Goal: Task Accomplishment & Management: Manage account settings

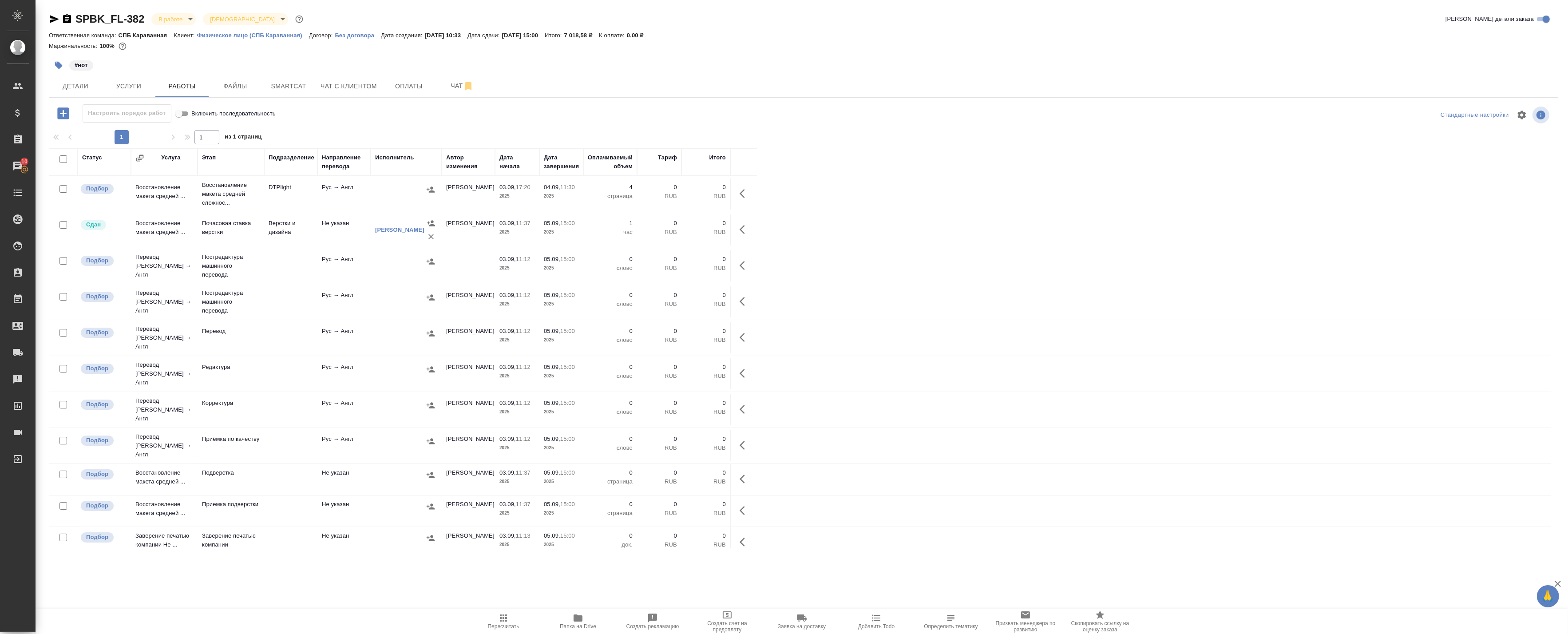
click at [264, 200] on td "DTPlight" at bounding box center [290, 194] width 53 height 31
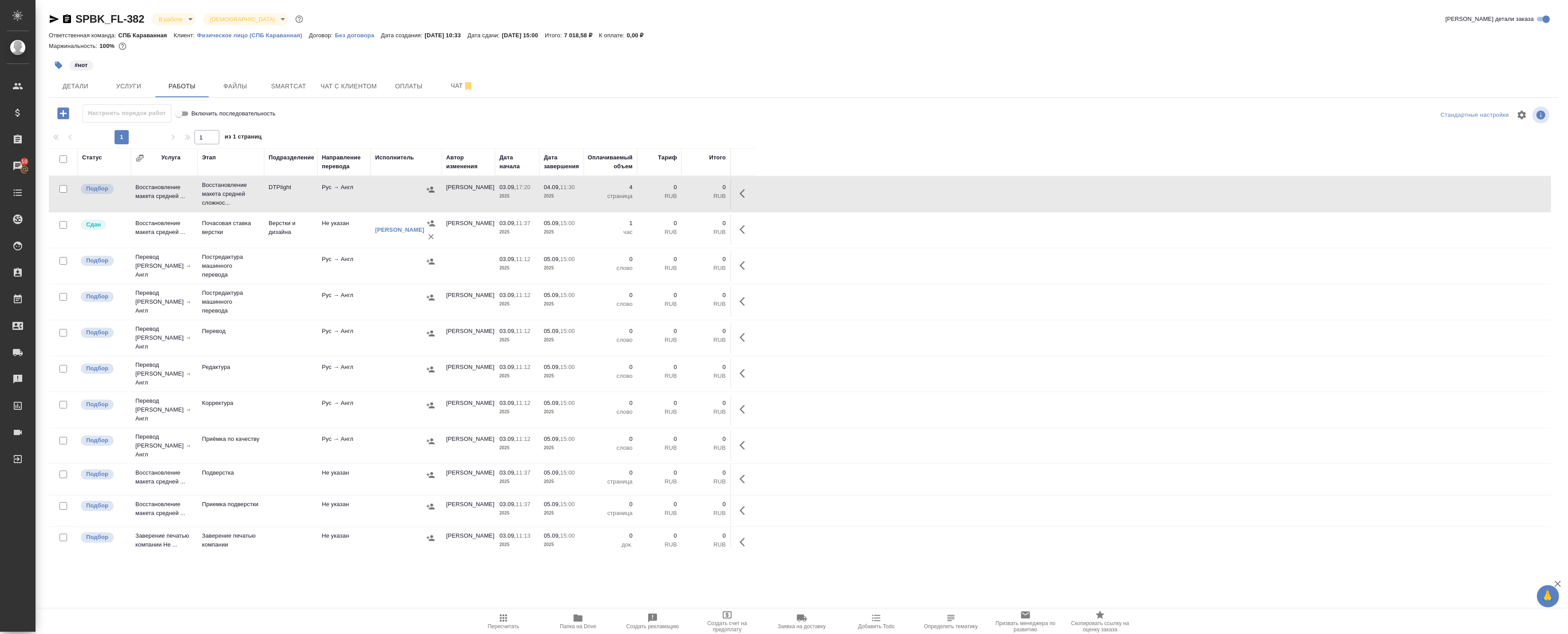
click at [264, 200] on td "DTPlight" at bounding box center [290, 194] width 53 height 31
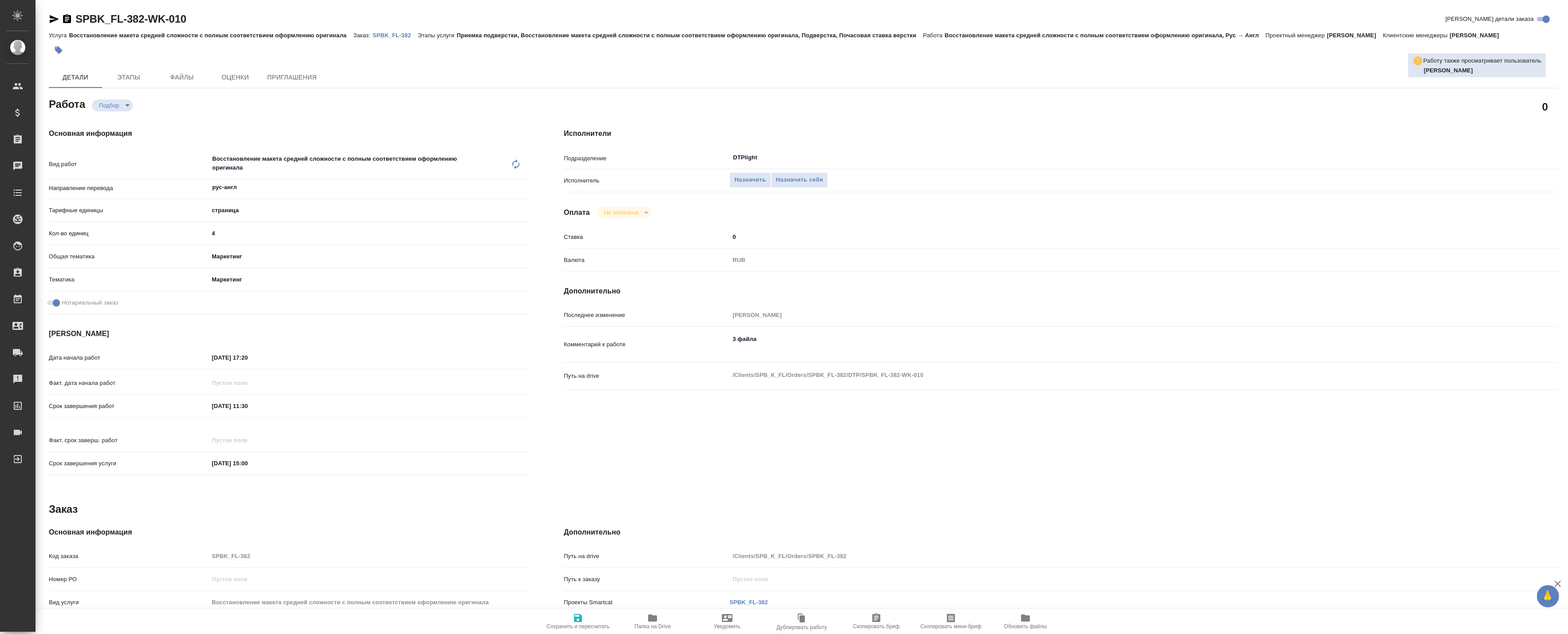
type textarea "x"
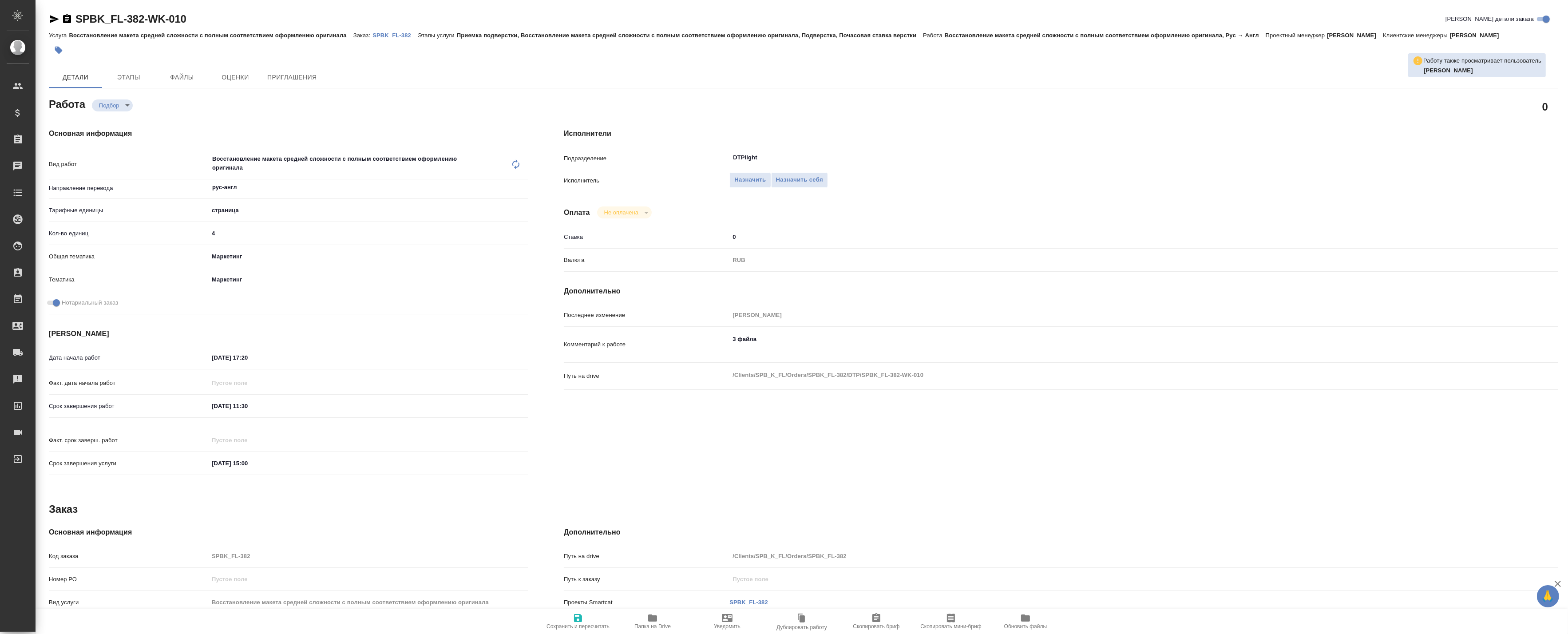
type textarea "x"
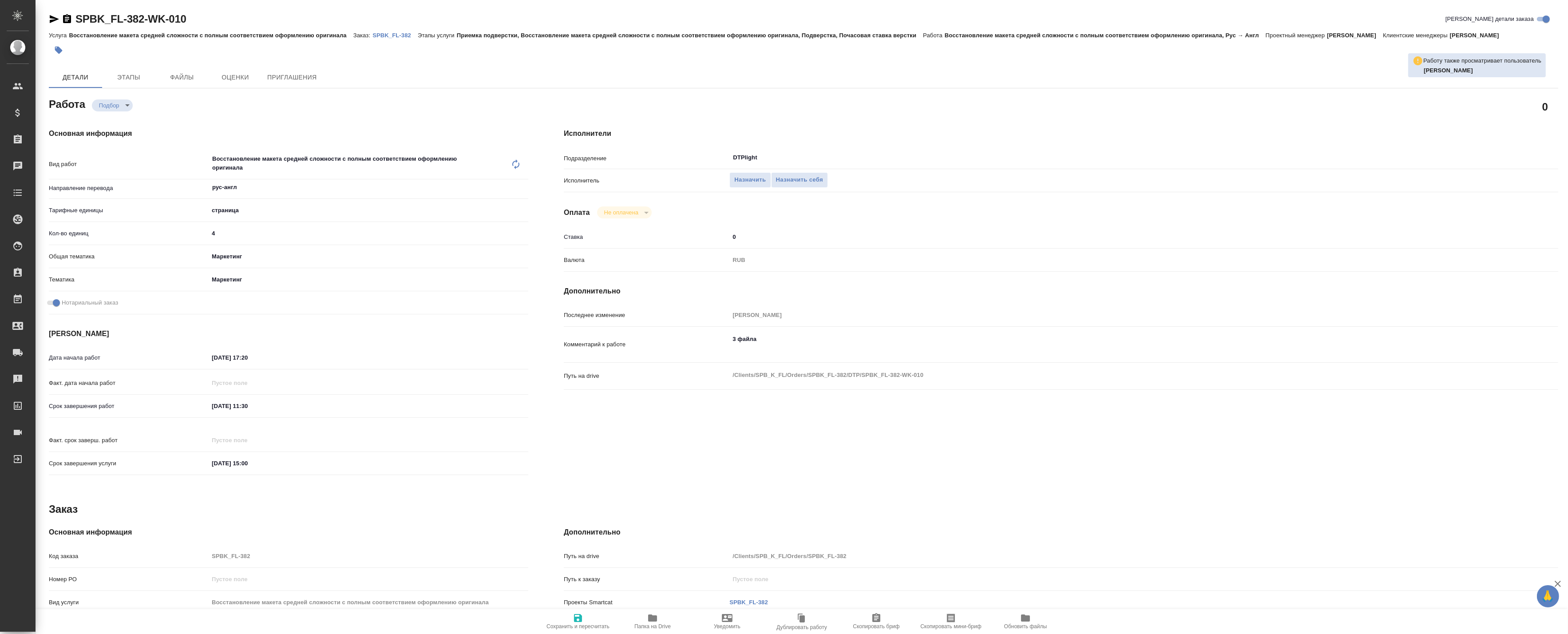
type textarea "x"
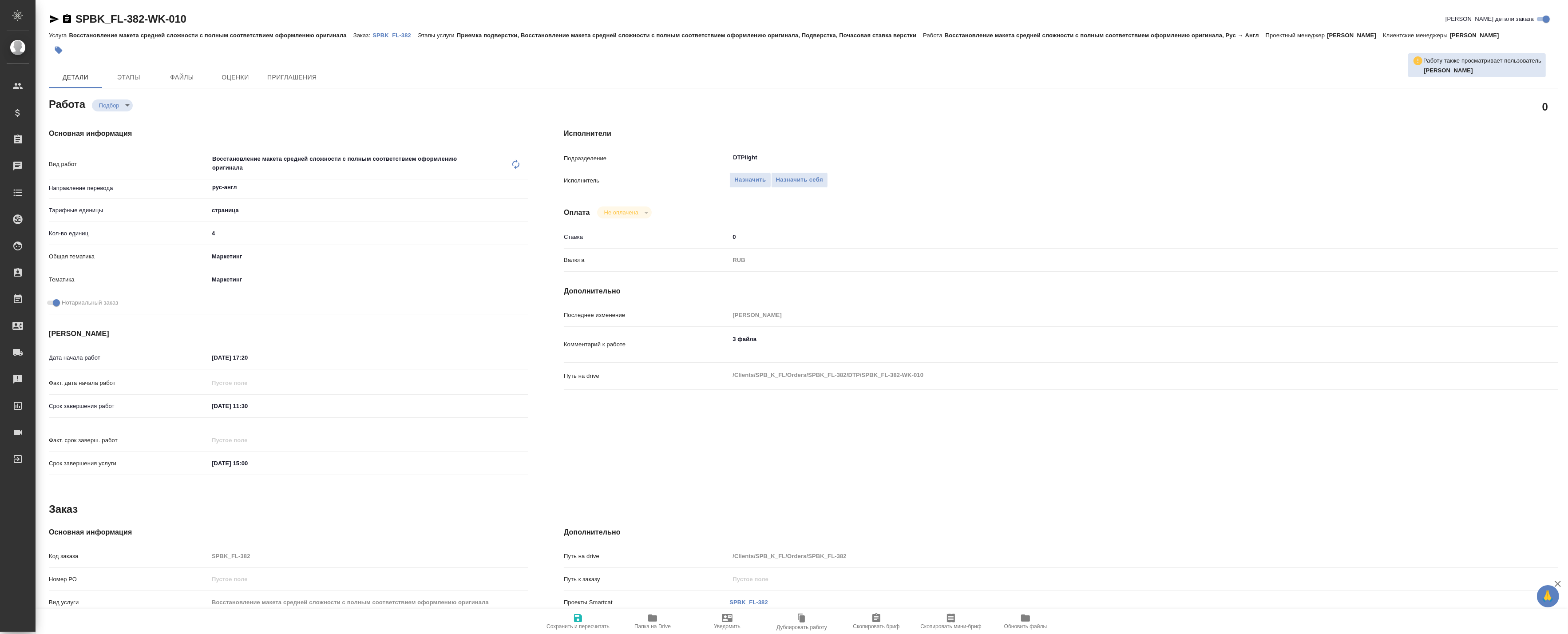
type textarea "x"
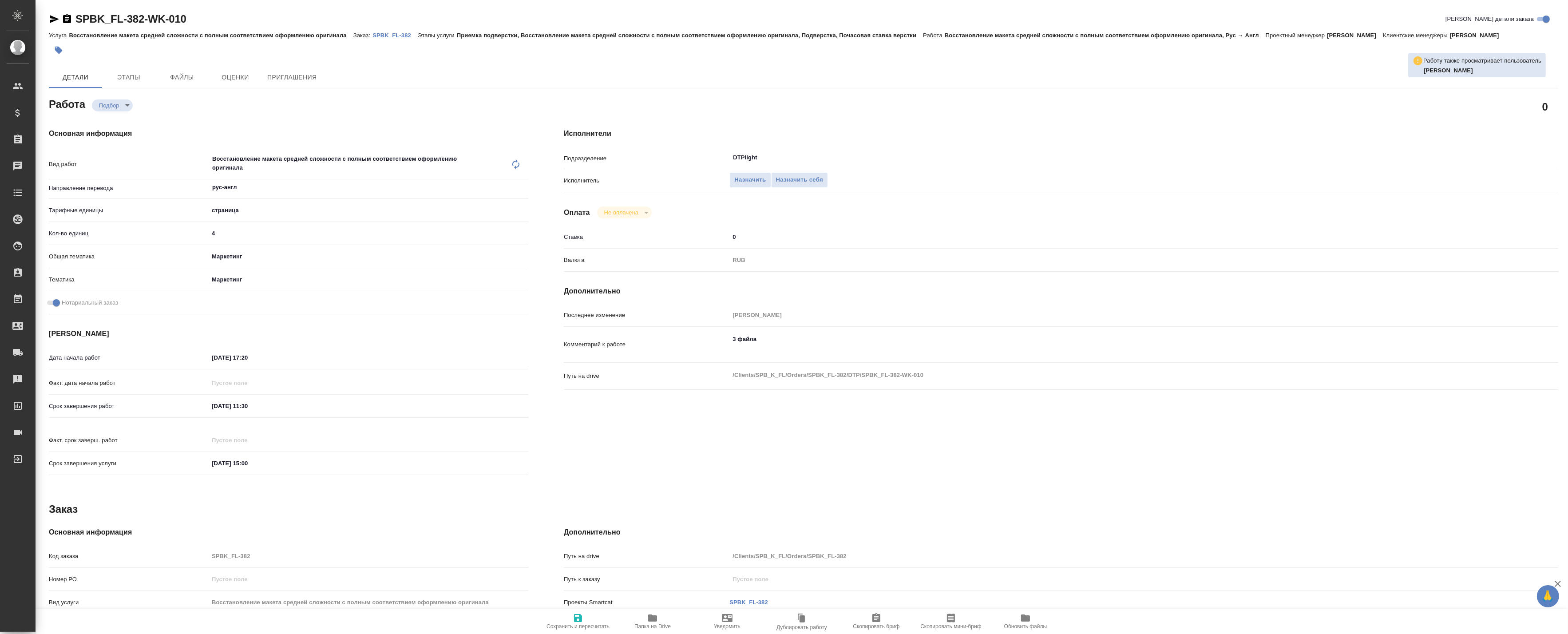
type textarea "x"
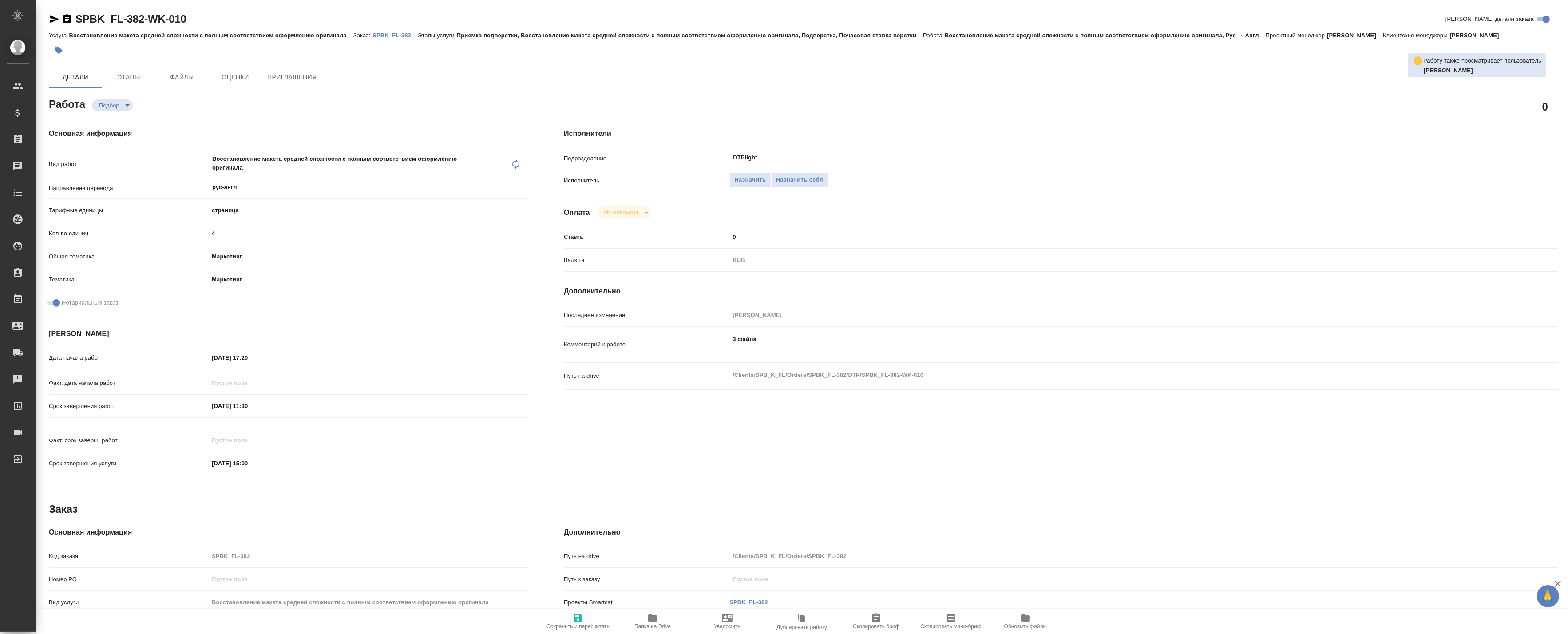
type textarea "x"
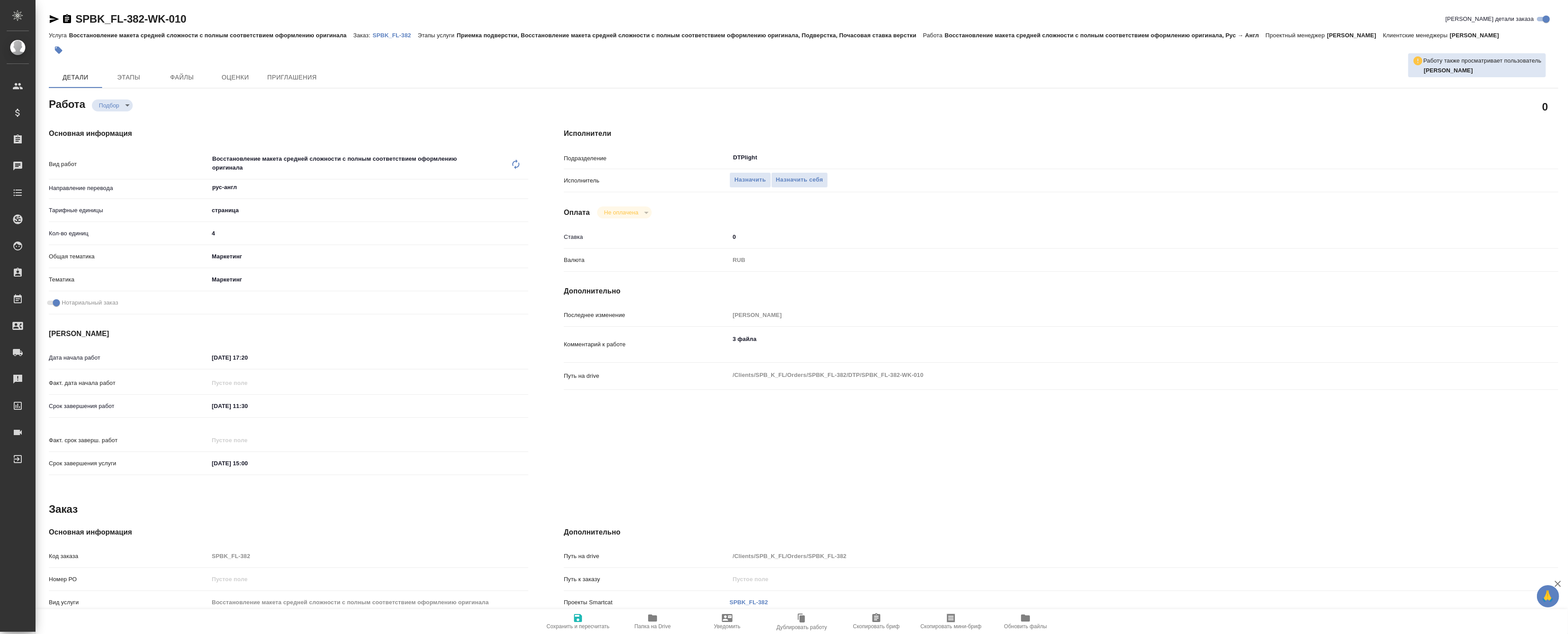
type textarea "x"
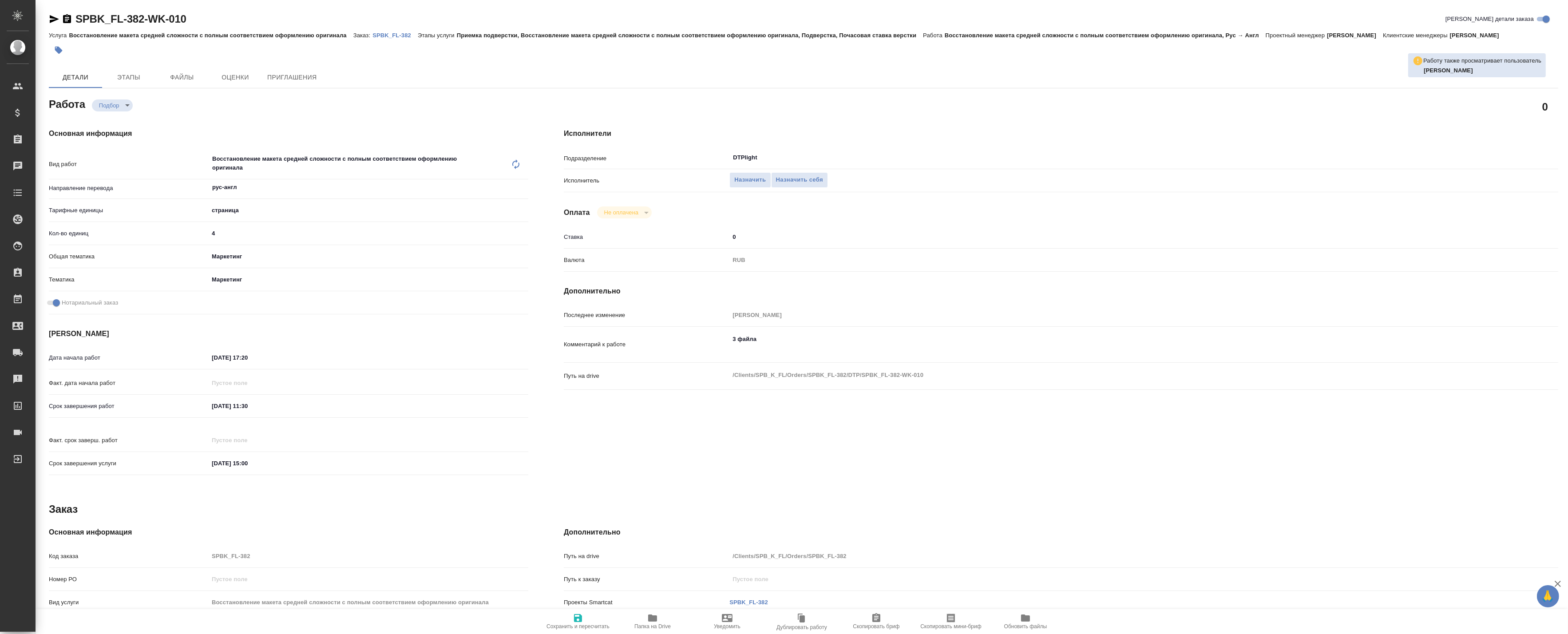
type textarea "x"
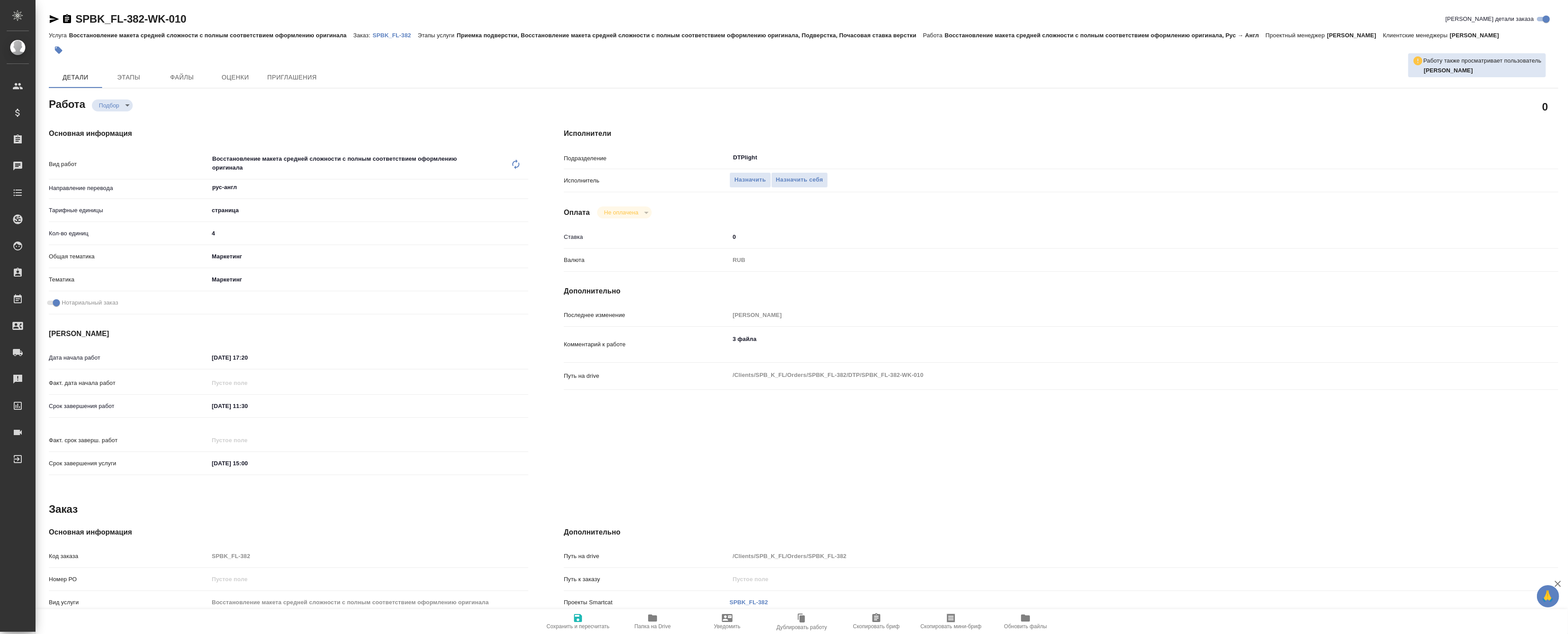
type textarea "x"
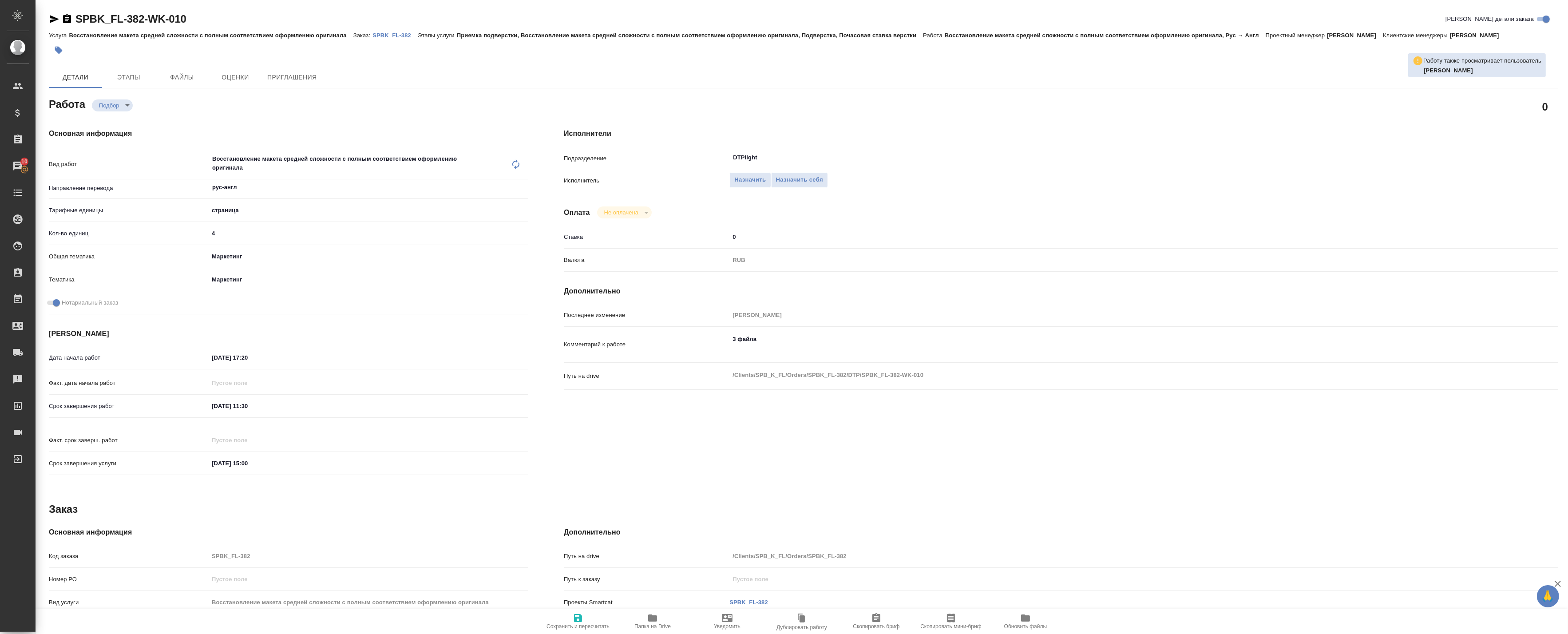
type textarea "x"
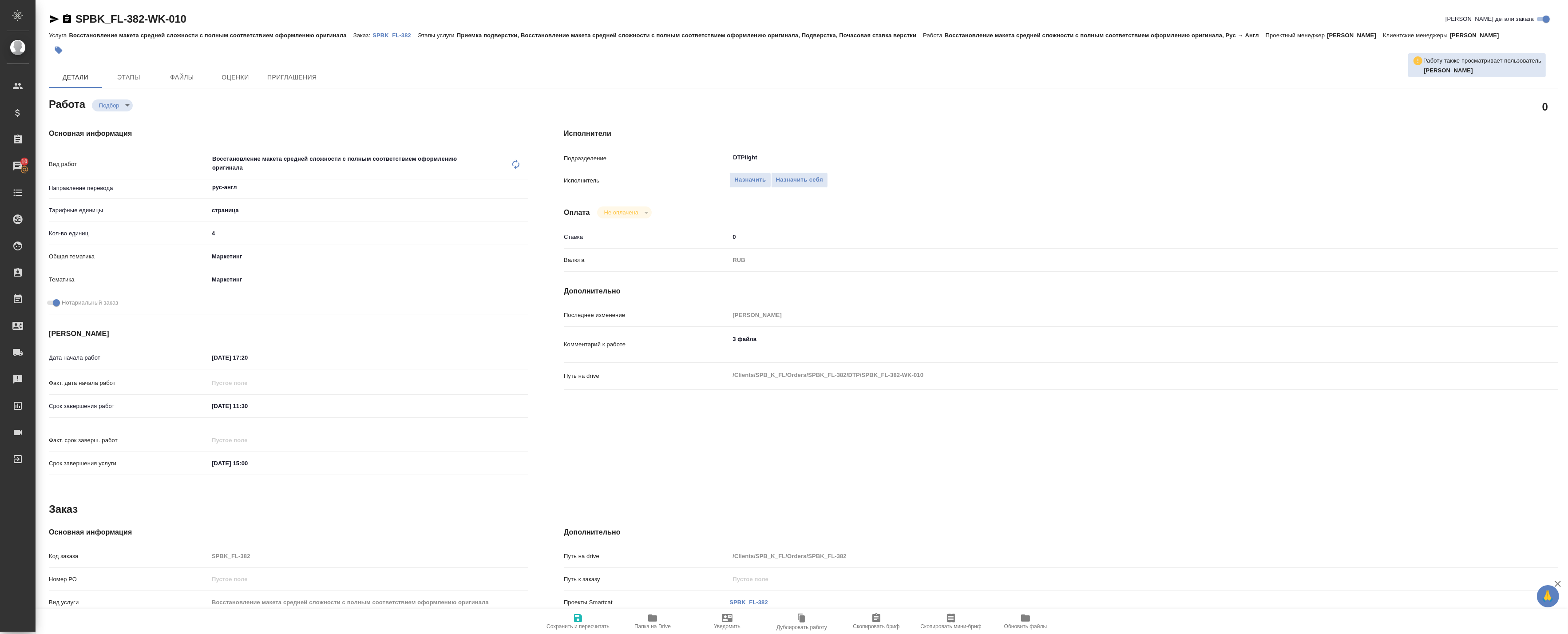
type textarea "x"
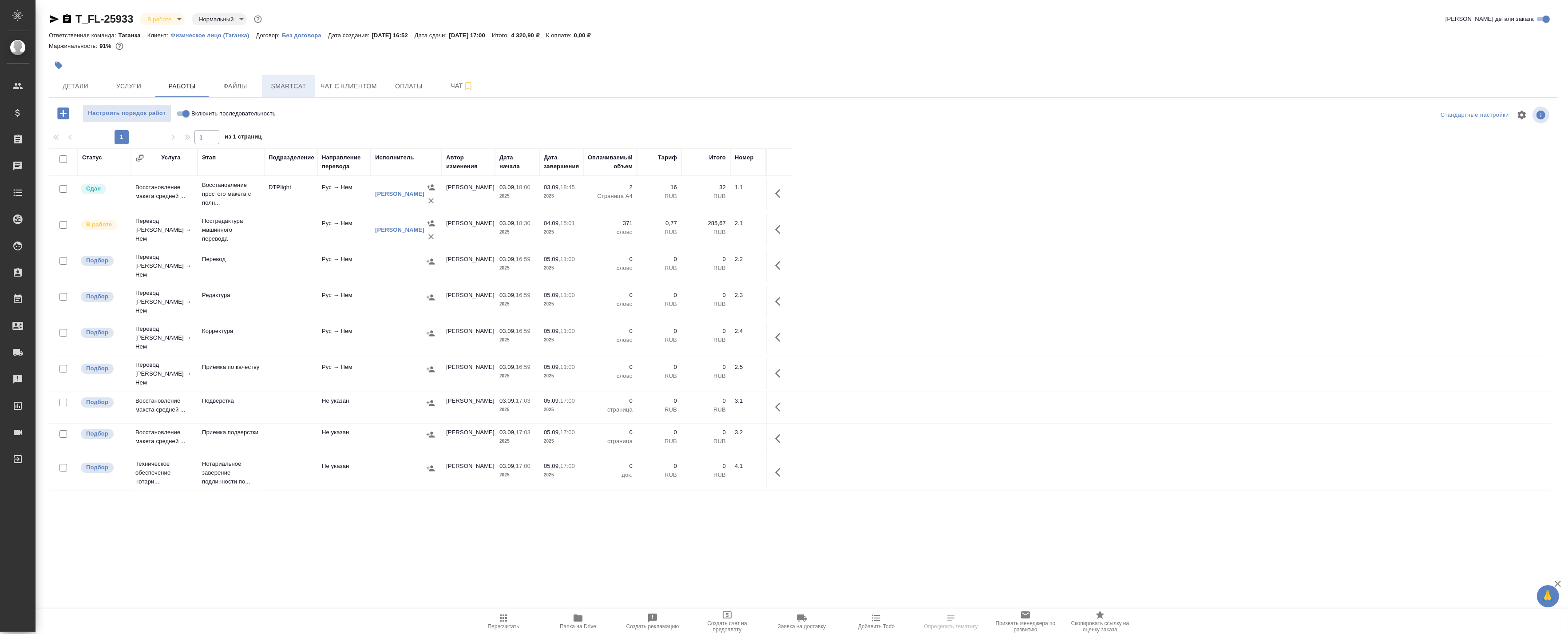
click at [294, 88] on span "Smartcat" at bounding box center [288, 86] width 42 height 11
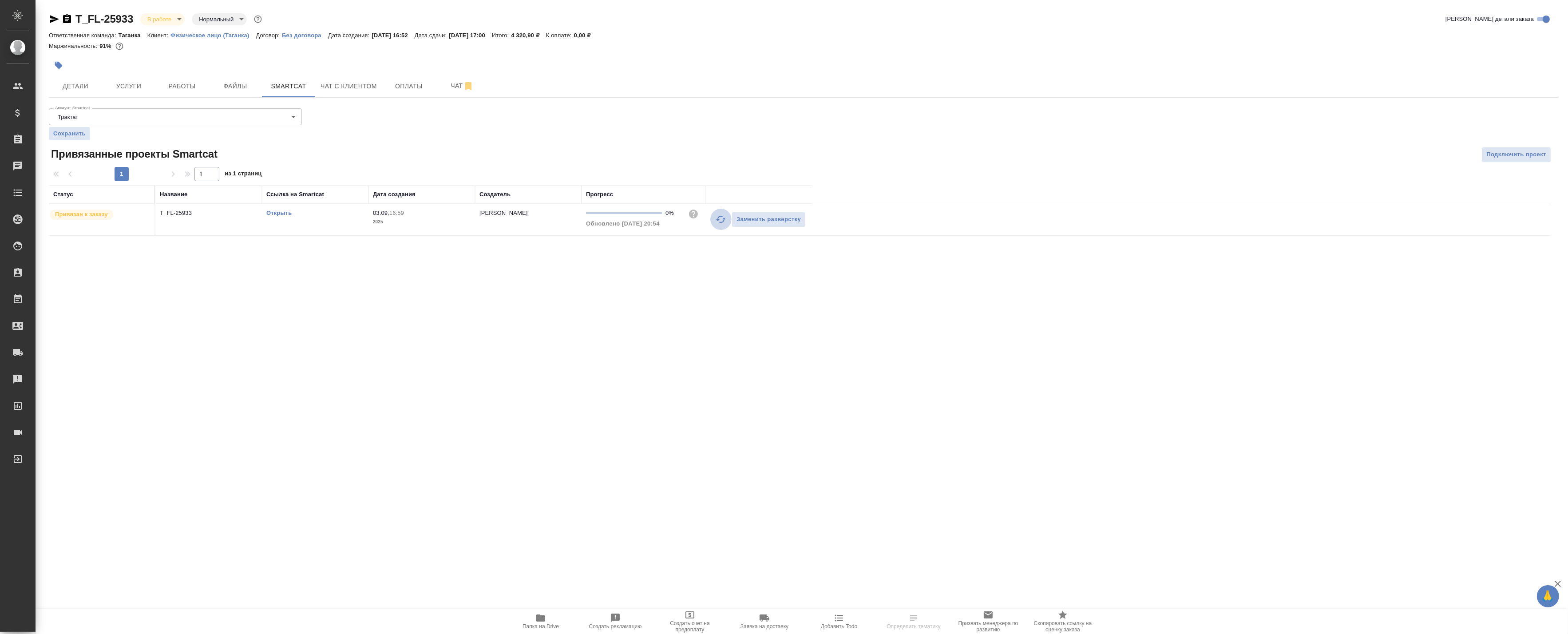
click at [721, 219] on icon "button" at bounding box center [721, 219] width 11 height 11
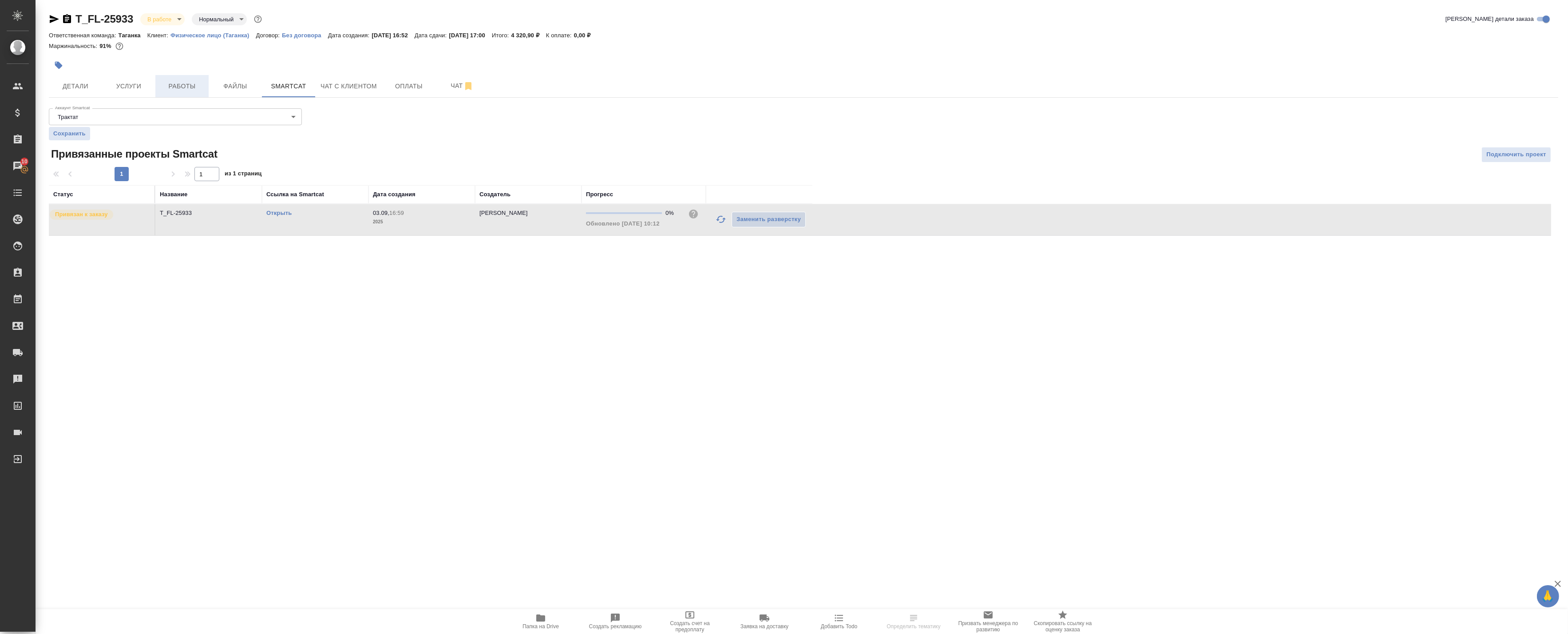
click at [195, 85] on span "Работы" at bounding box center [181, 86] width 42 height 11
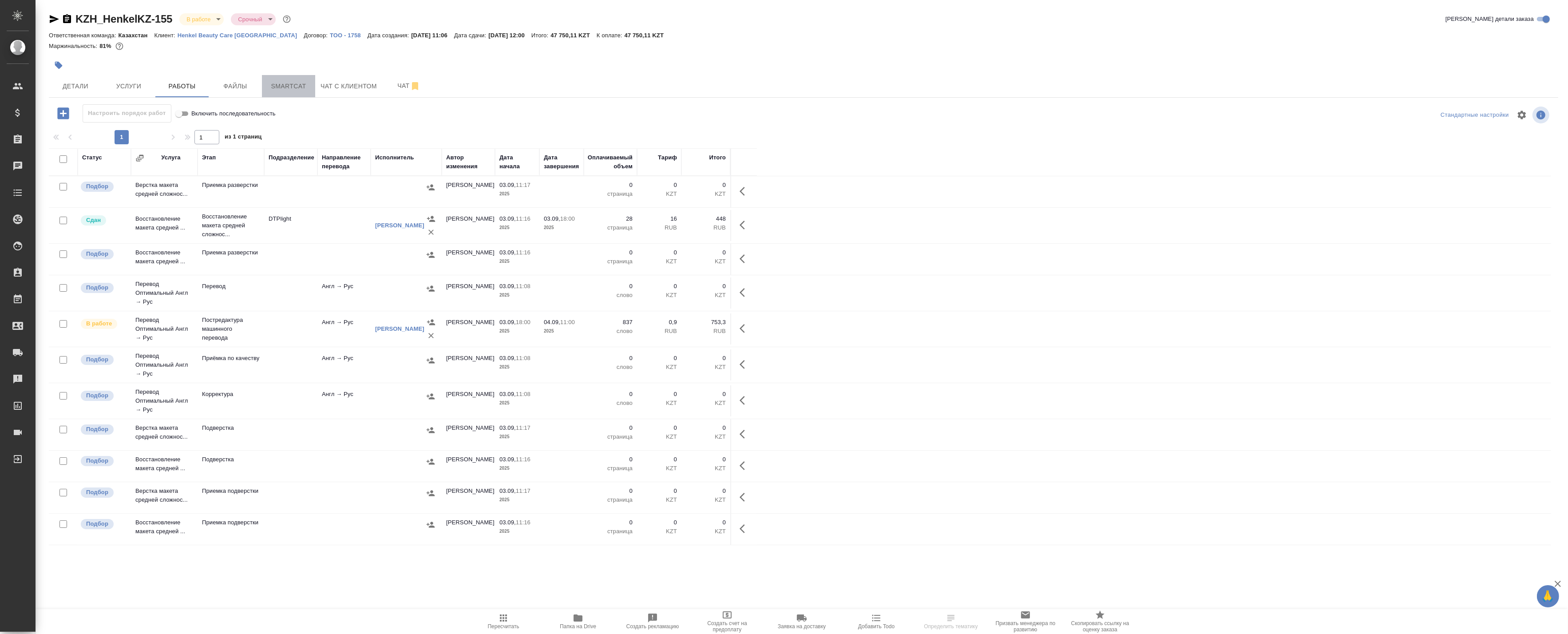
click at [298, 82] on span "Smartcat" at bounding box center [288, 86] width 42 height 11
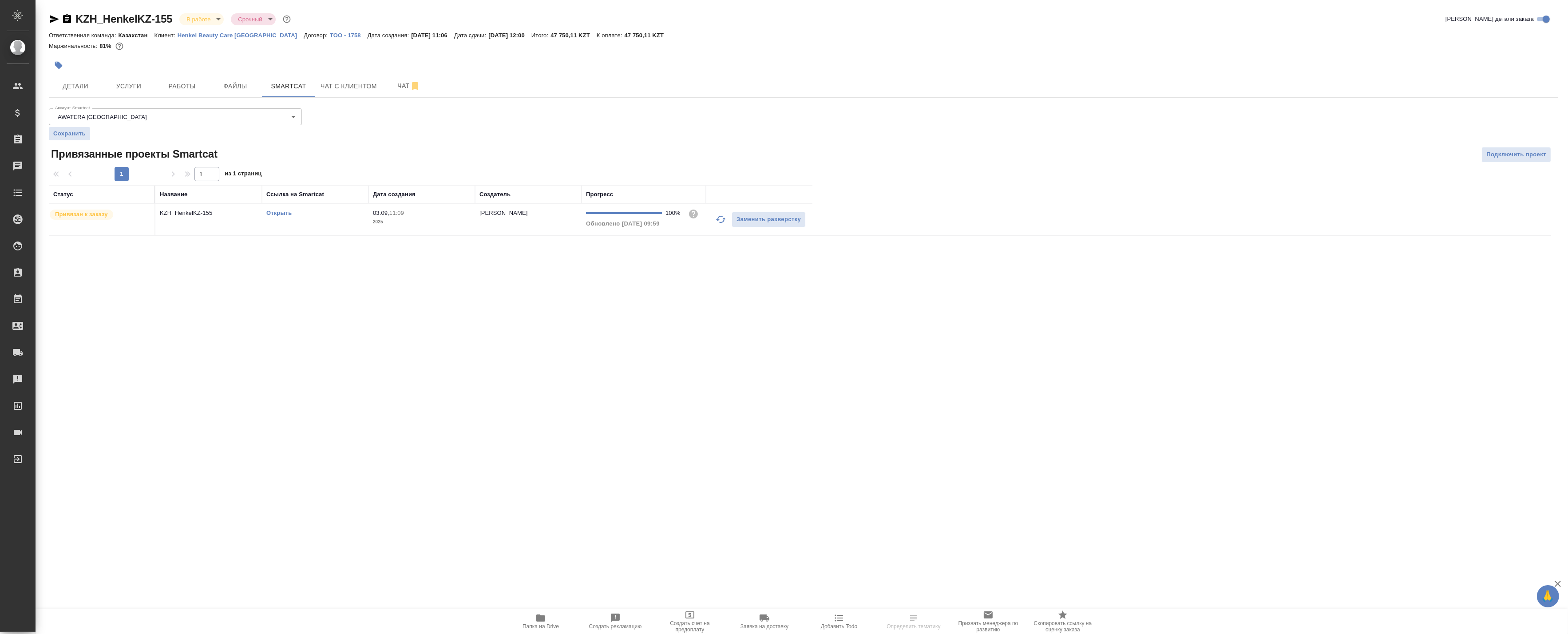
click at [721, 218] on icon "button" at bounding box center [721, 219] width 11 height 11
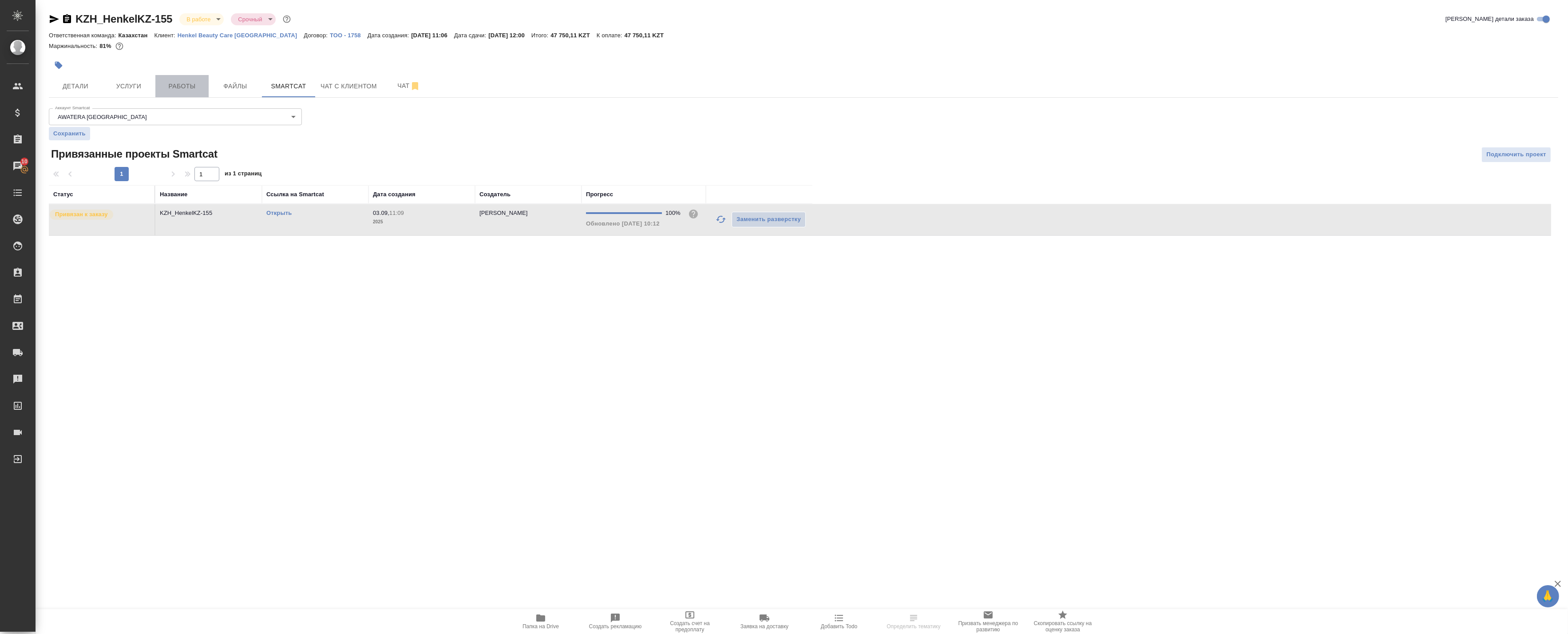
click at [196, 86] on span "Работы" at bounding box center [181, 86] width 42 height 11
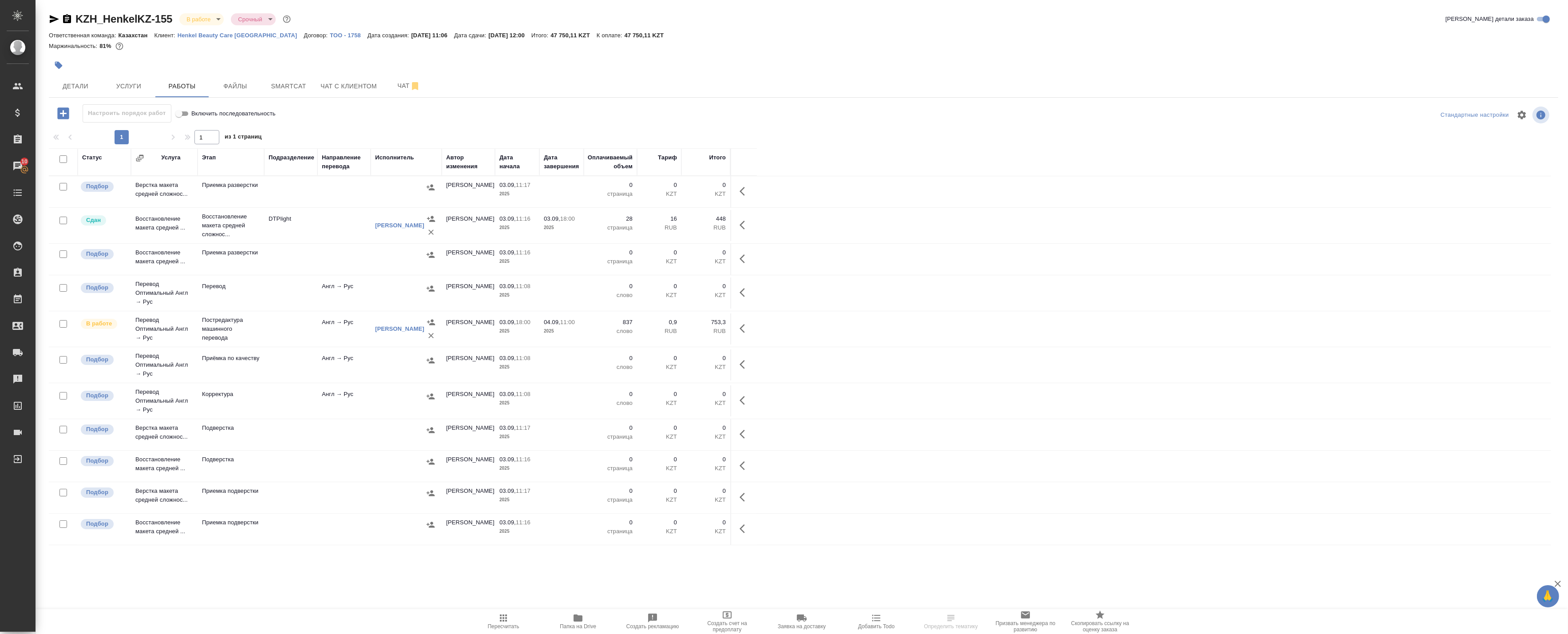
click at [588, 626] on span "Папка на Drive" at bounding box center [578, 626] width 36 height 6
click at [282, 86] on span "Smartcat" at bounding box center [288, 86] width 42 height 11
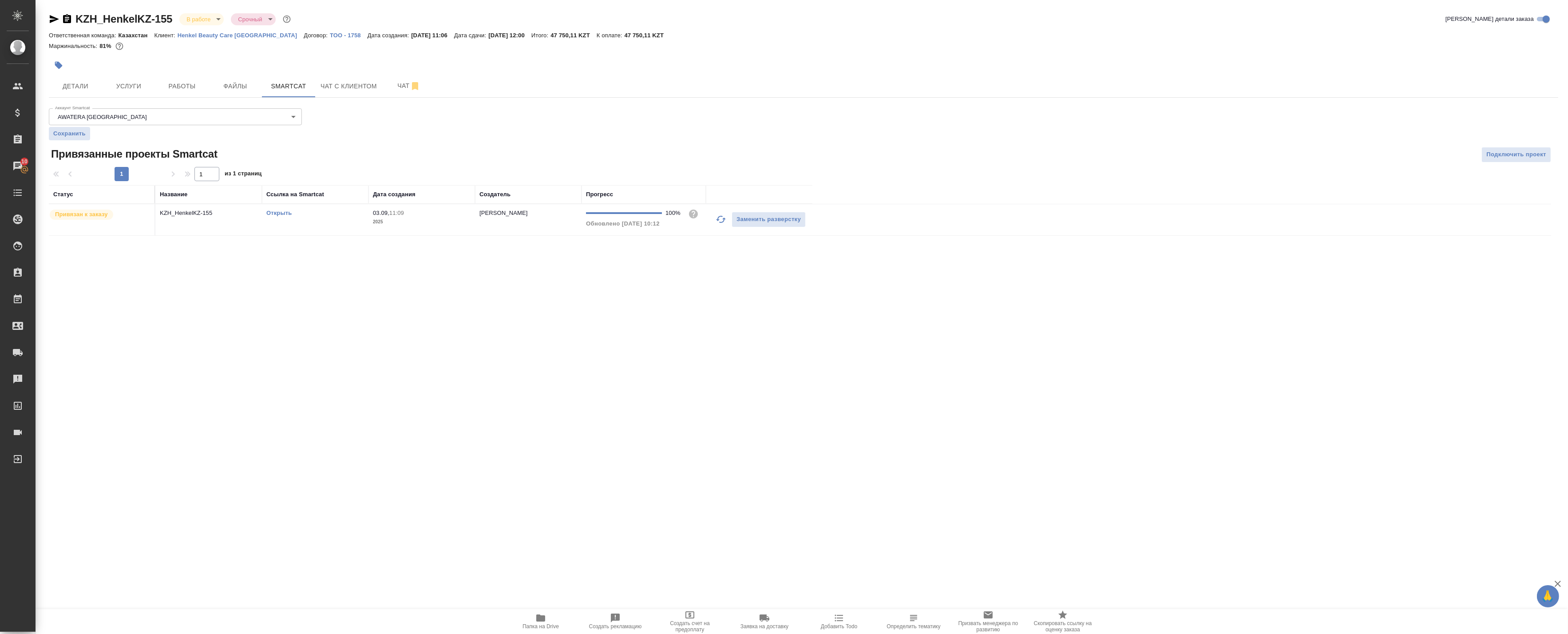
click at [281, 209] on link "Открыть" at bounding box center [278, 212] width 25 height 7
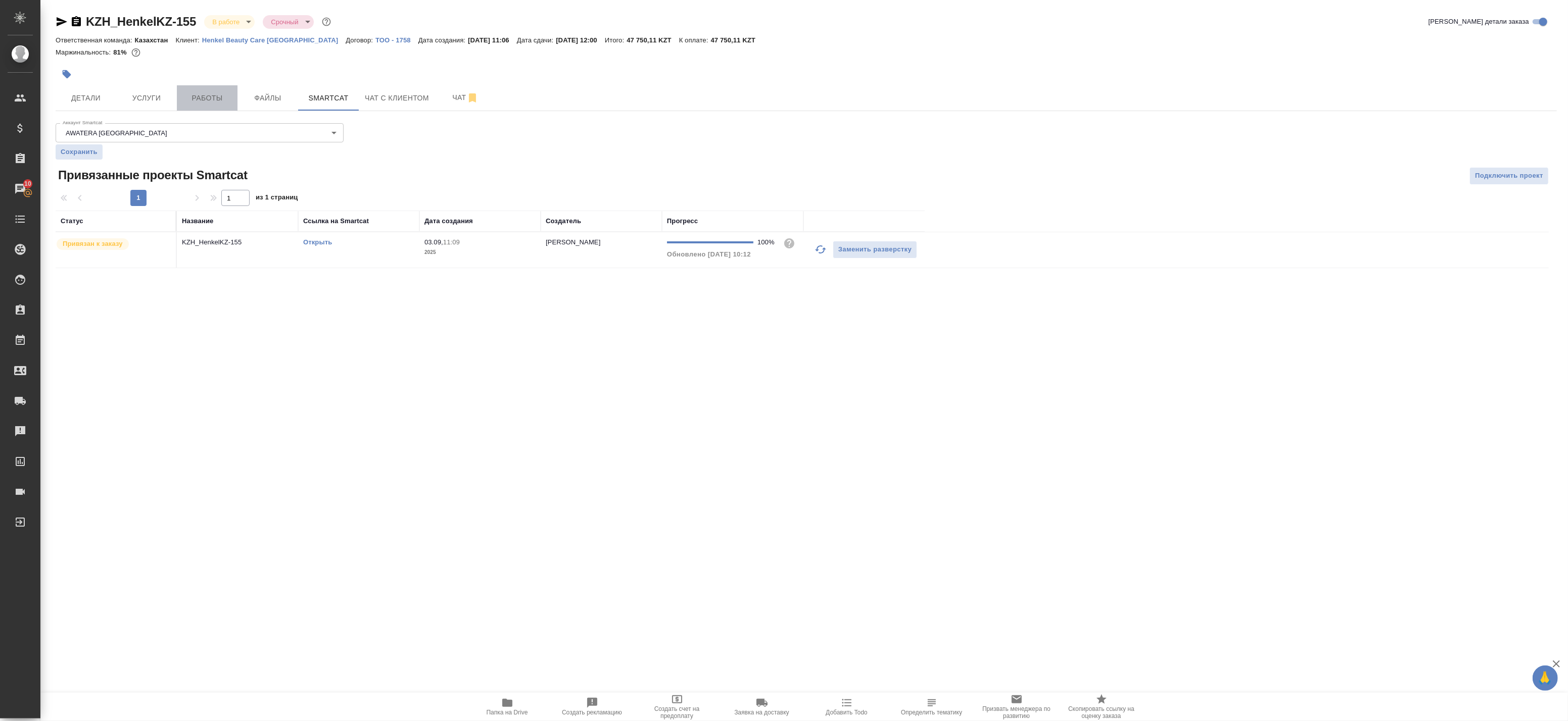
click at [224, 92] on span "Работы" at bounding box center [207, 98] width 48 height 12
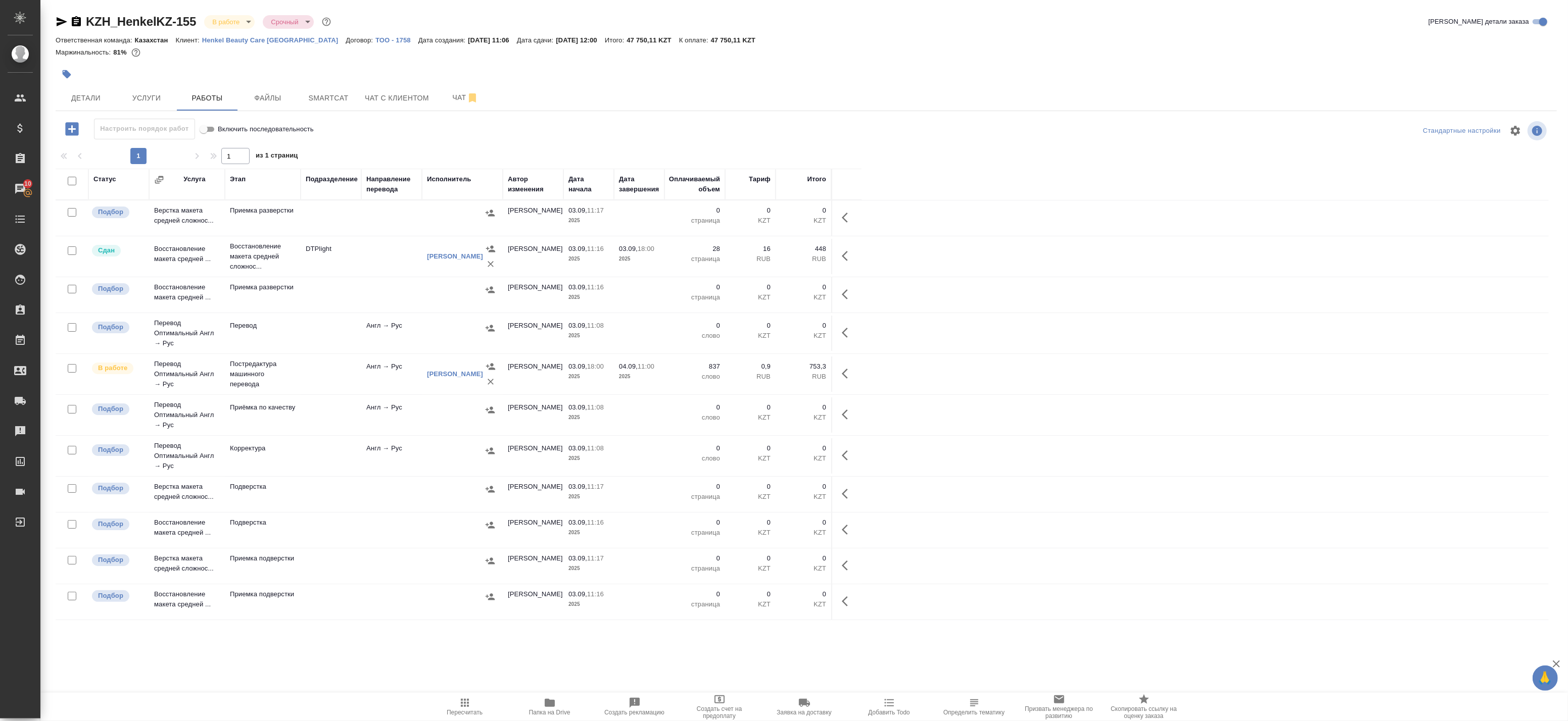
click at [565, 706] on span "Папка на Drive" at bounding box center [549, 707] width 73 height 19
click at [847, 374] on icon "button" at bounding box center [848, 374] width 12 height 12
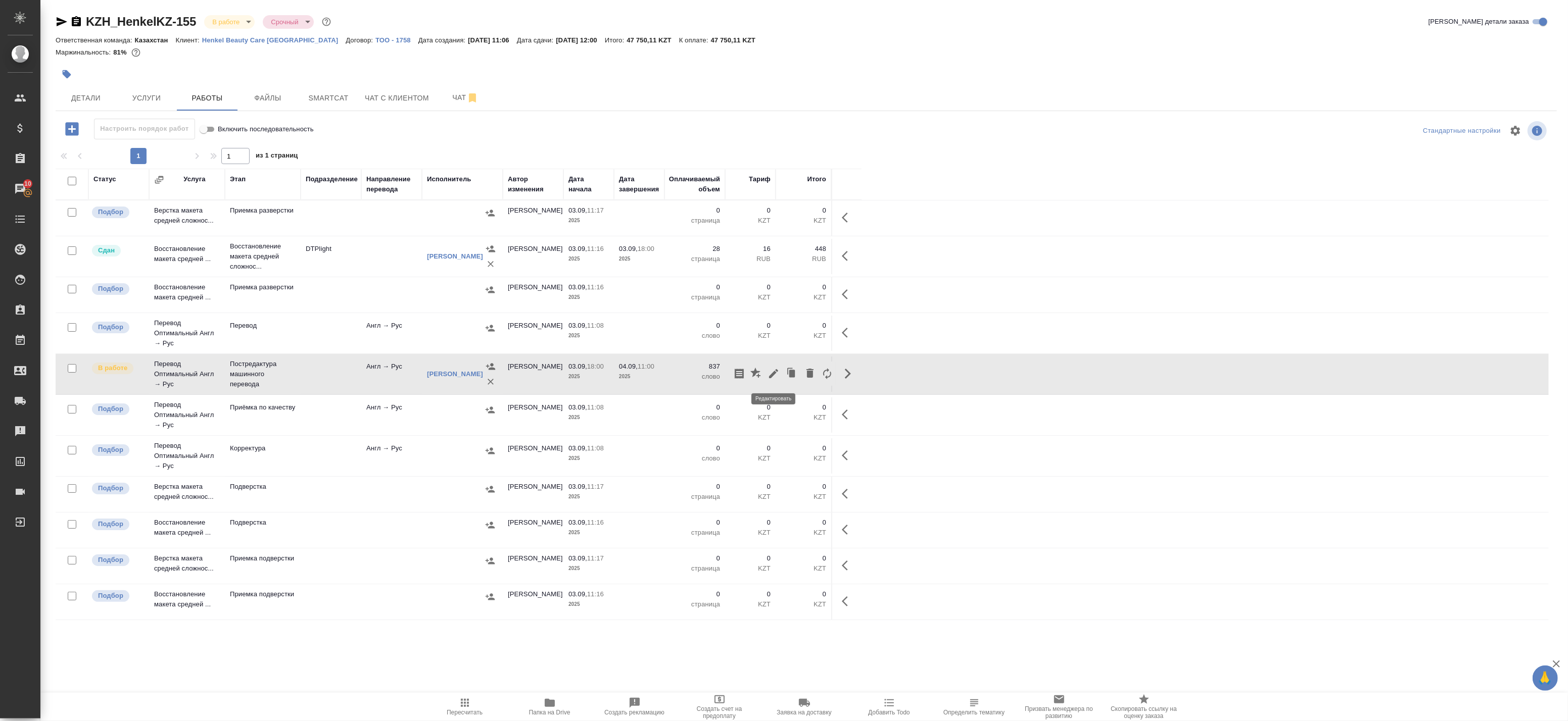
click at [779, 372] on icon "button" at bounding box center [774, 374] width 12 height 12
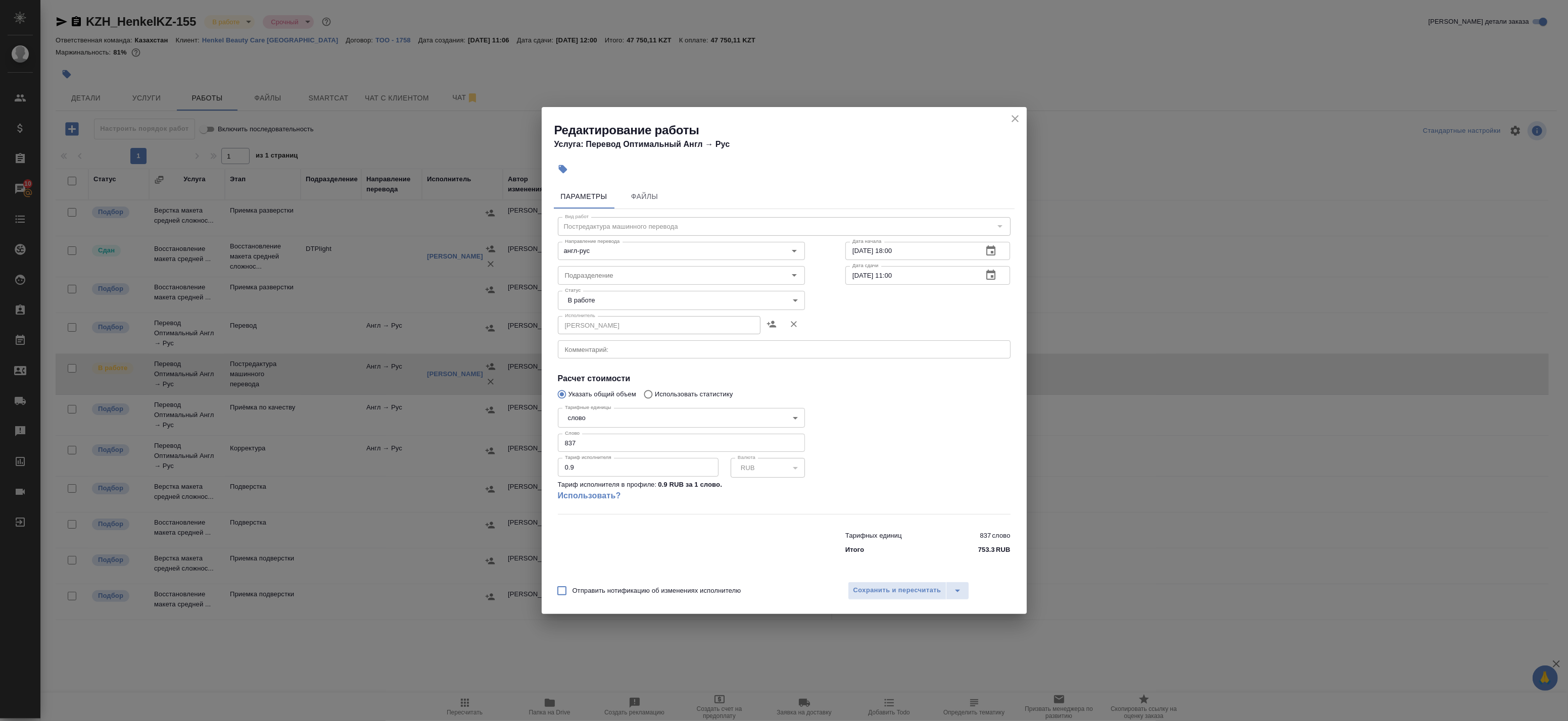
click at [615, 298] on body "🙏 .cls-1 fill:#fff; AWATERA Badanyan Artak Клиенты Спецификации Заказы 10 Чаты …" at bounding box center [784, 360] width 1568 height 721
drag, startPoint x: 604, startPoint y: 326, endPoint x: 607, endPoint y: 332, distance: 6.7
click at [607, 332] on ul "Создан Подбор В ожидании Готов к работе В работе Выполнен Сдан Отменен" at bounding box center [681, 292] width 247 height 145
click at [607, 332] on li "Сдан" at bounding box center [681, 335] width 247 height 18
type input "closed"
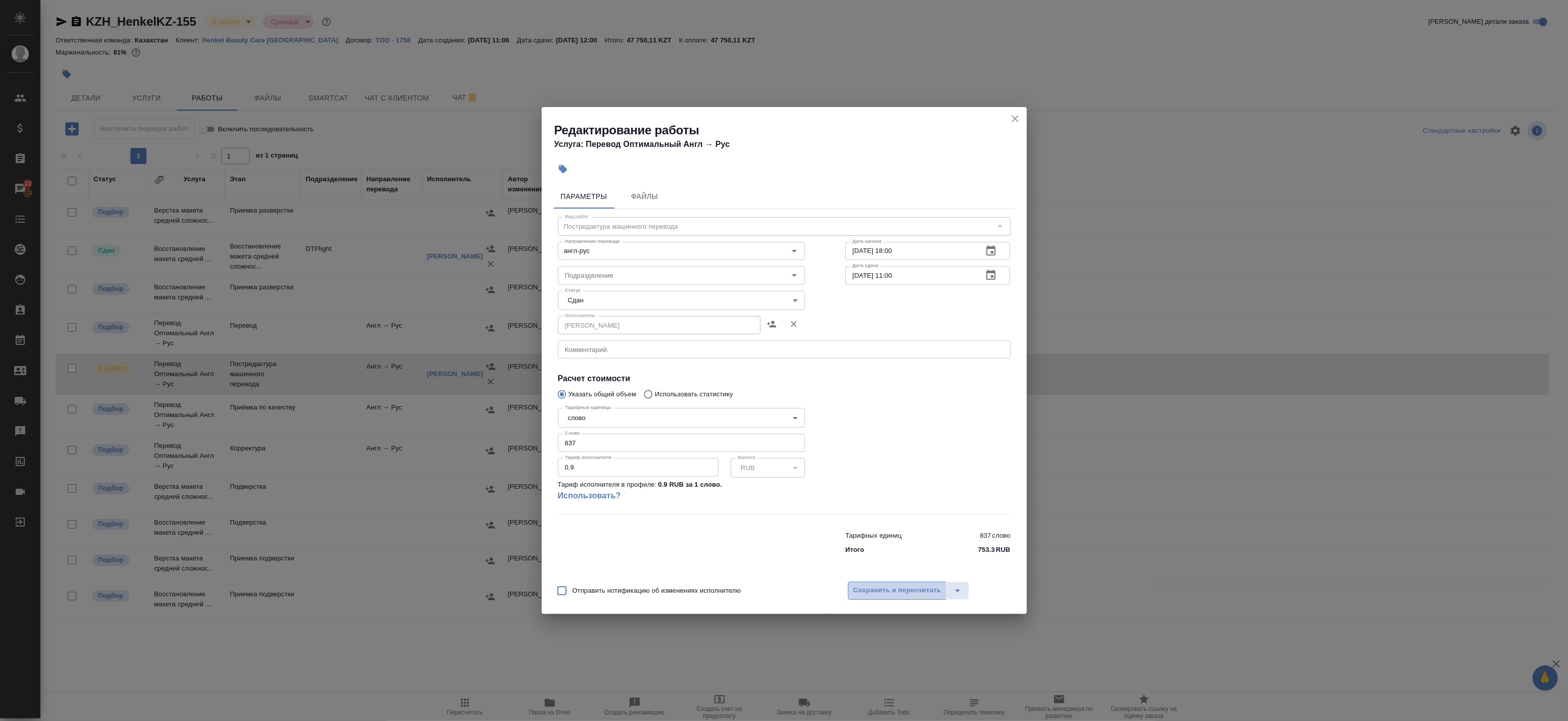
click at [870, 586] on span "Сохранить и пересчитать" at bounding box center [897, 590] width 88 height 11
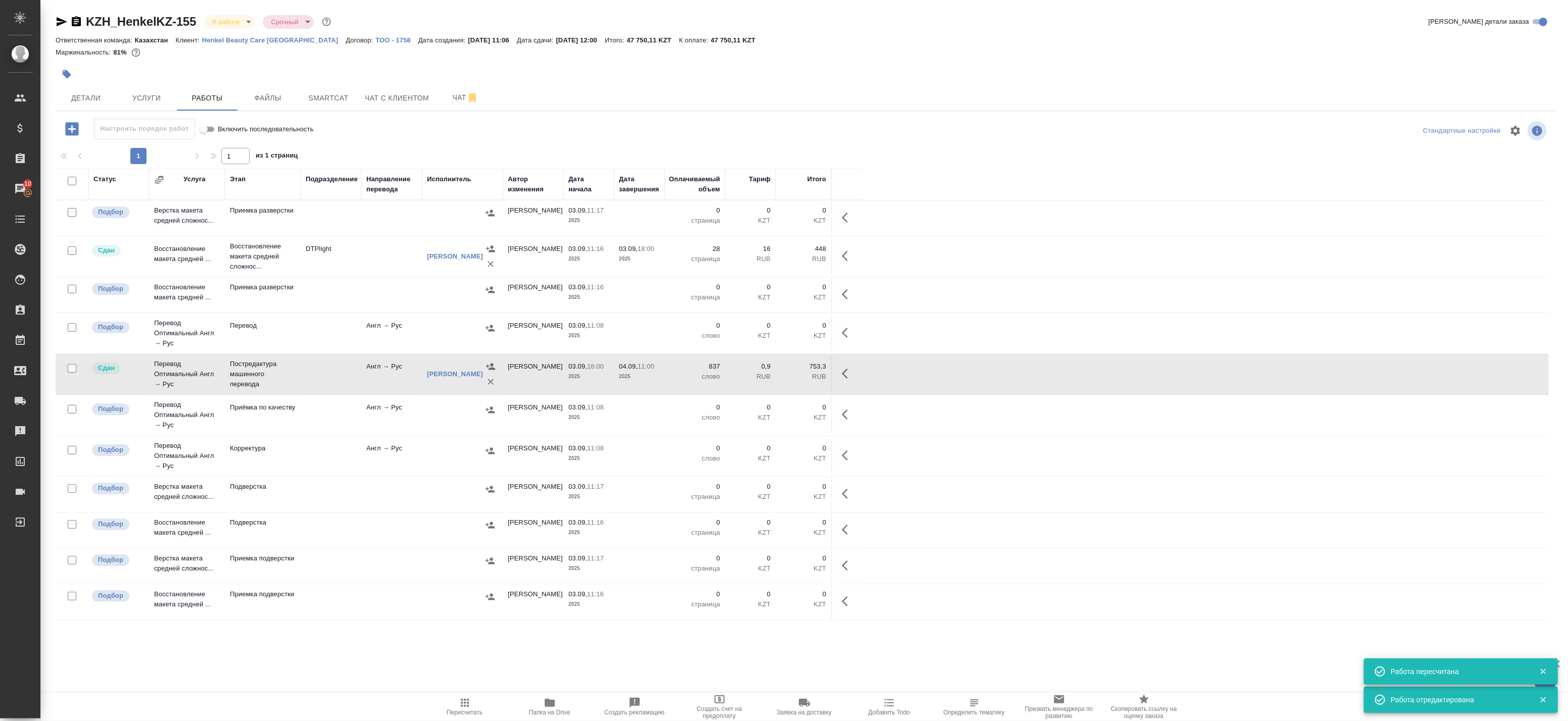
click at [74, 179] on input "checkbox" at bounding box center [72, 181] width 9 height 9
checkbox input "true"
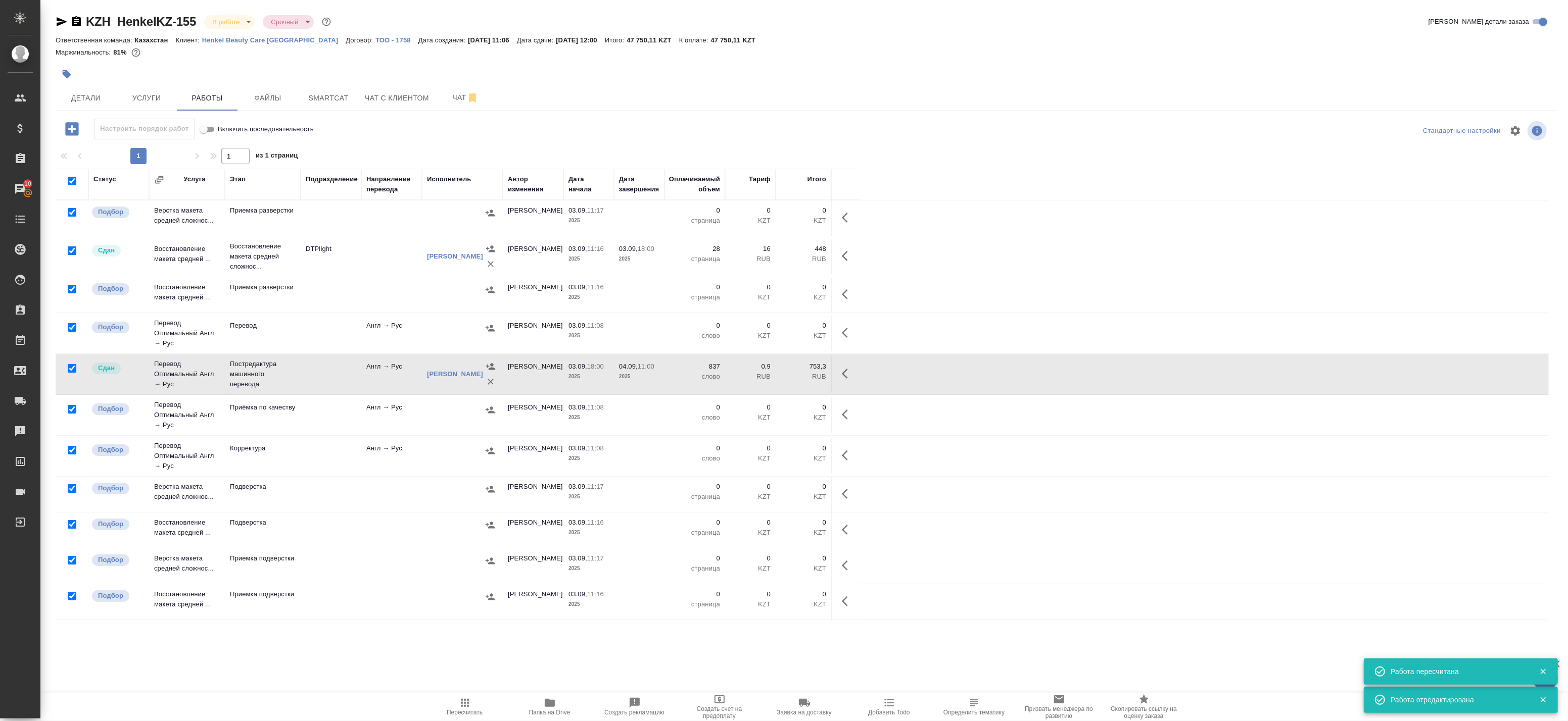
checkbox input "true"
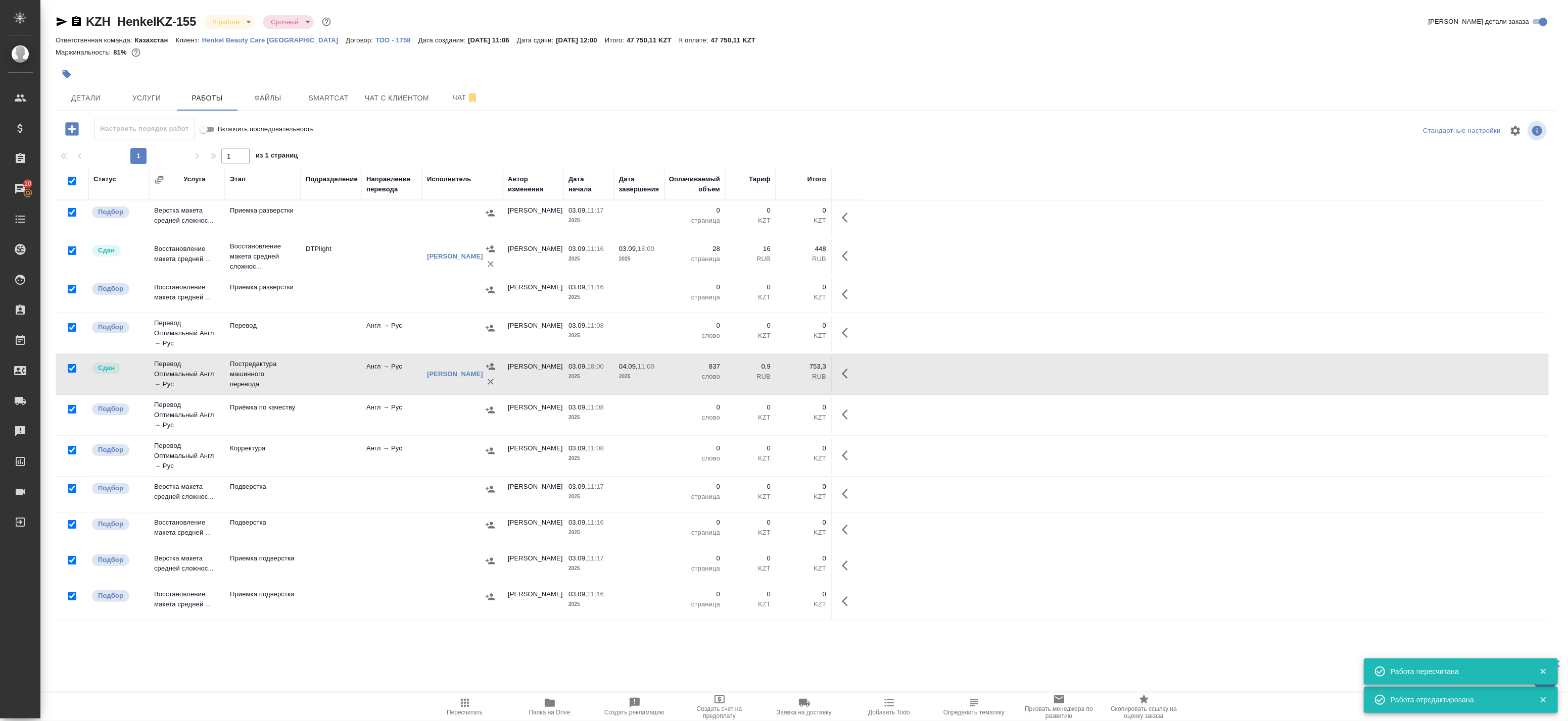
checkbox input "true"
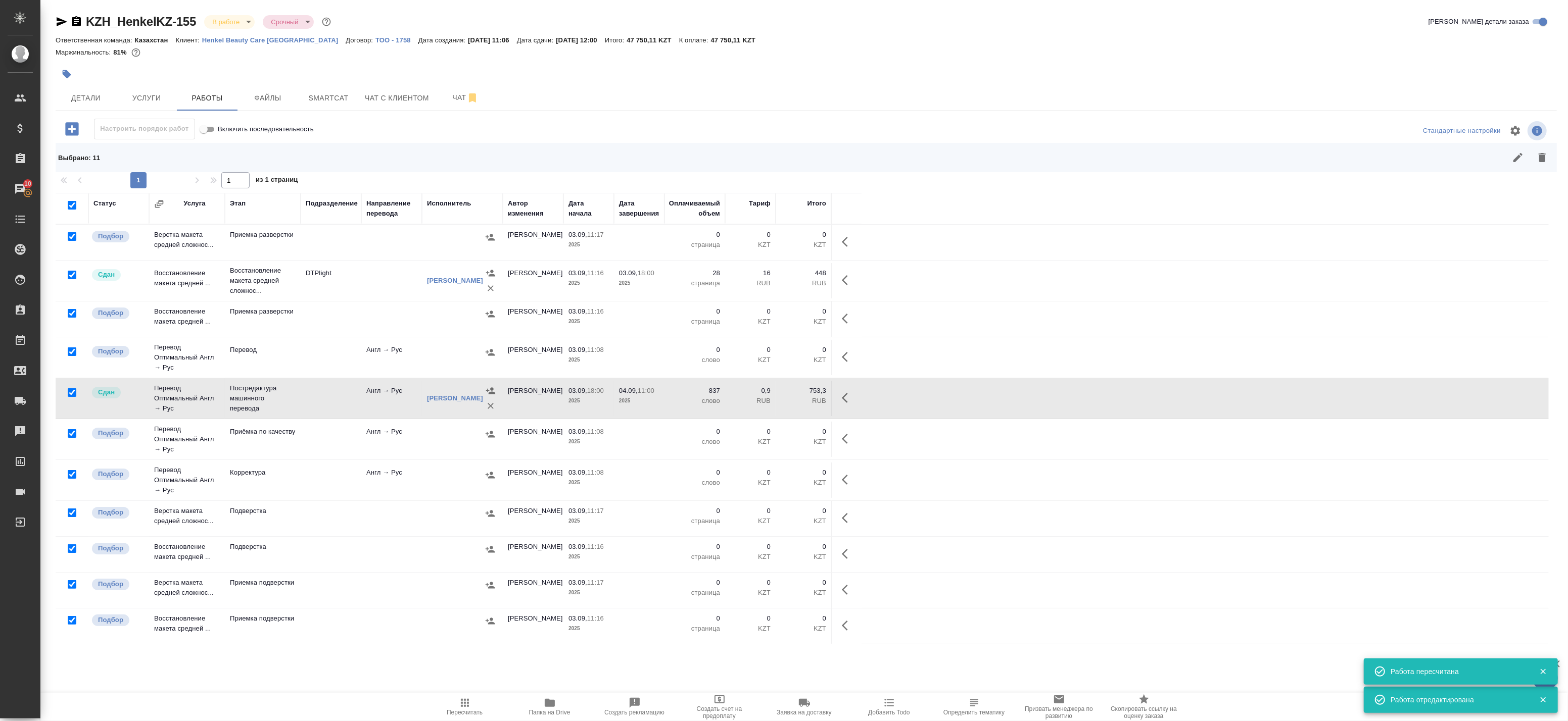
drag, startPoint x: 73, startPoint y: 274, endPoint x: 72, endPoint y: 282, distance: 8.1
click at [73, 275] on input "checkbox" at bounding box center [72, 275] width 9 height 9
checkbox input "false"
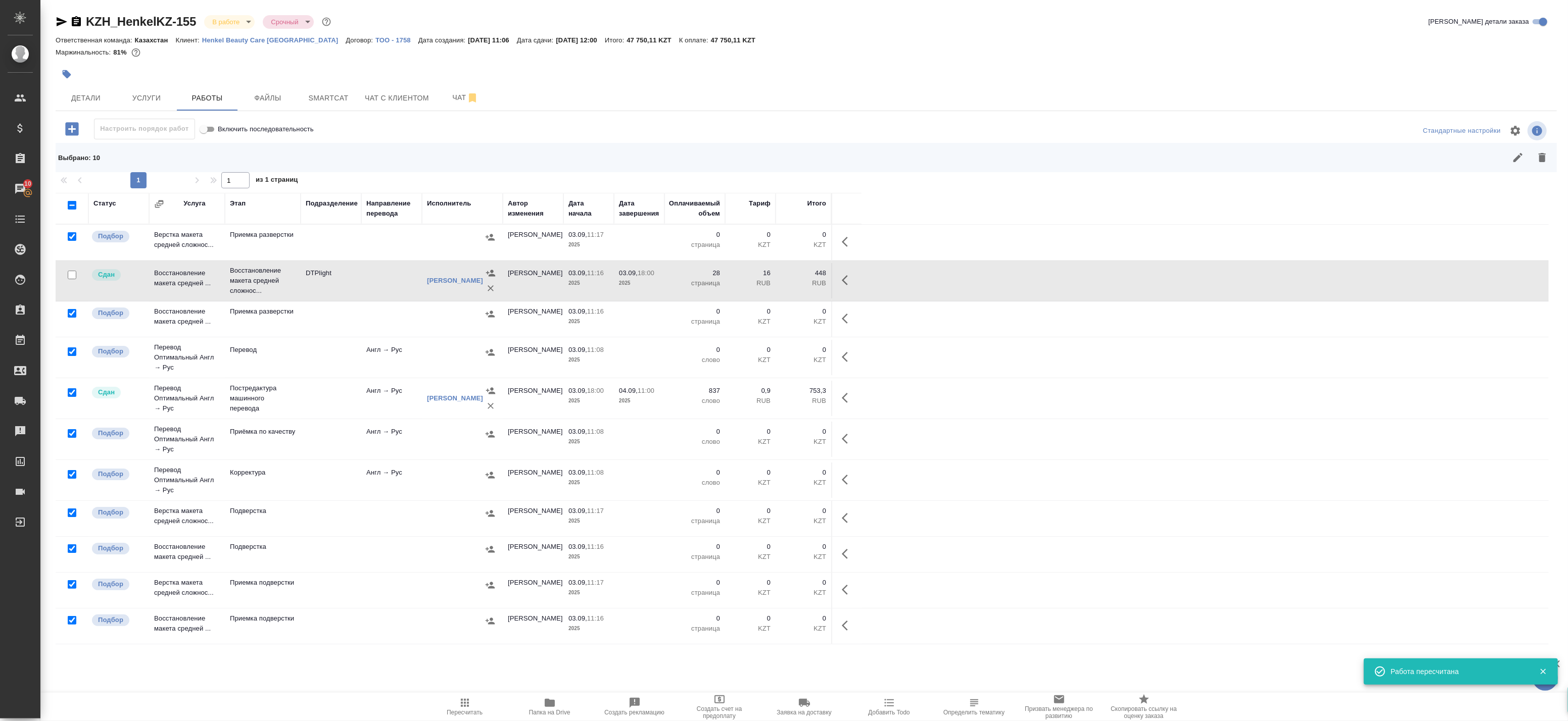
click at [73, 395] on input "checkbox" at bounding box center [72, 393] width 9 height 9
checkbox input "false"
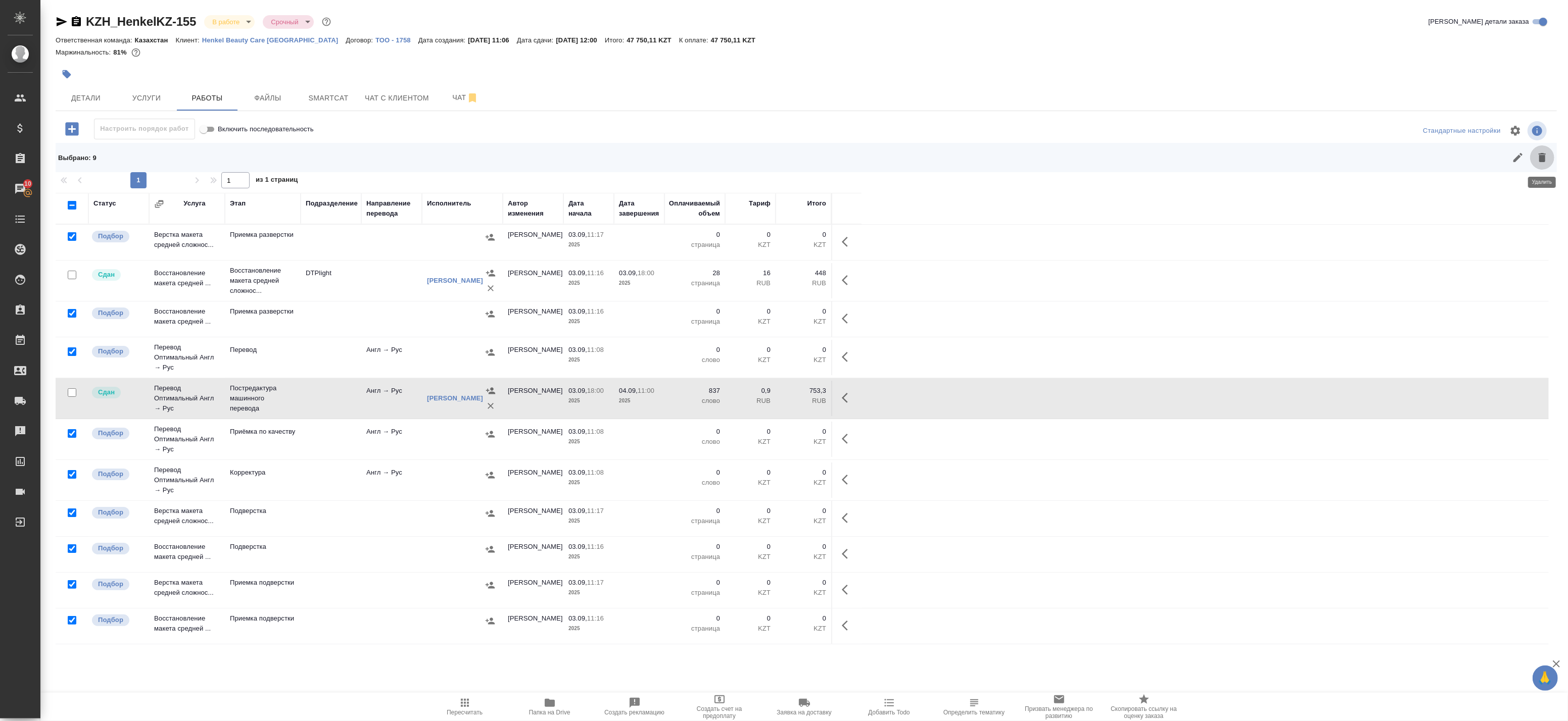
click at [1544, 152] on icon "button" at bounding box center [1543, 158] width 12 height 12
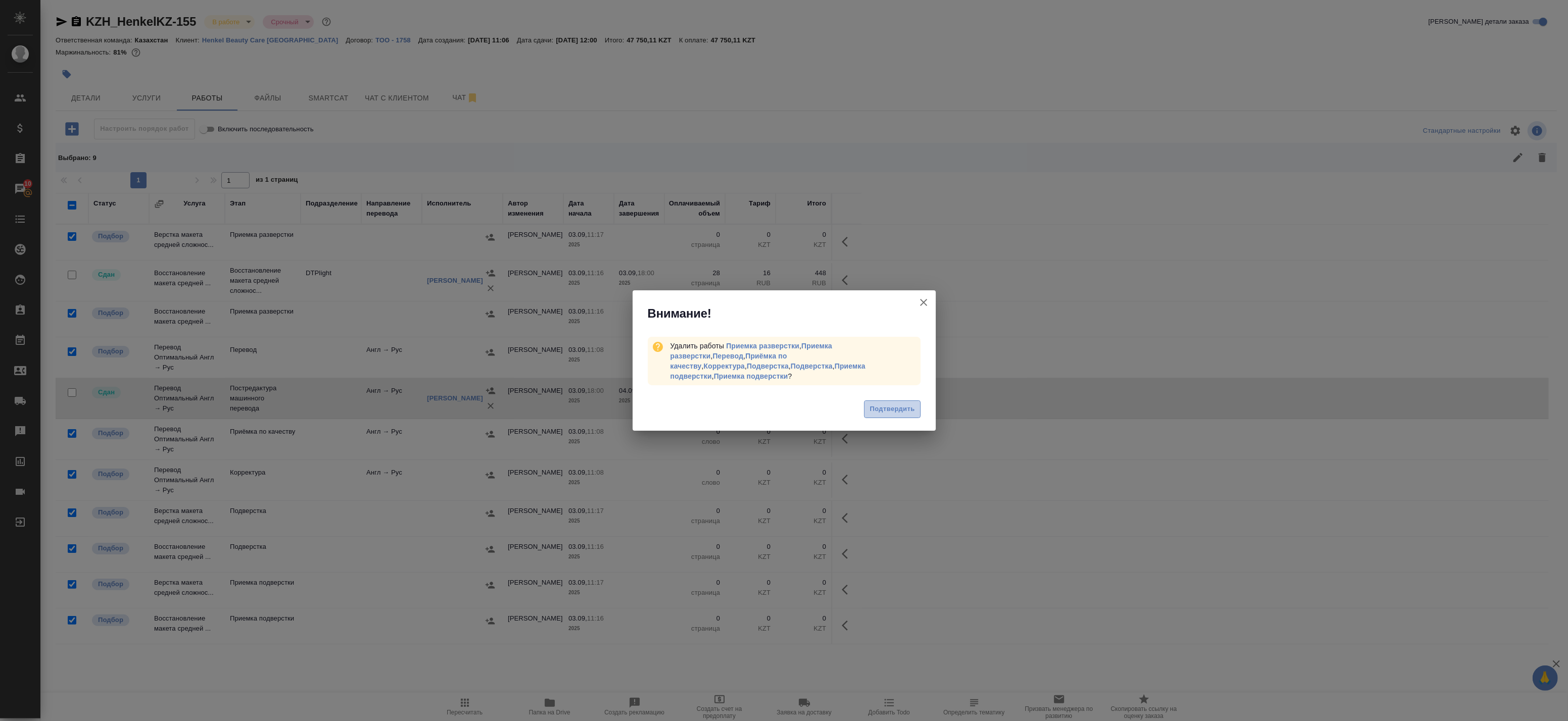
click at [897, 406] on span "Подтвердить" at bounding box center [891, 409] width 45 height 11
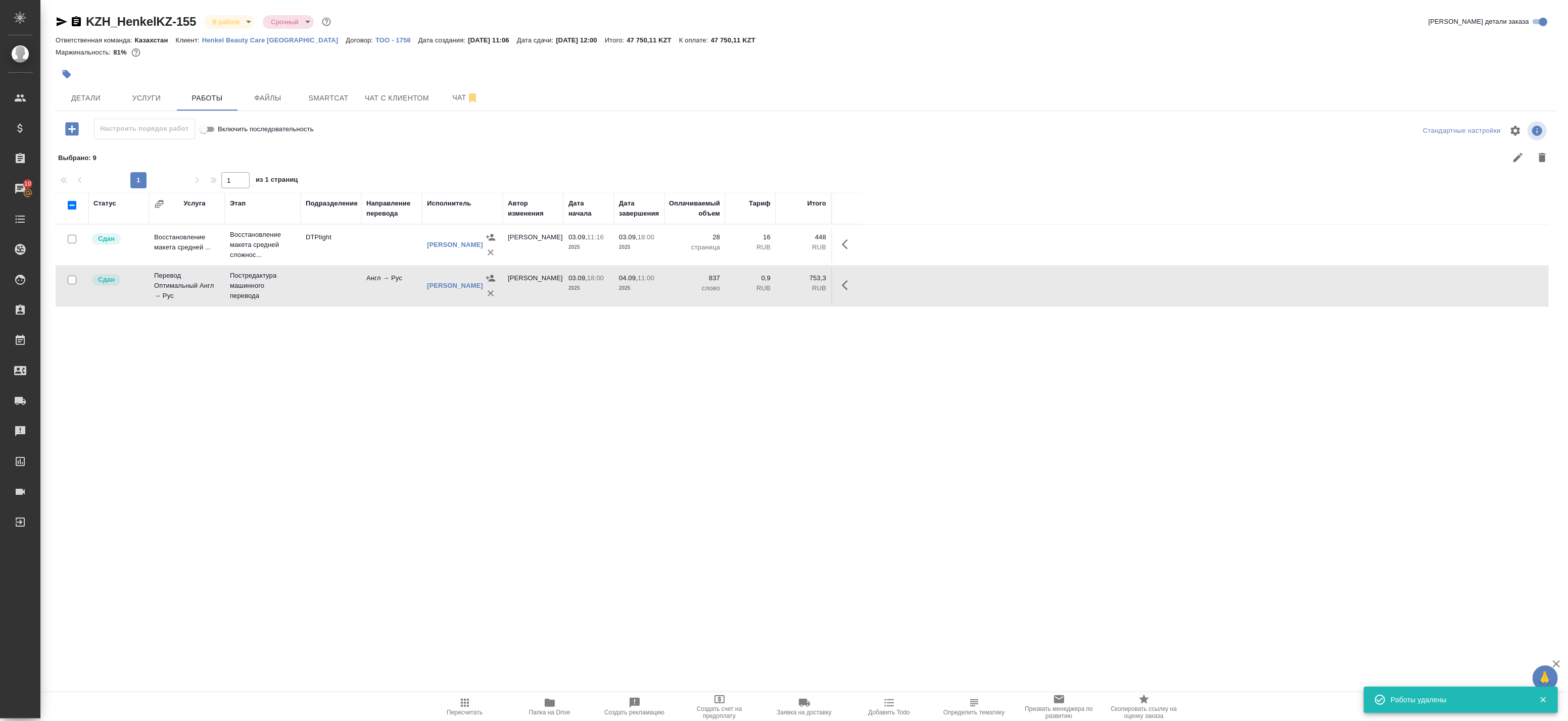
click at [225, 18] on body "🙏 .cls-1 fill:#fff; AWATERA Badanyan Artak Клиенты Спецификации Заказы 10 Чаты …" at bounding box center [784, 360] width 1568 height 721
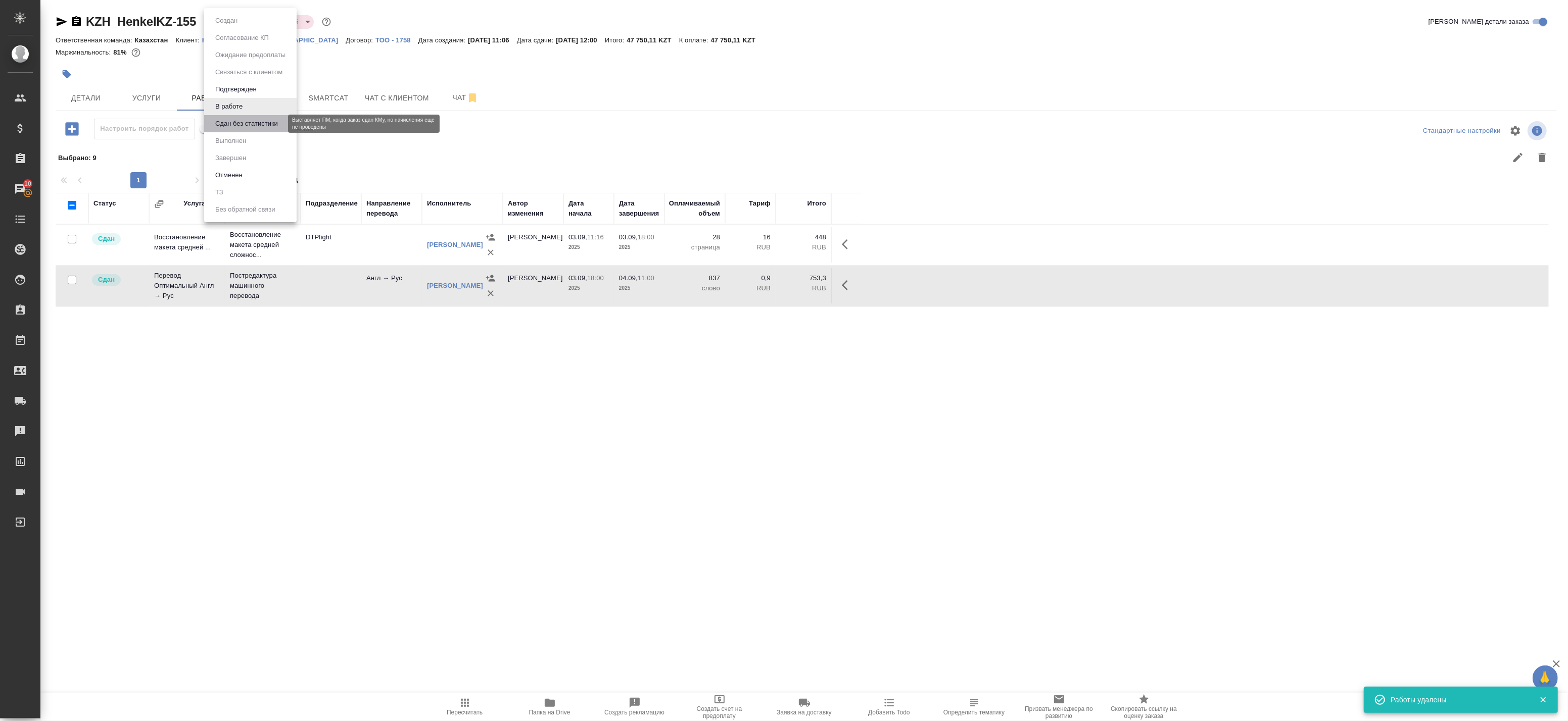
click at [225, 123] on button "Сдан без статистики" at bounding box center [246, 123] width 68 height 11
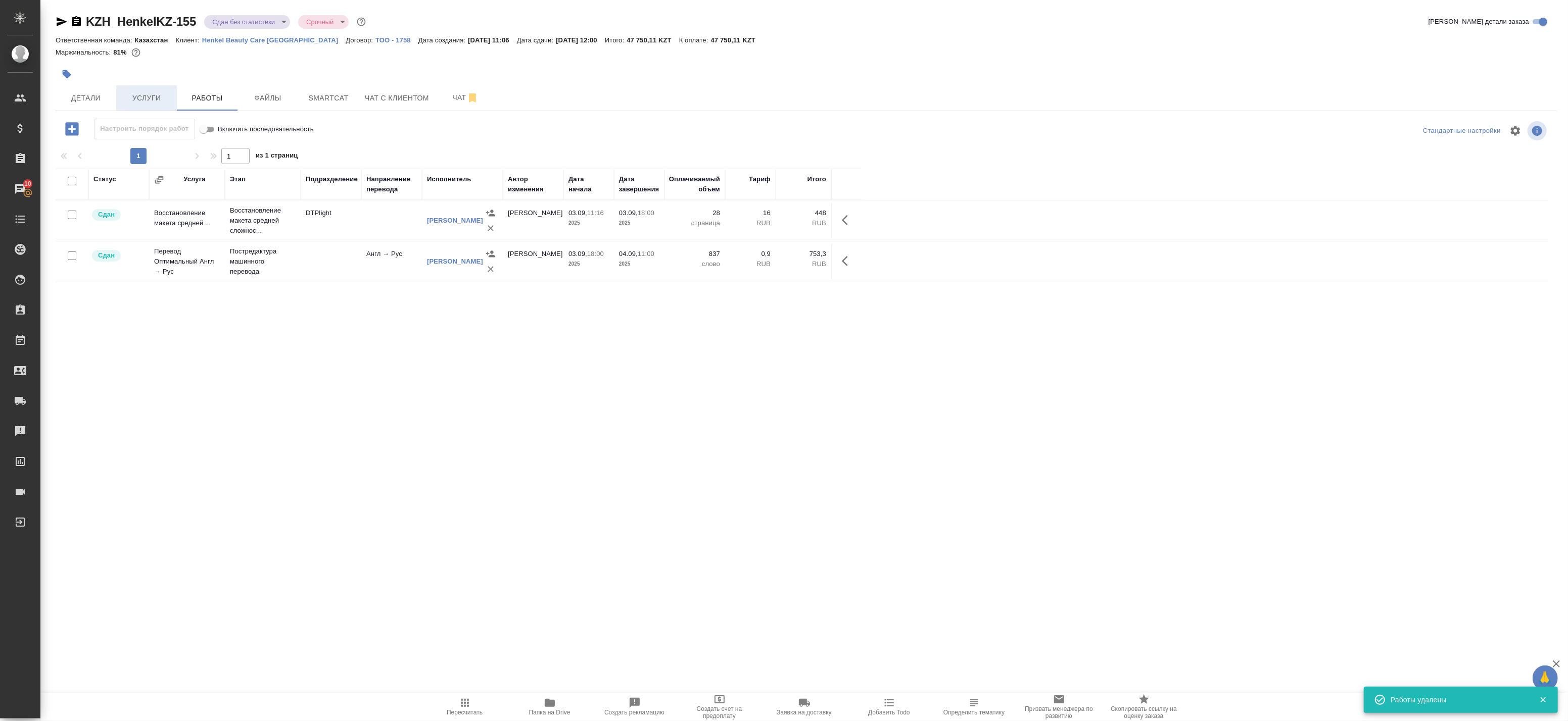
click at [165, 102] on span "Услуги" at bounding box center [146, 98] width 48 height 12
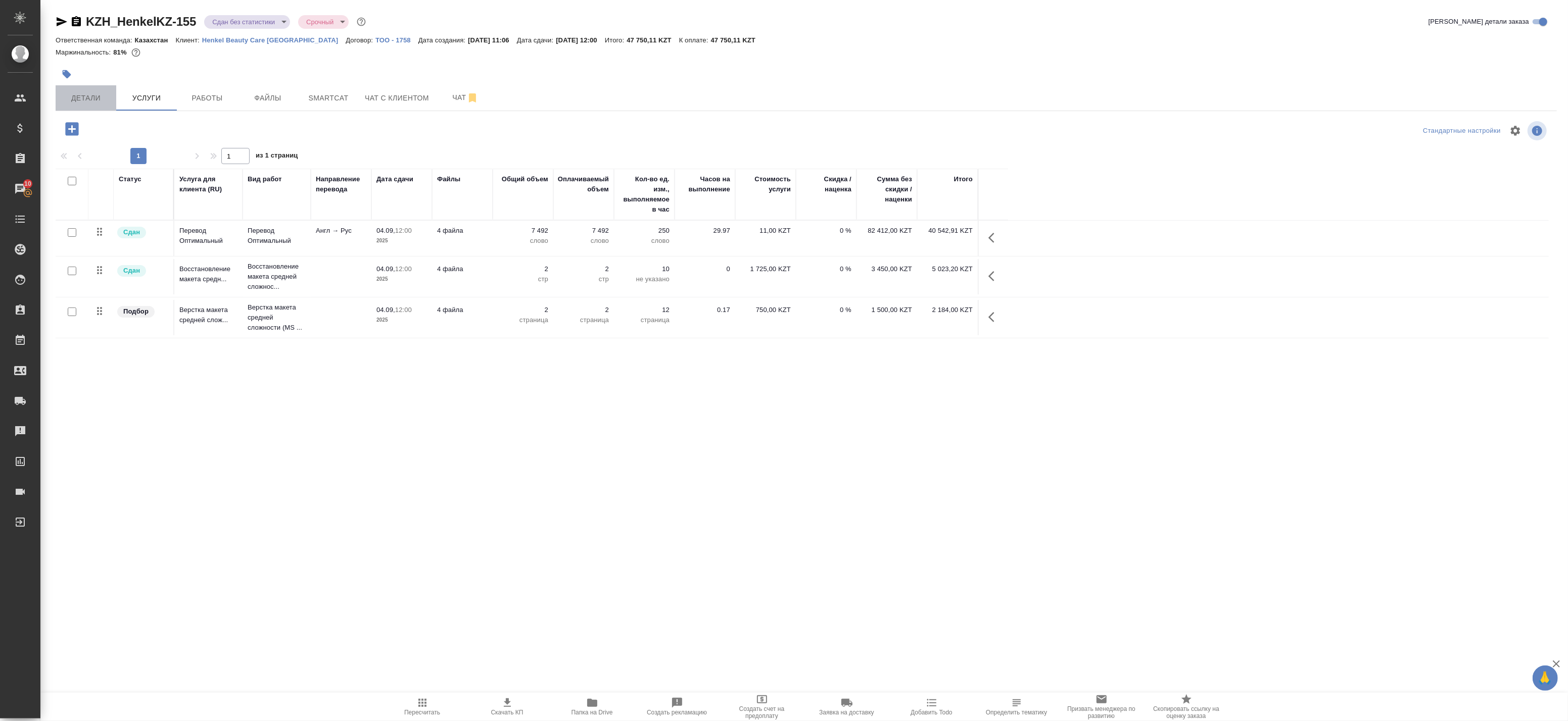
click at [80, 102] on span "Детали" at bounding box center [85, 98] width 48 height 12
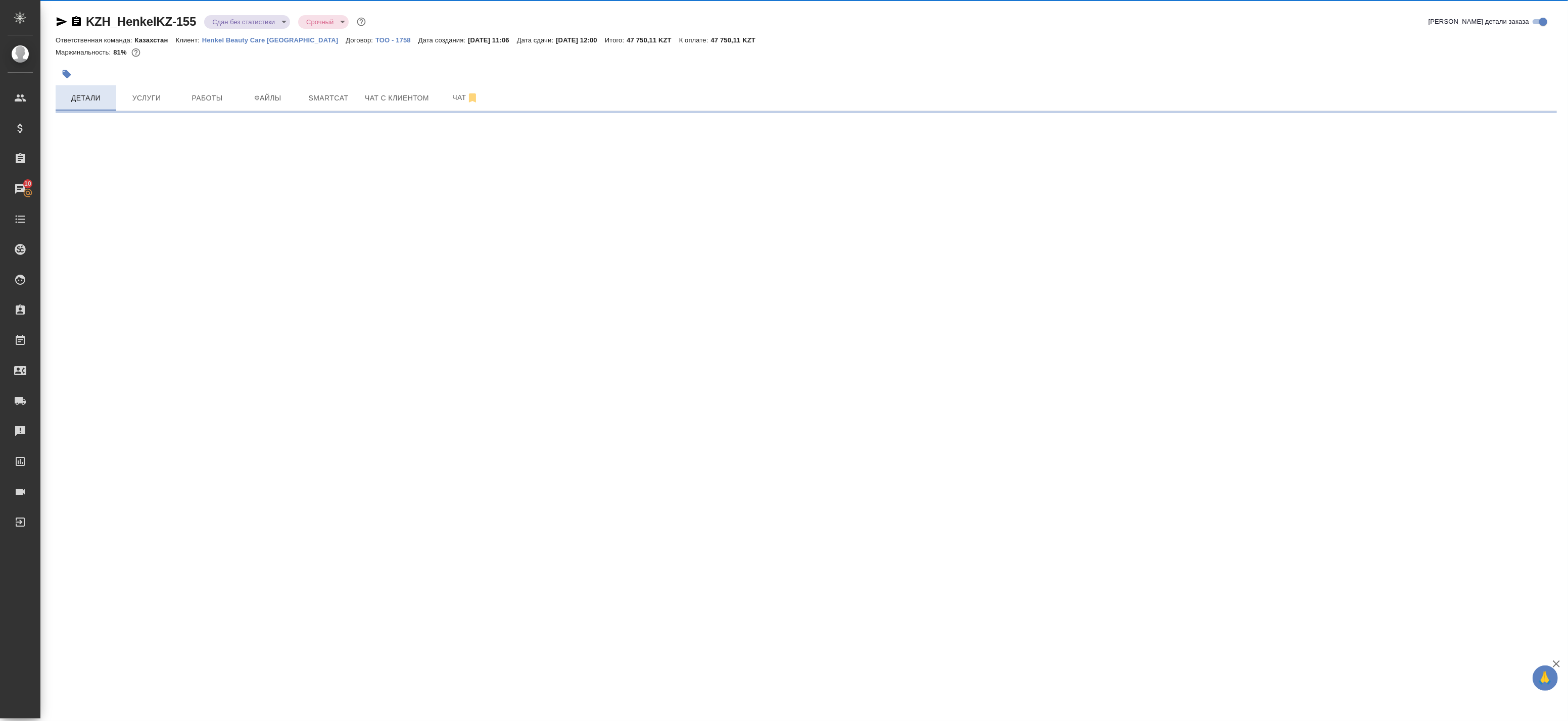
select select "RU"
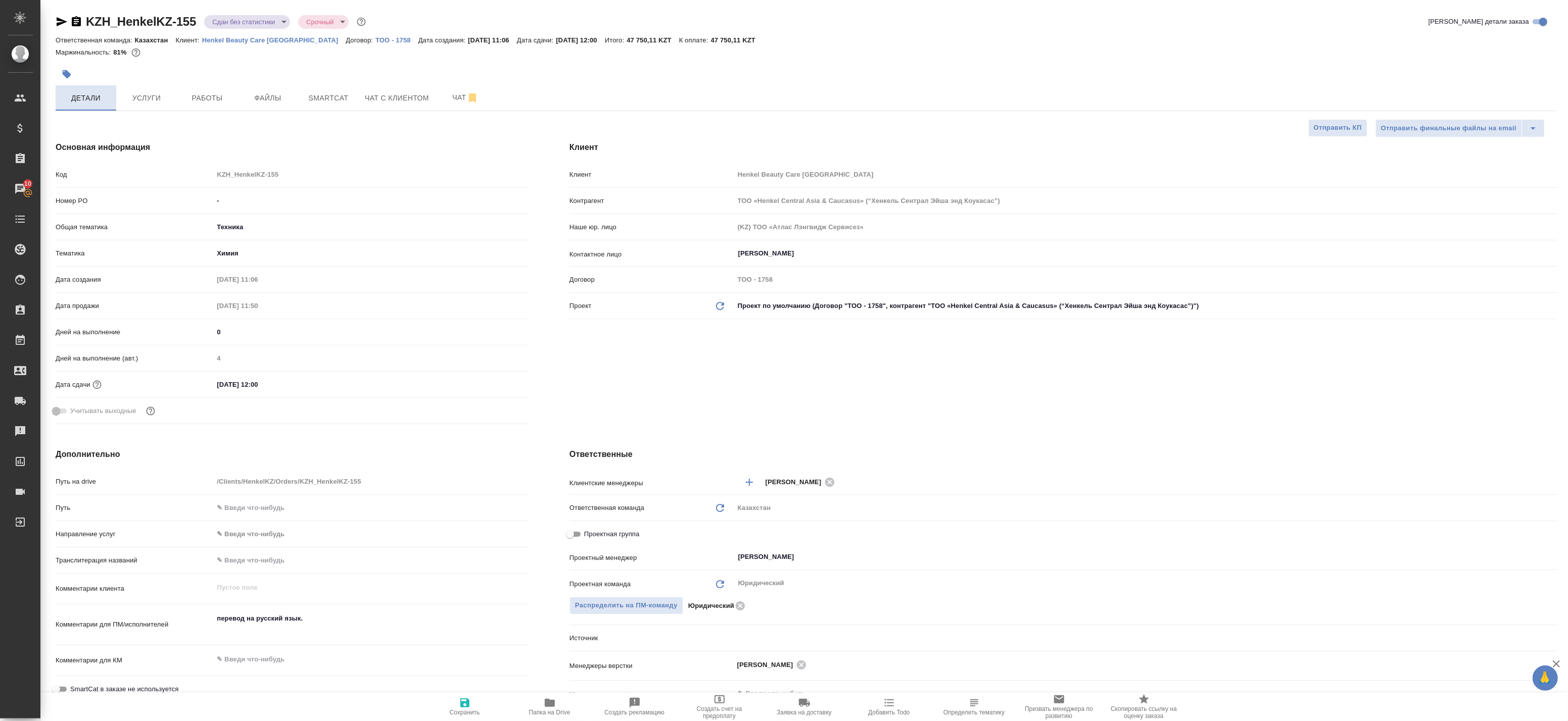
type textarea "x"
click at [189, 98] on span "Работы" at bounding box center [207, 98] width 48 height 12
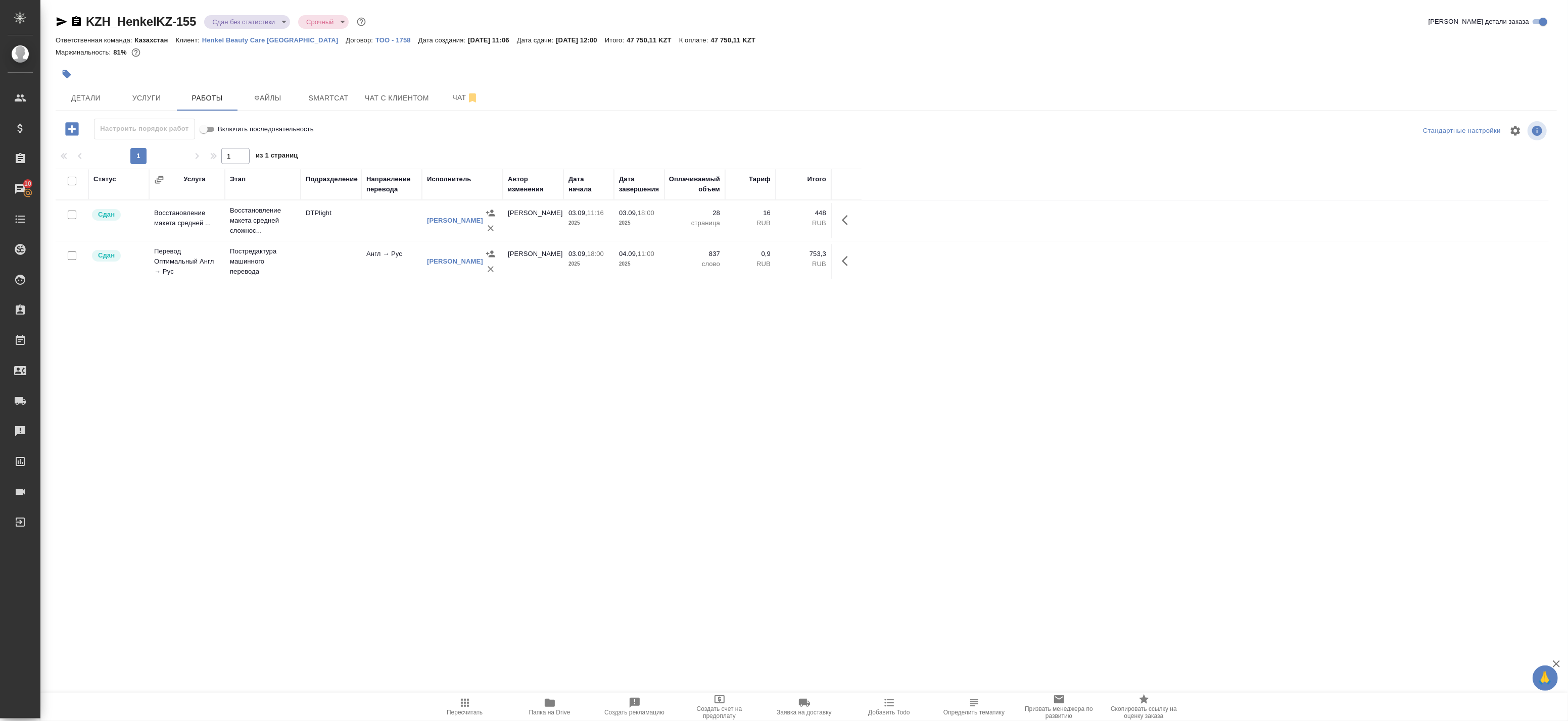
click at [57, 21] on icon "button" at bounding box center [61, 22] width 12 height 12
click at [80, 96] on span "Детали" at bounding box center [85, 98] width 48 height 12
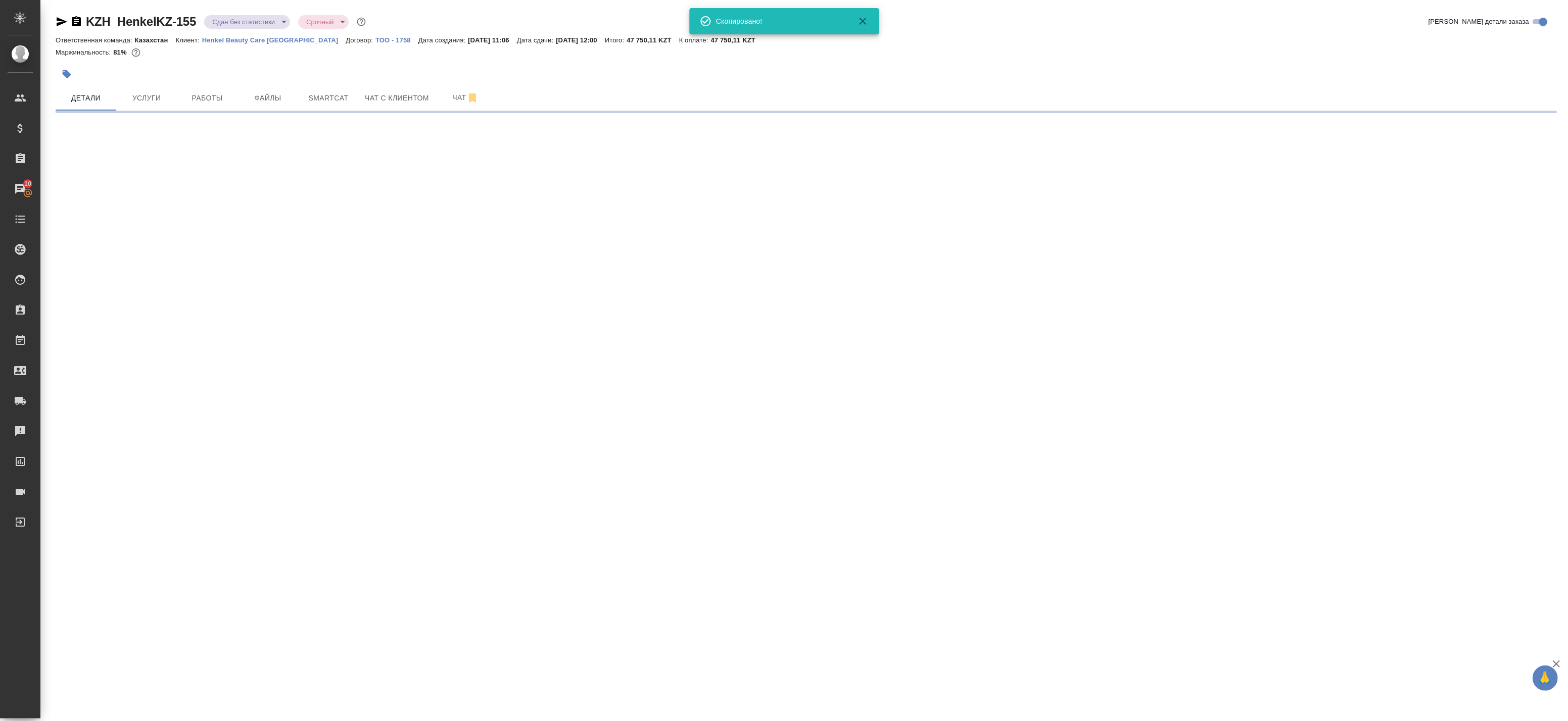
select select "RU"
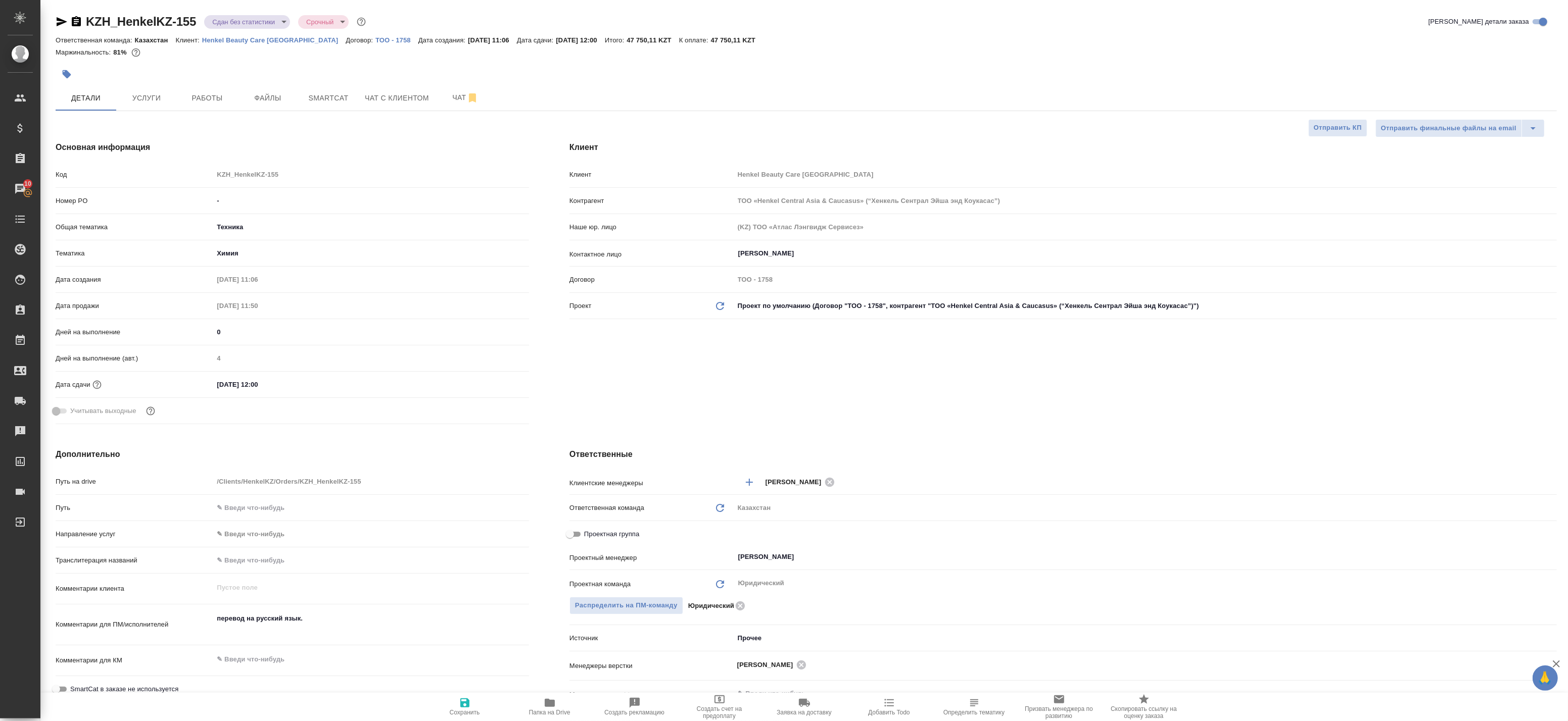
scroll to position [168, 0]
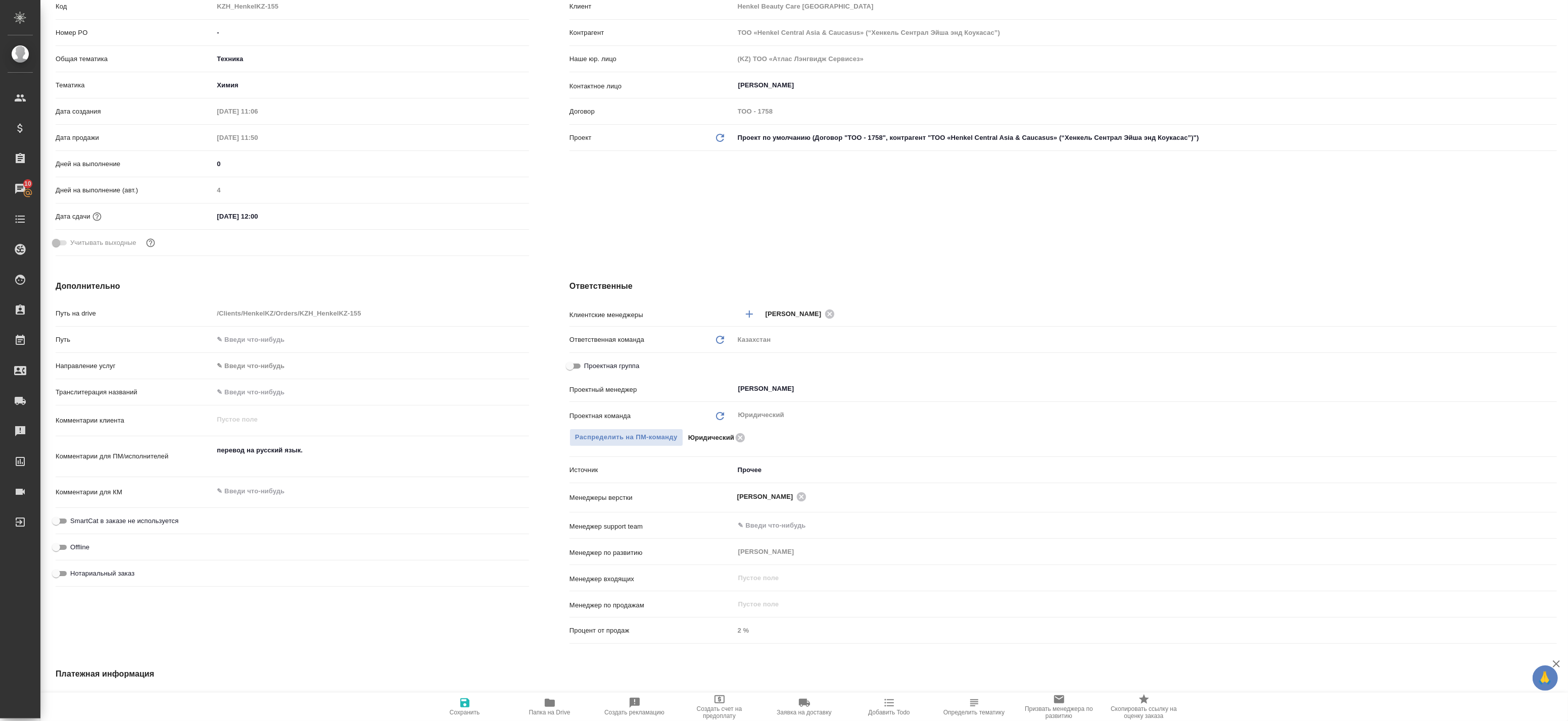
type textarea "x"
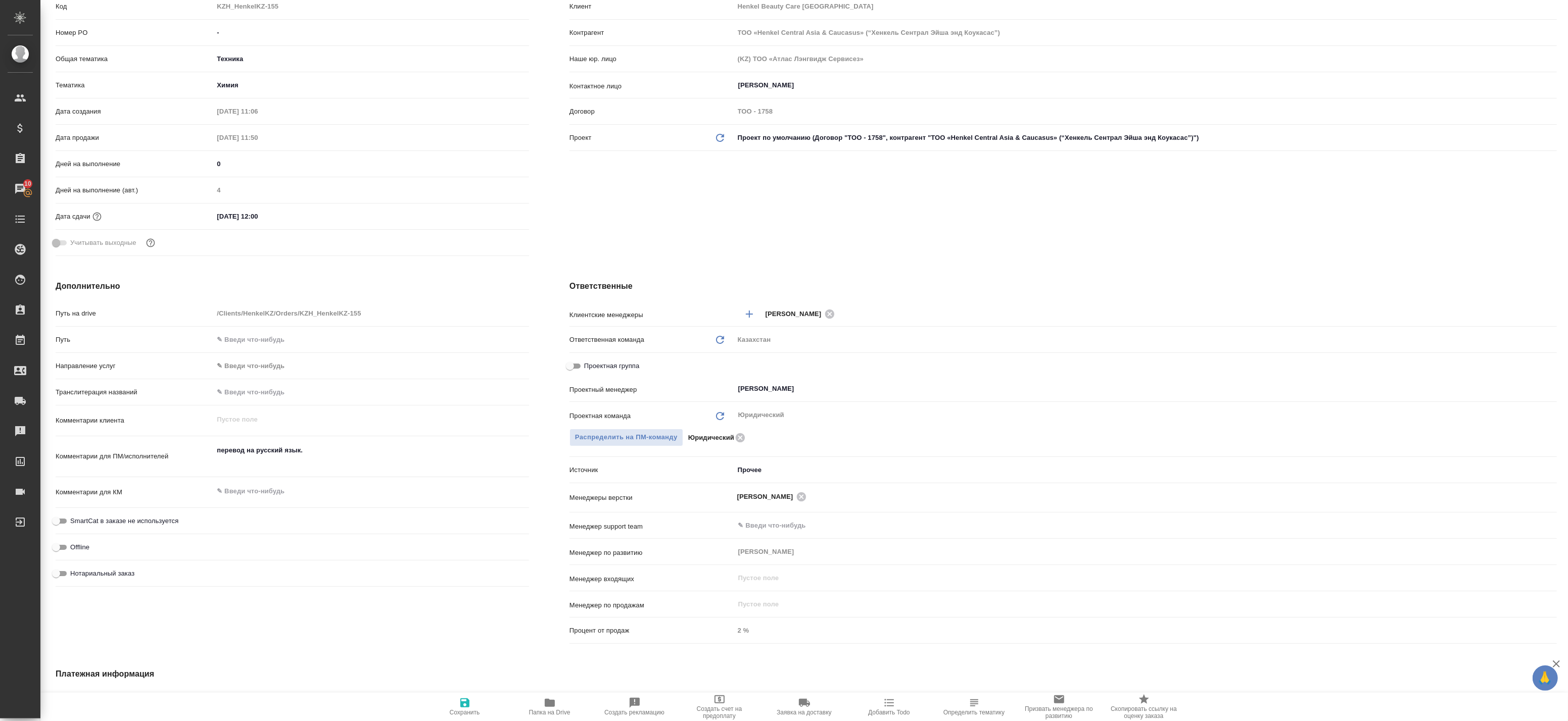
type textarea "x"
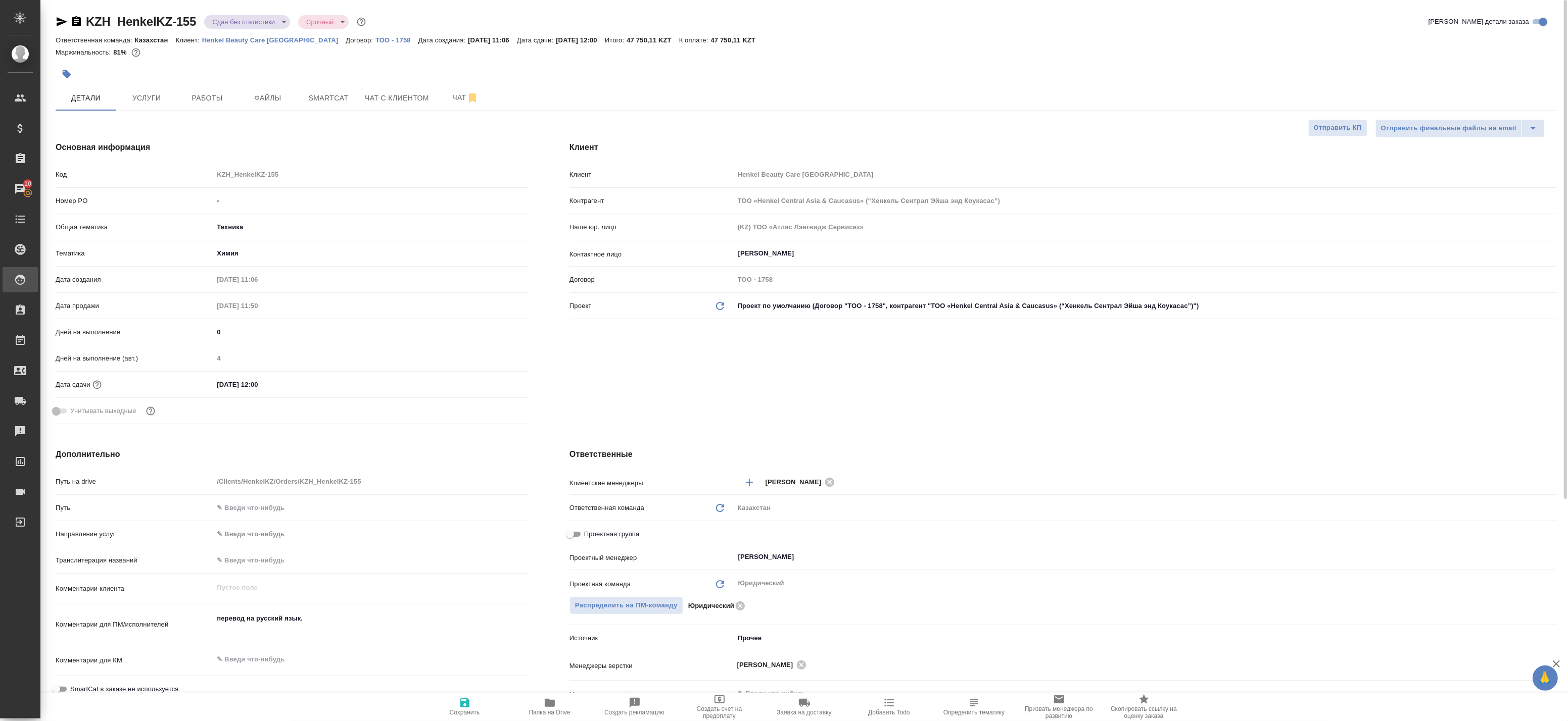
type textarea "x"
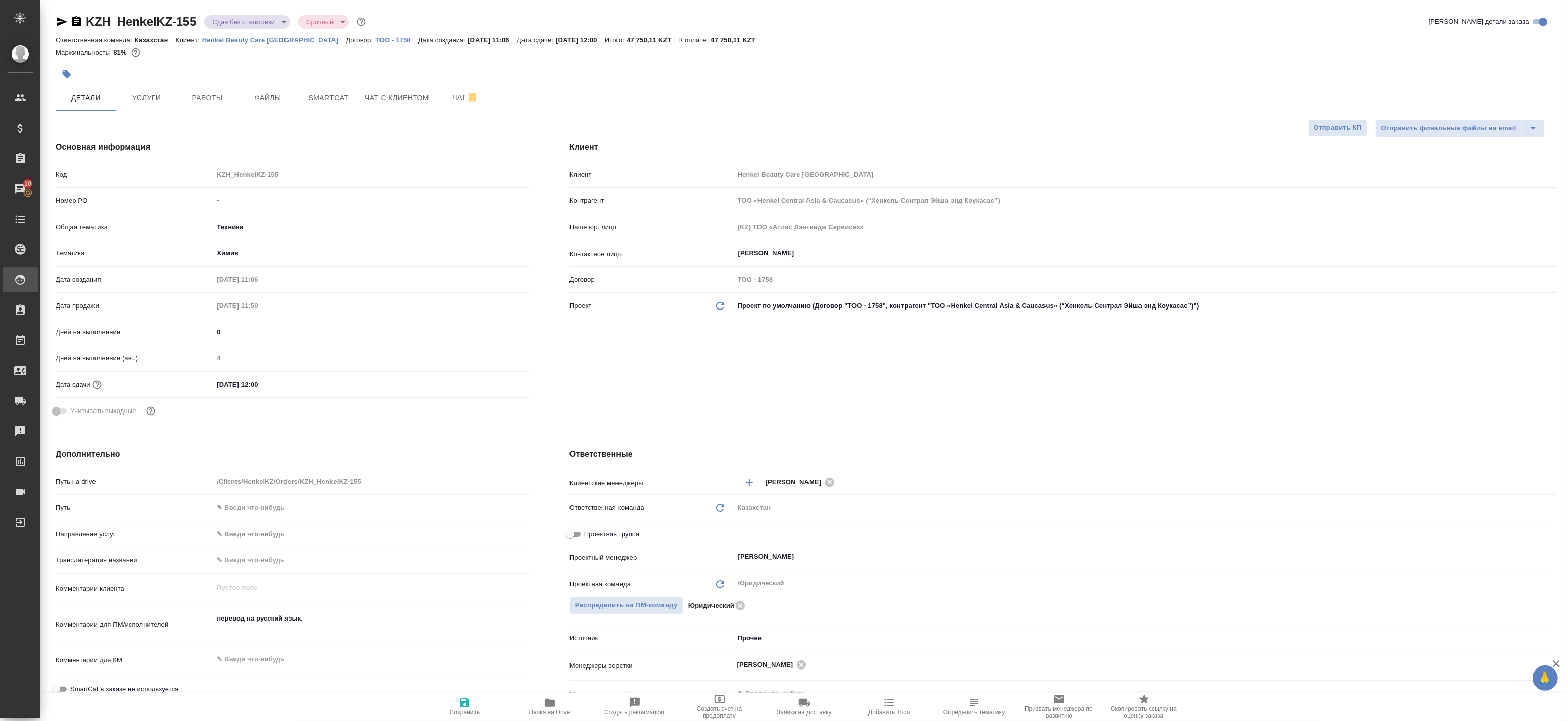
type textarea "x"
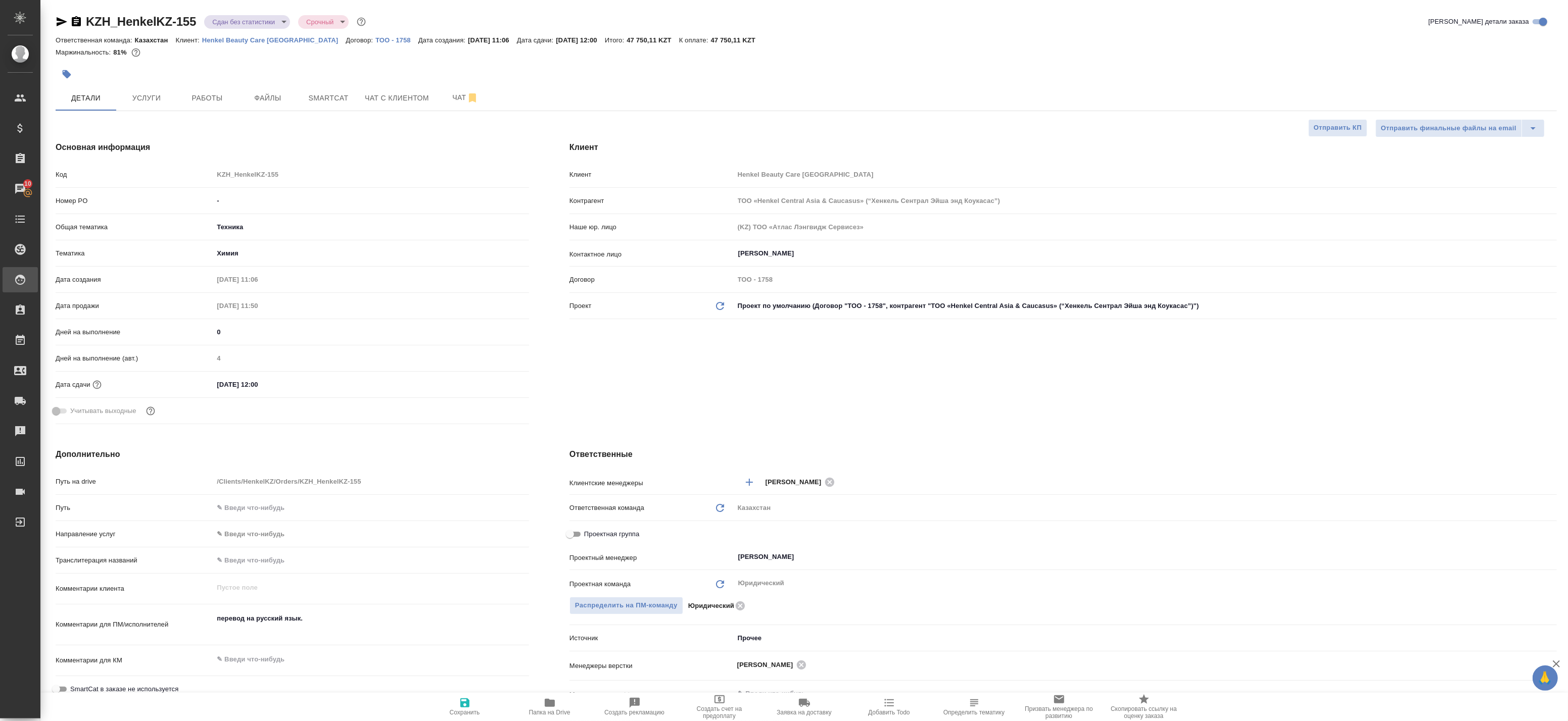
type textarea "x"
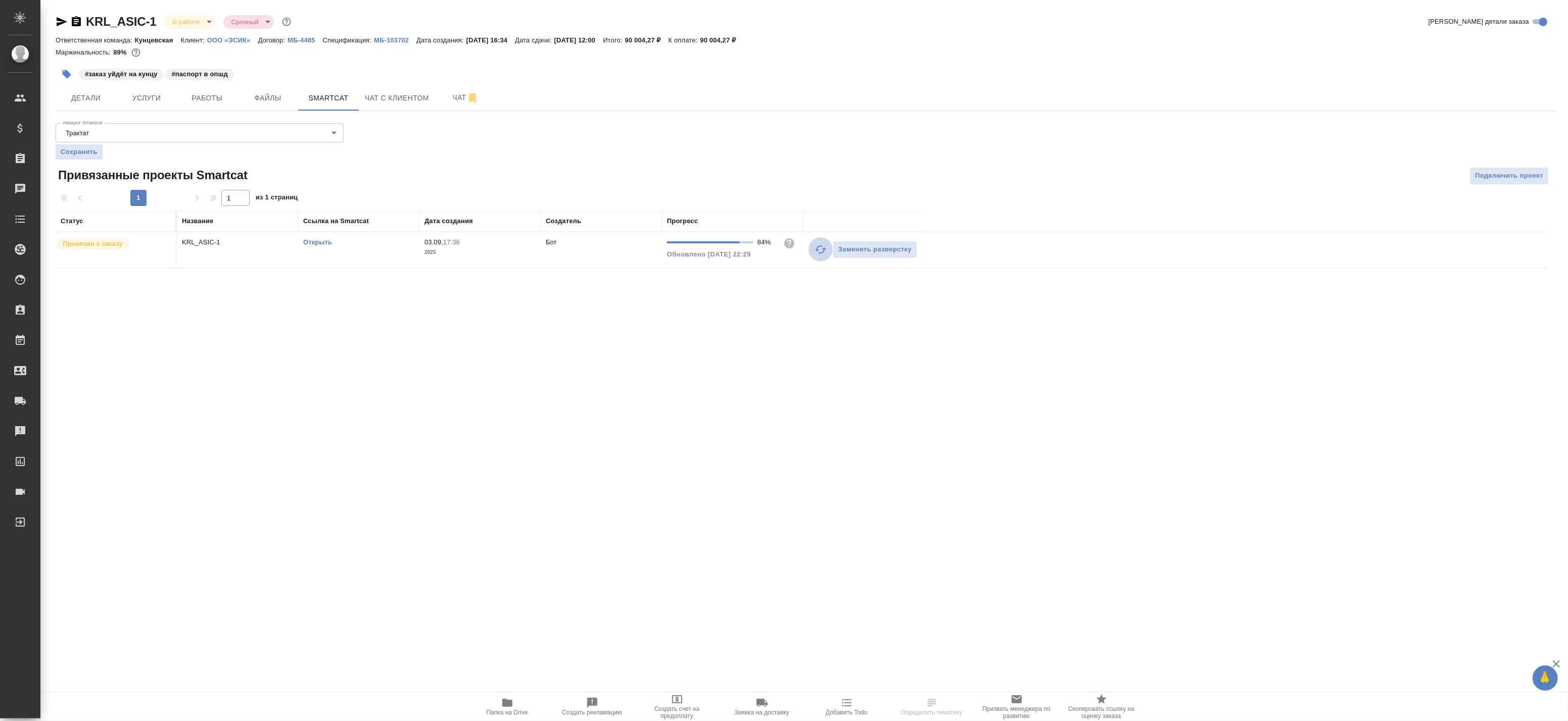
click at [817, 248] on icon "button" at bounding box center [820, 249] width 11 height 8
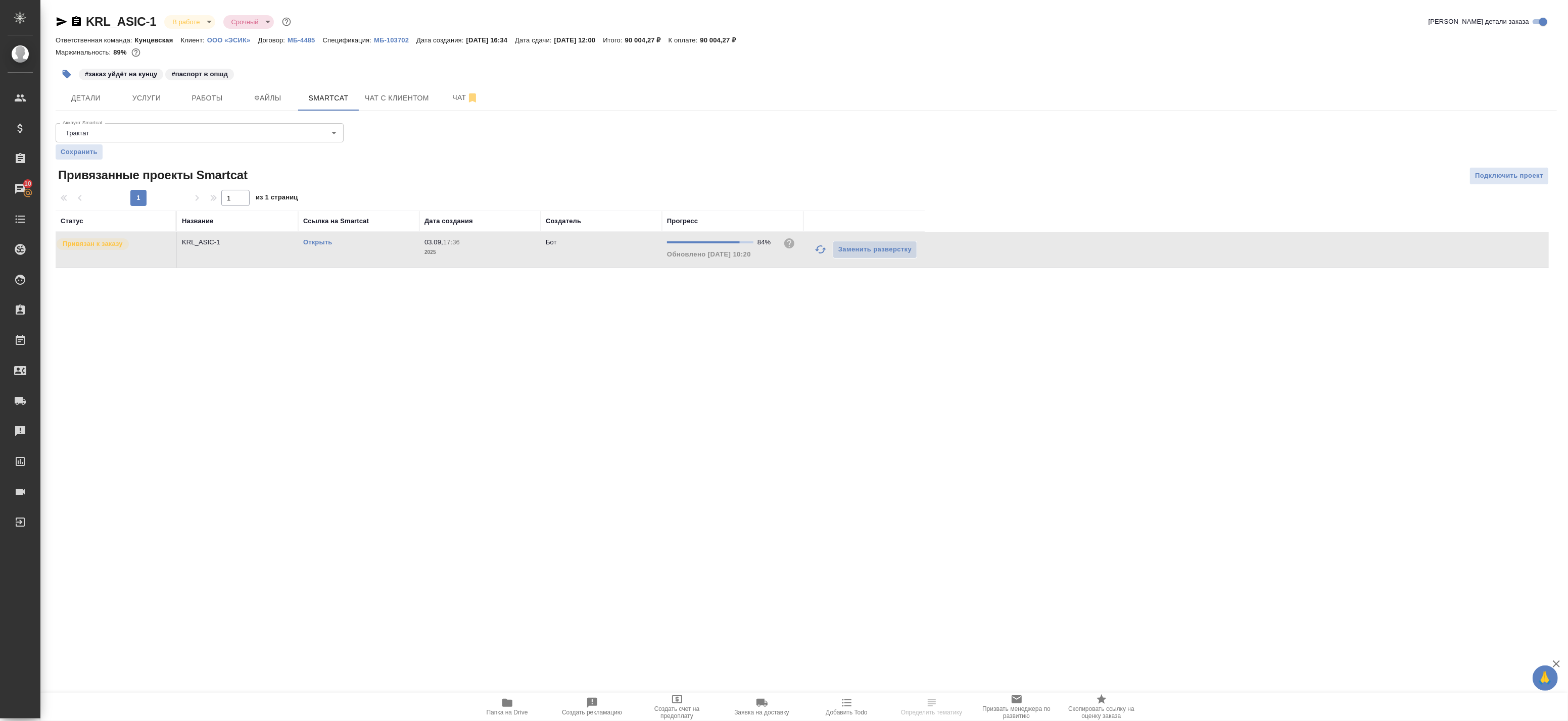
click at [319, 241] on link "Открыть" at bounding box center [317, 242] width 29 height 8
click at [215, 99] on span "Работы" at bounding box center [207, 98] width 48 height 12
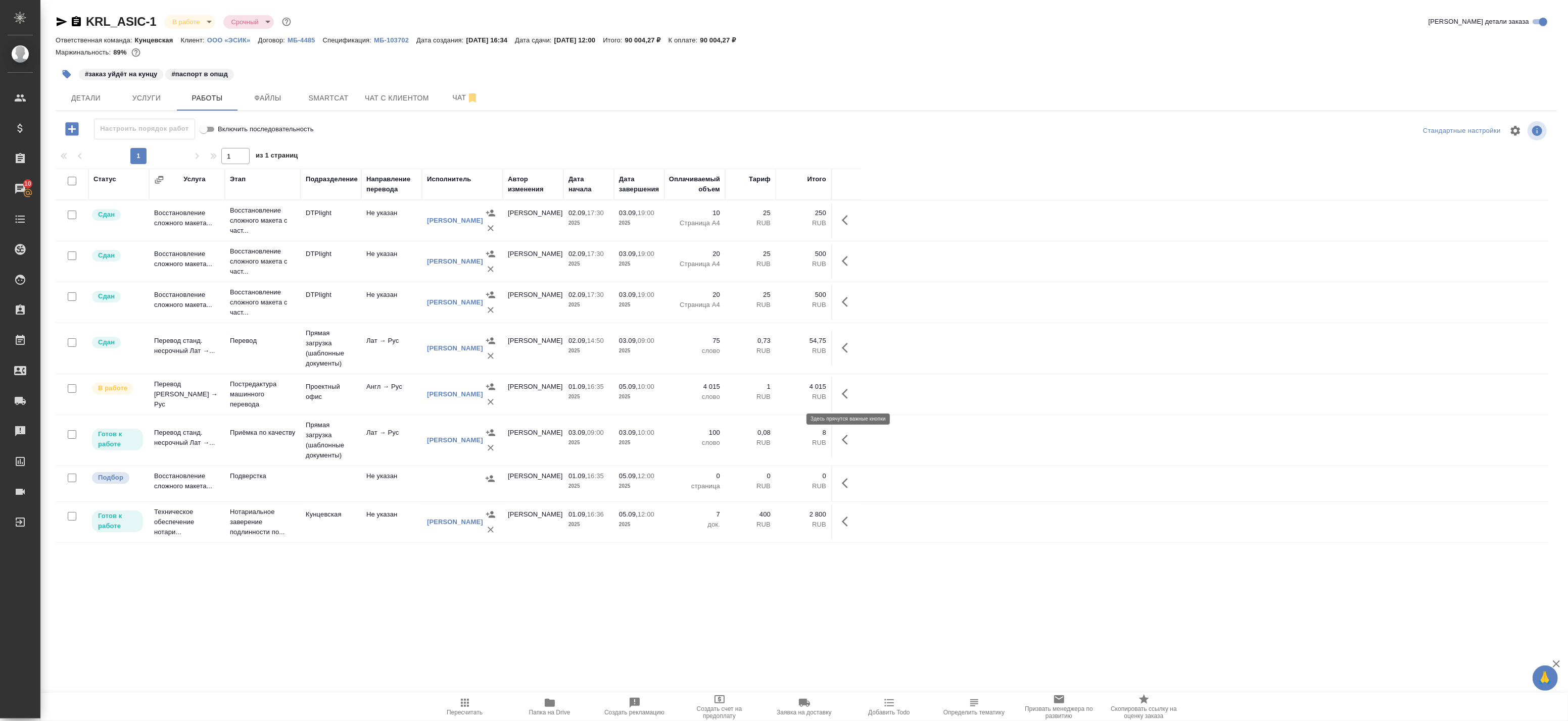
click at [851, 389] on icon "button" at bounding box center [848, 394] width 12 height 12
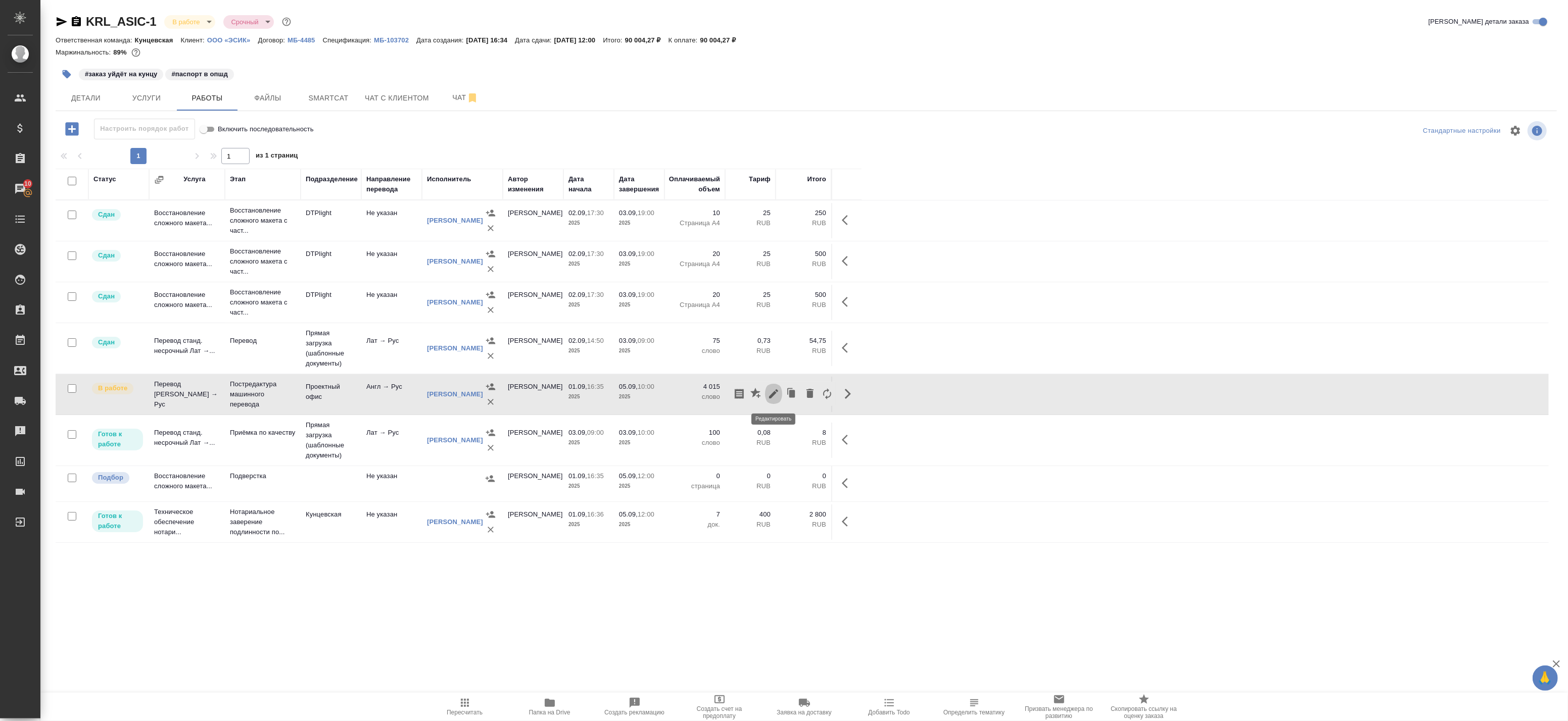
click at [774, 397] on icon "button" at bounding box center [774, 394] width 12 height 12
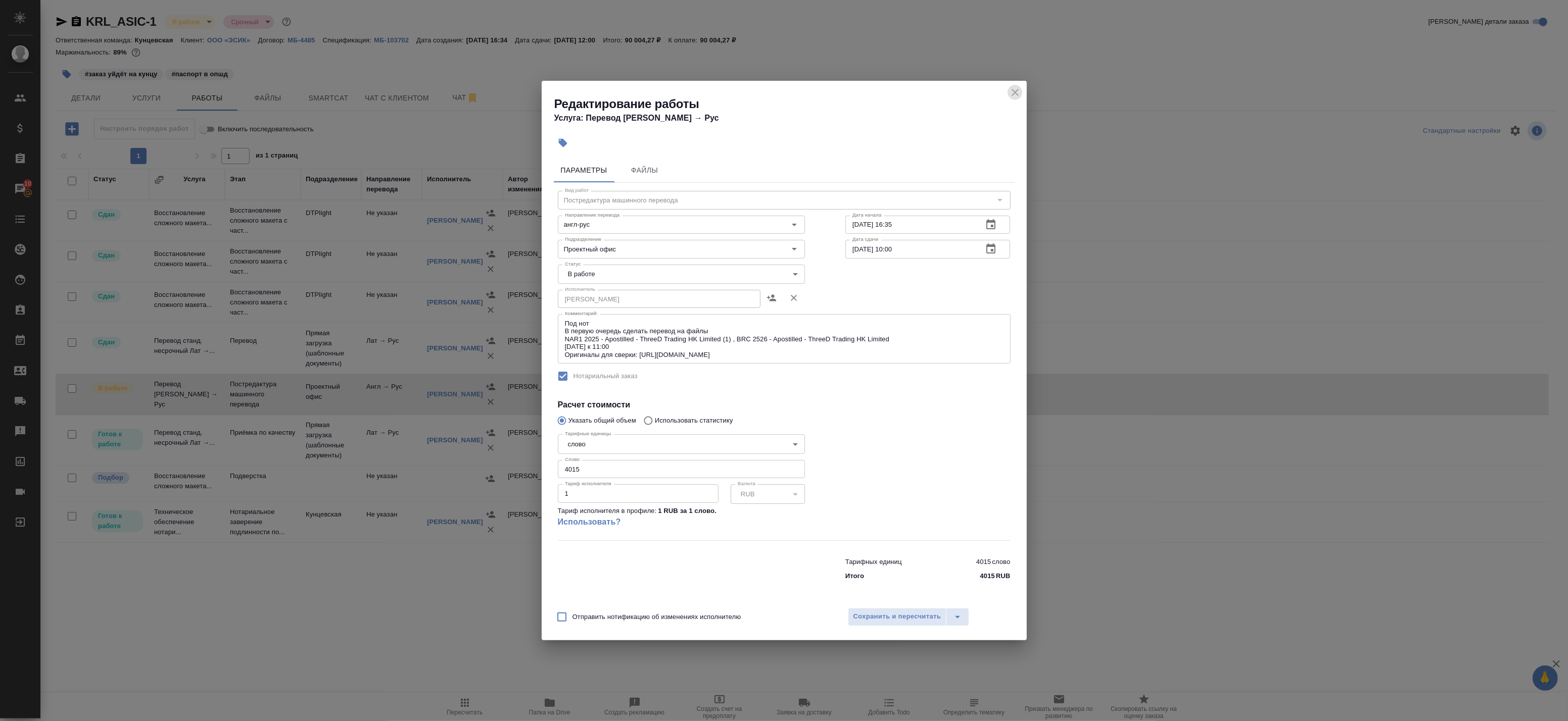
click at [1013, 90] on icon "close" at bounding box center [1016, 93] width 12 height 12
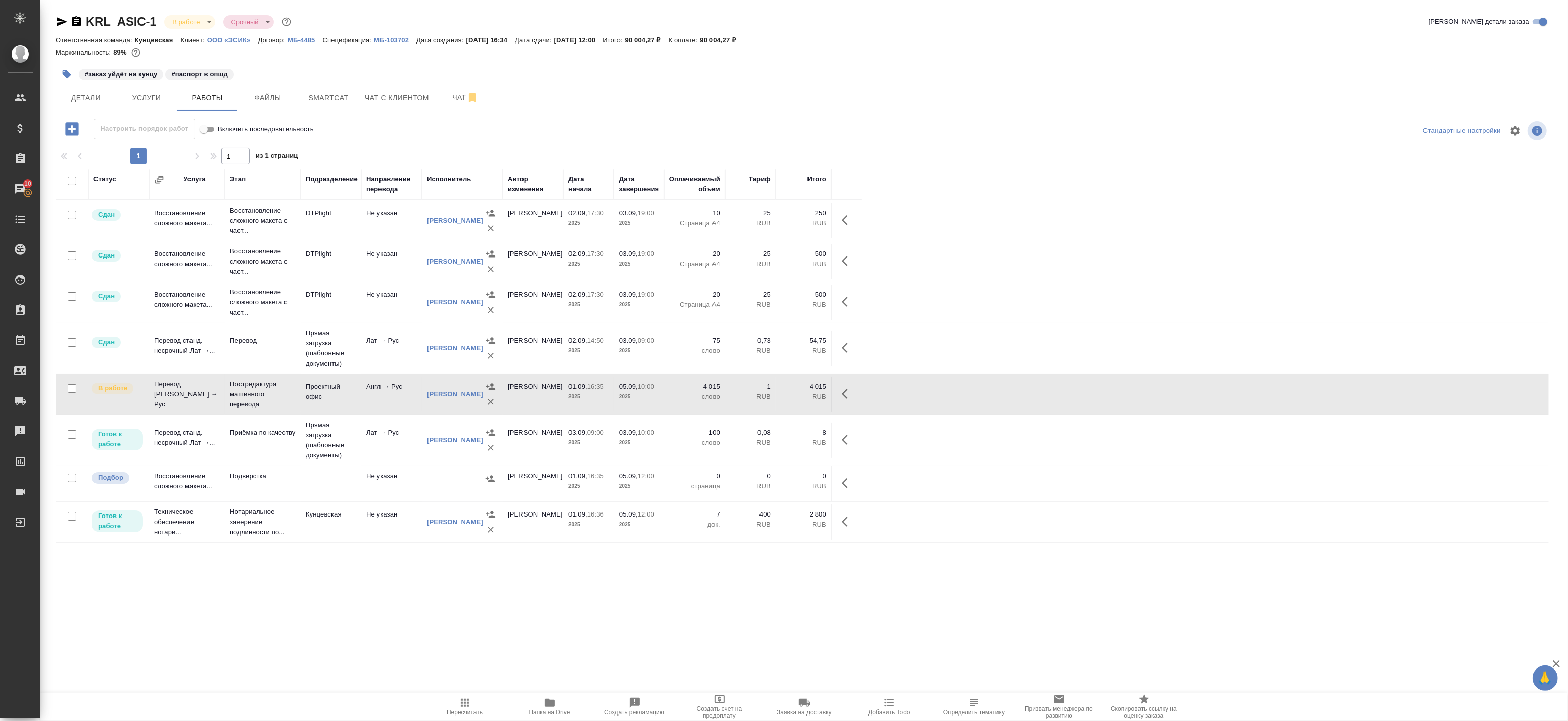
click at [327, 444] on td "Прямая загрузка (шаблонные документы)" at bounding box center [330, 440] width 60 height 51
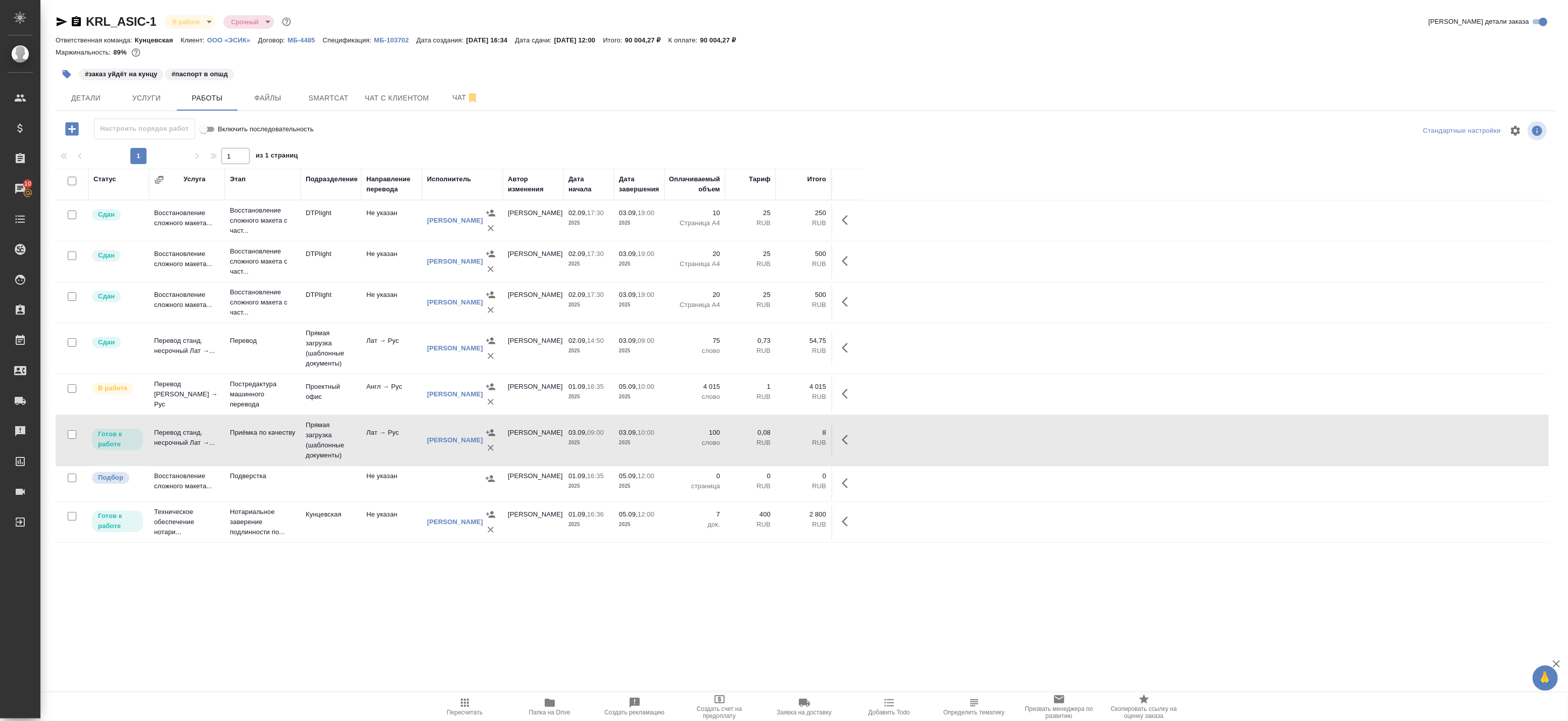
click at [761, 384] on p "1" at bounding box center [750, 387] width 40 height 10
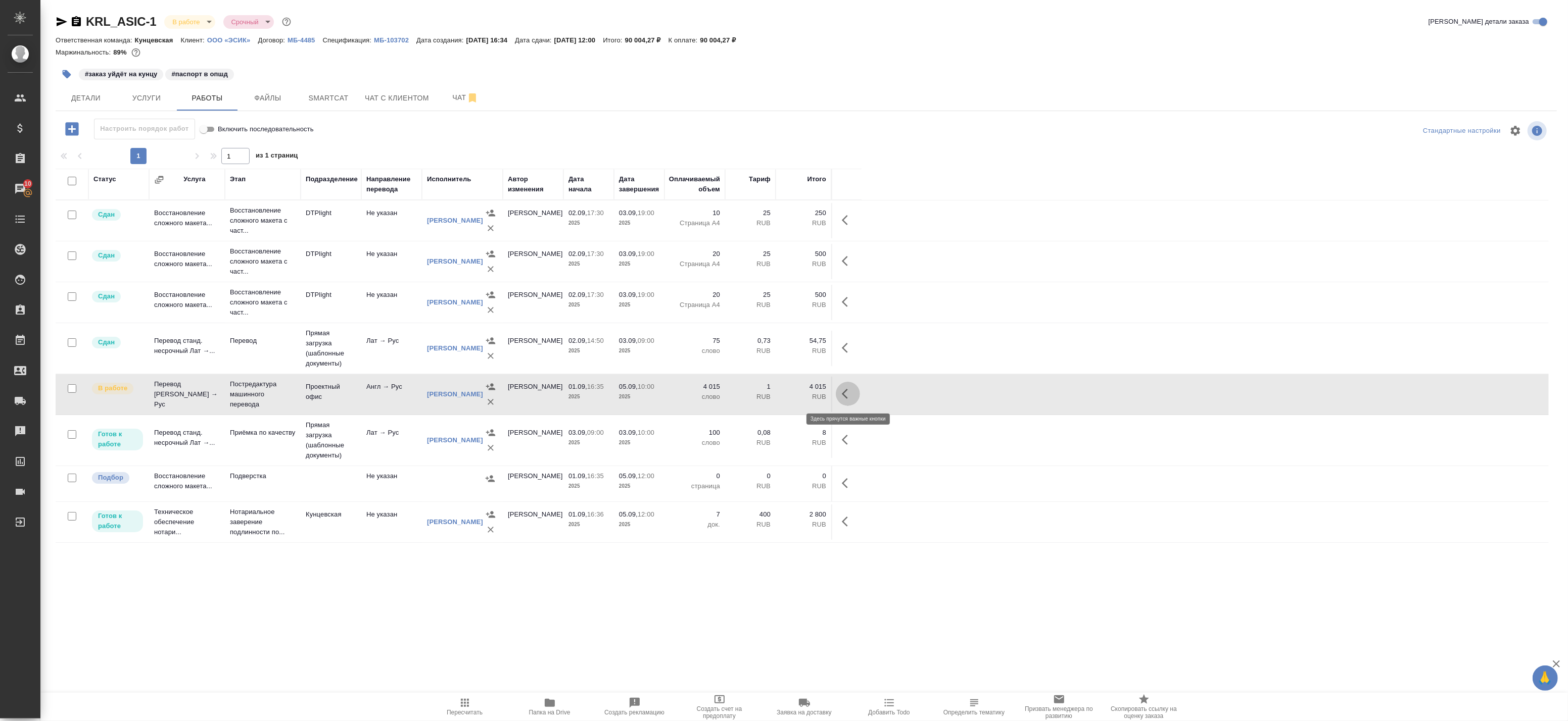
click at [850, 391] on icon "button" at bounding box center [848, 394] width 12 height 12
click at [771, 395] on icon "button" at bounding box center [773, 394] width 9 height 9
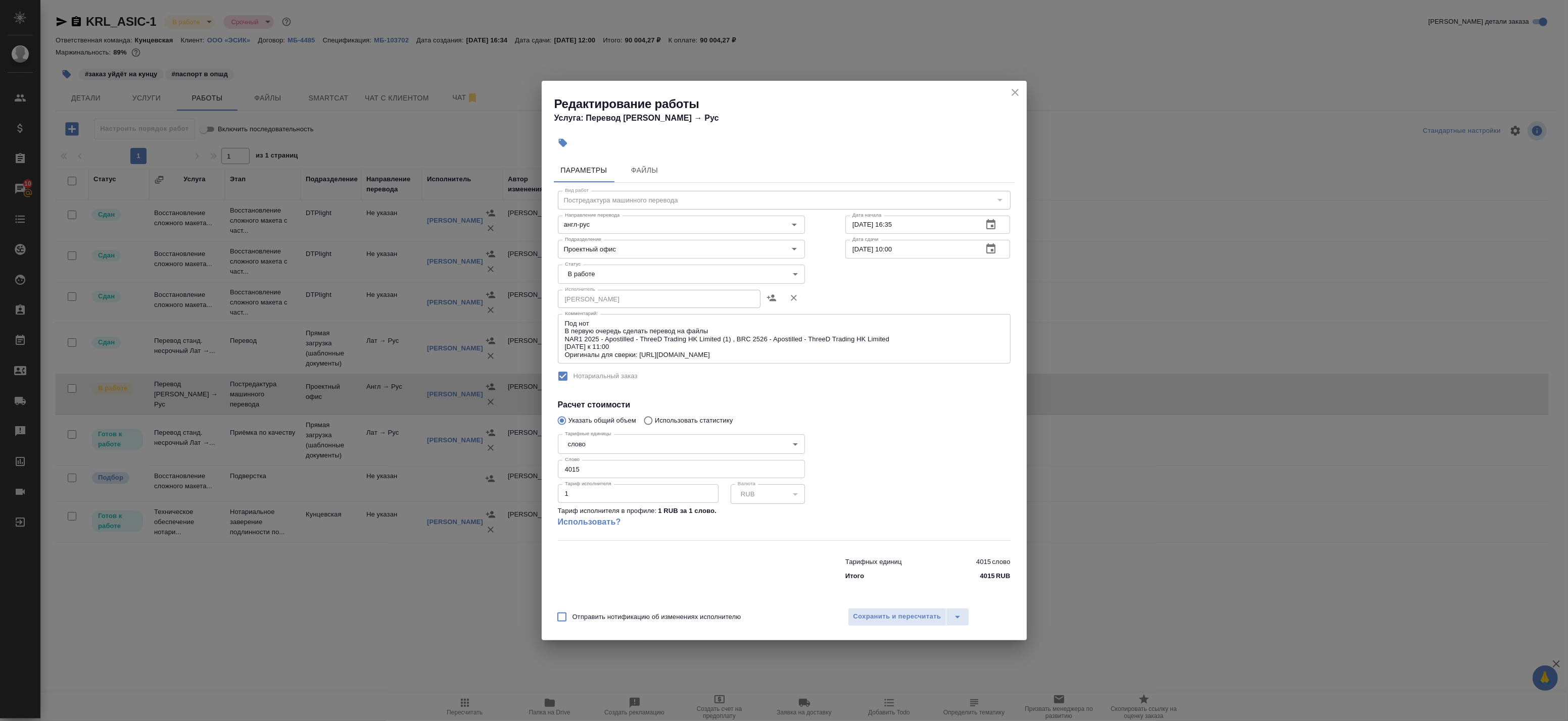
click at [656, 337] on textarea "Под нот В первую очередь сделать перевод на файлы NAR1 2025 - Apostilled - Thre…" at bounding box center [784, 339] width 439 height 38
click at [483, 586] on div "Редактирование работы Услуга: Перевод Стандарт Англ → Рус Параметры Файлы Вид р…" at bounding box center [784, 360] width 1568 height 721
click at [1014, 91] on icon "close" at bounding box center [1016, 93] width 12 height 12
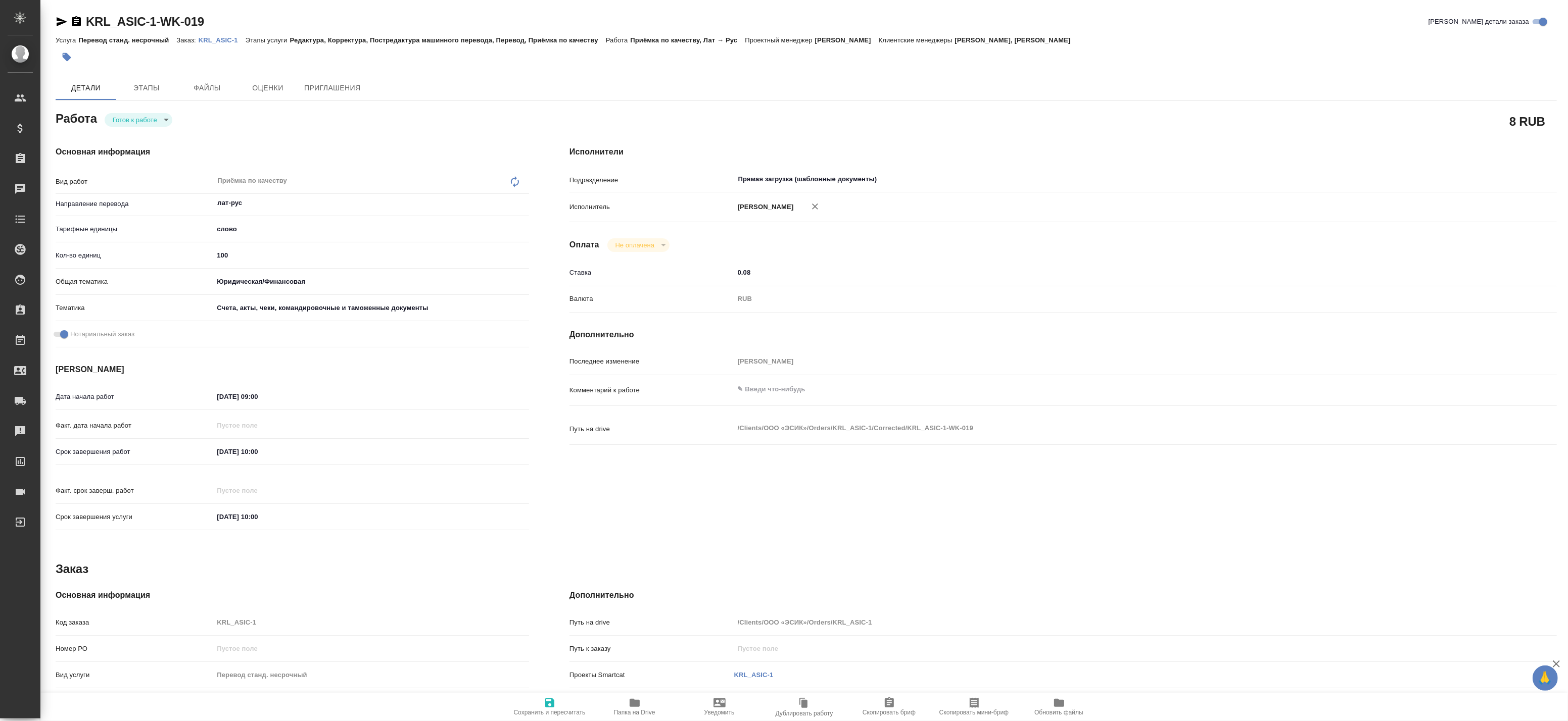
type textarea "x"
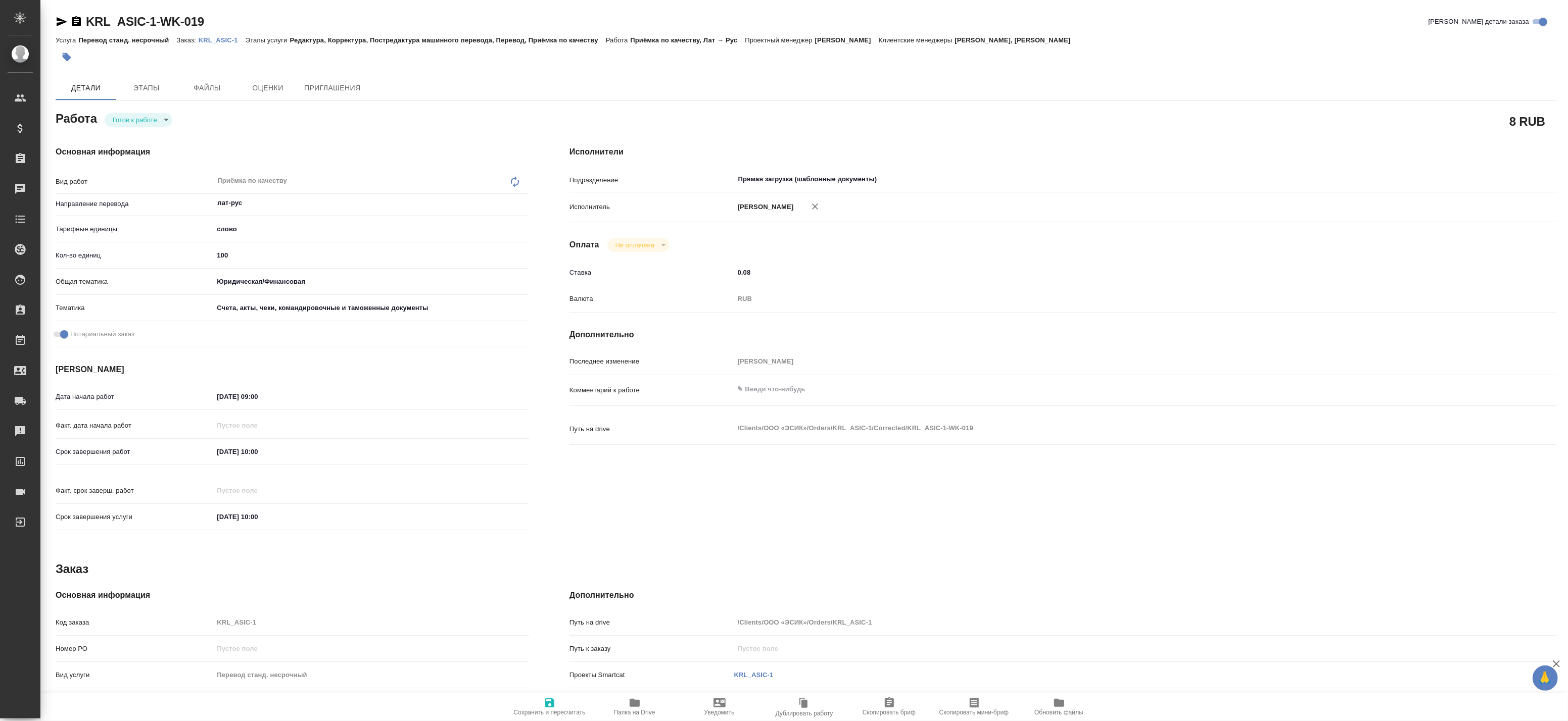
type textarea "x"
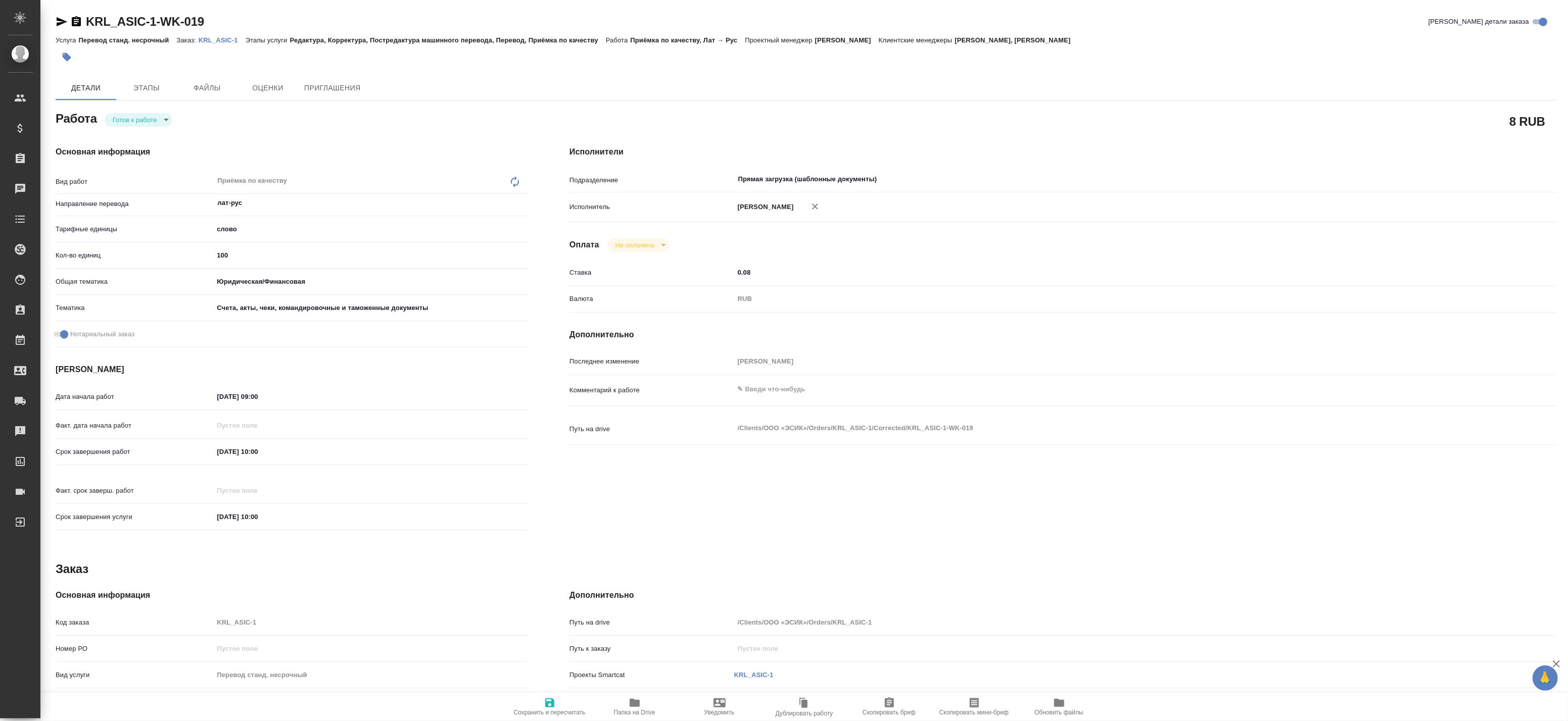
type textarea "x"
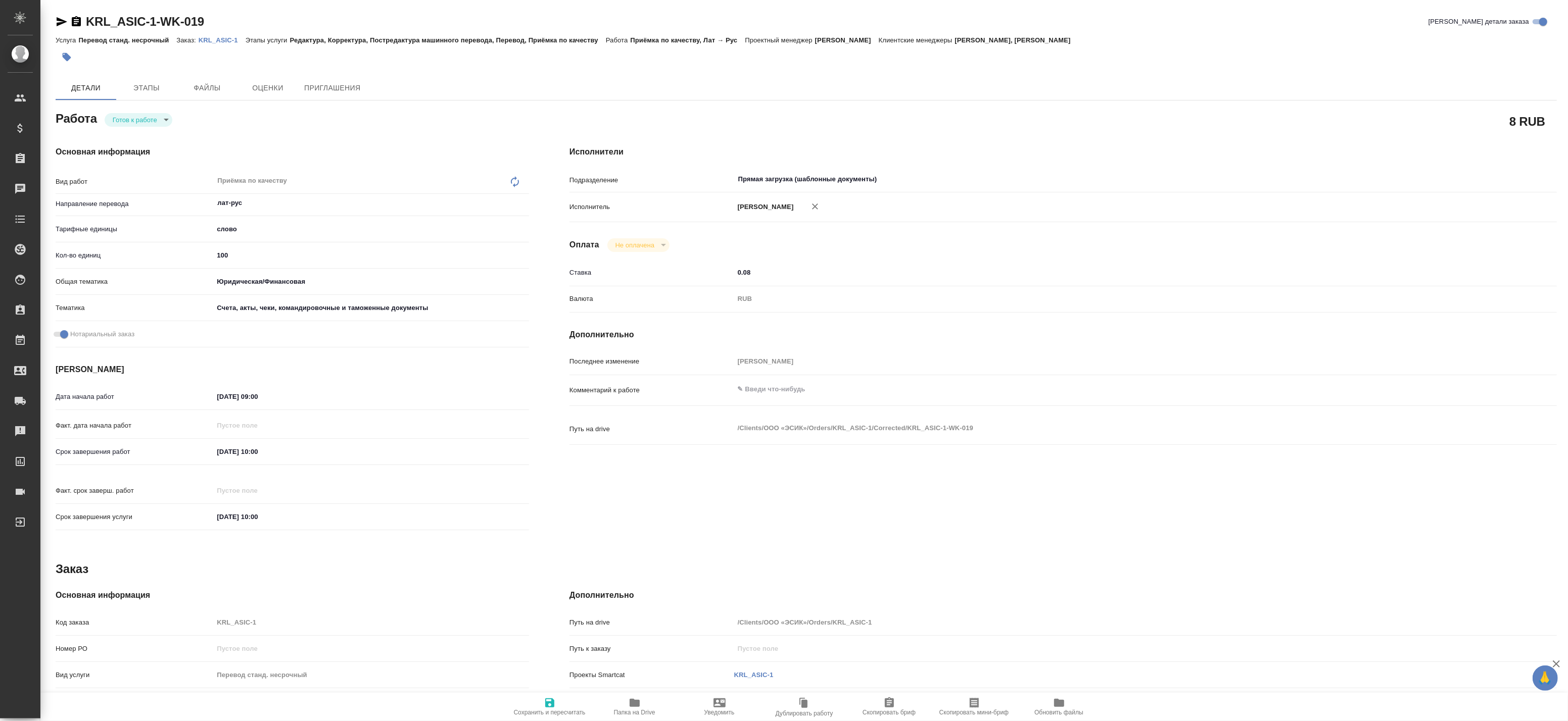
type textarea "x"
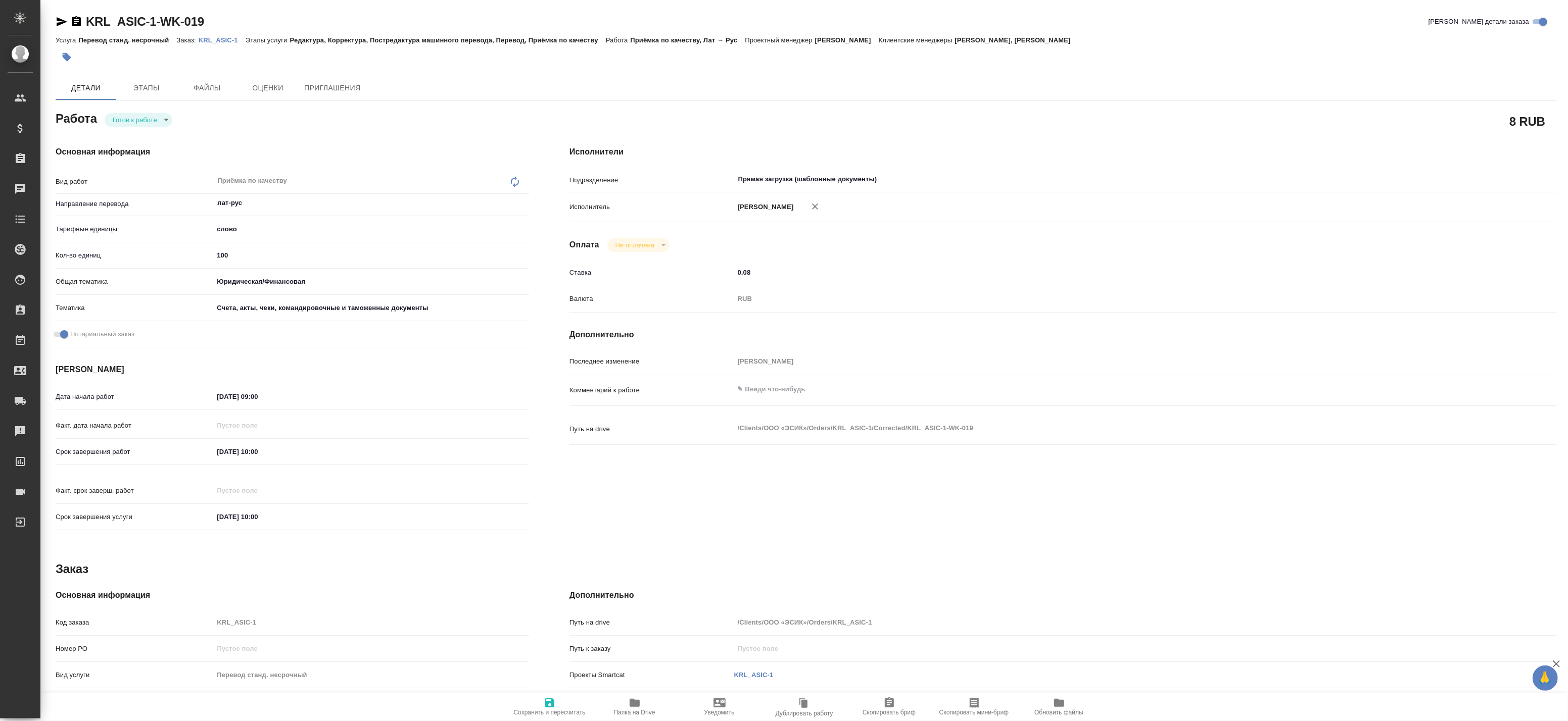
type textarea "x"
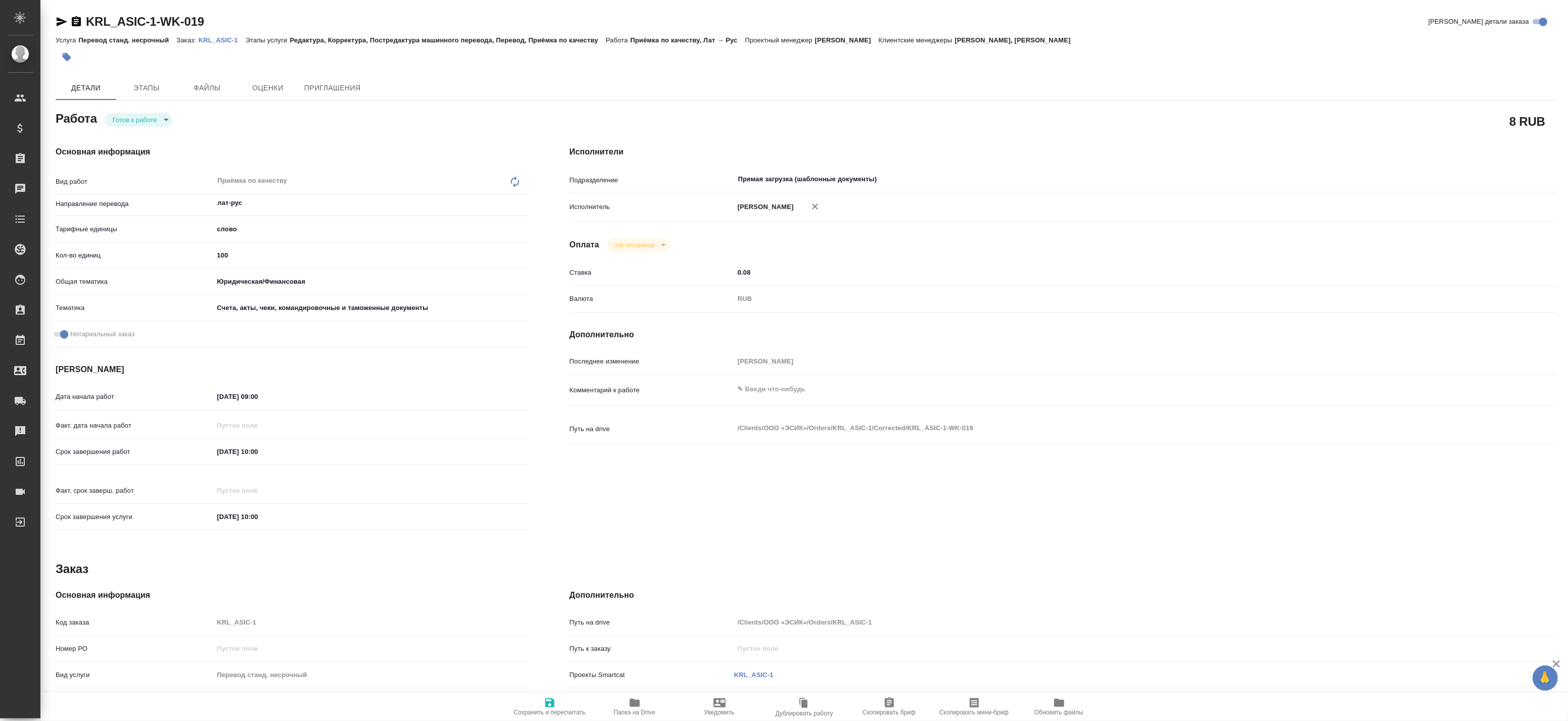
type textarea "x"
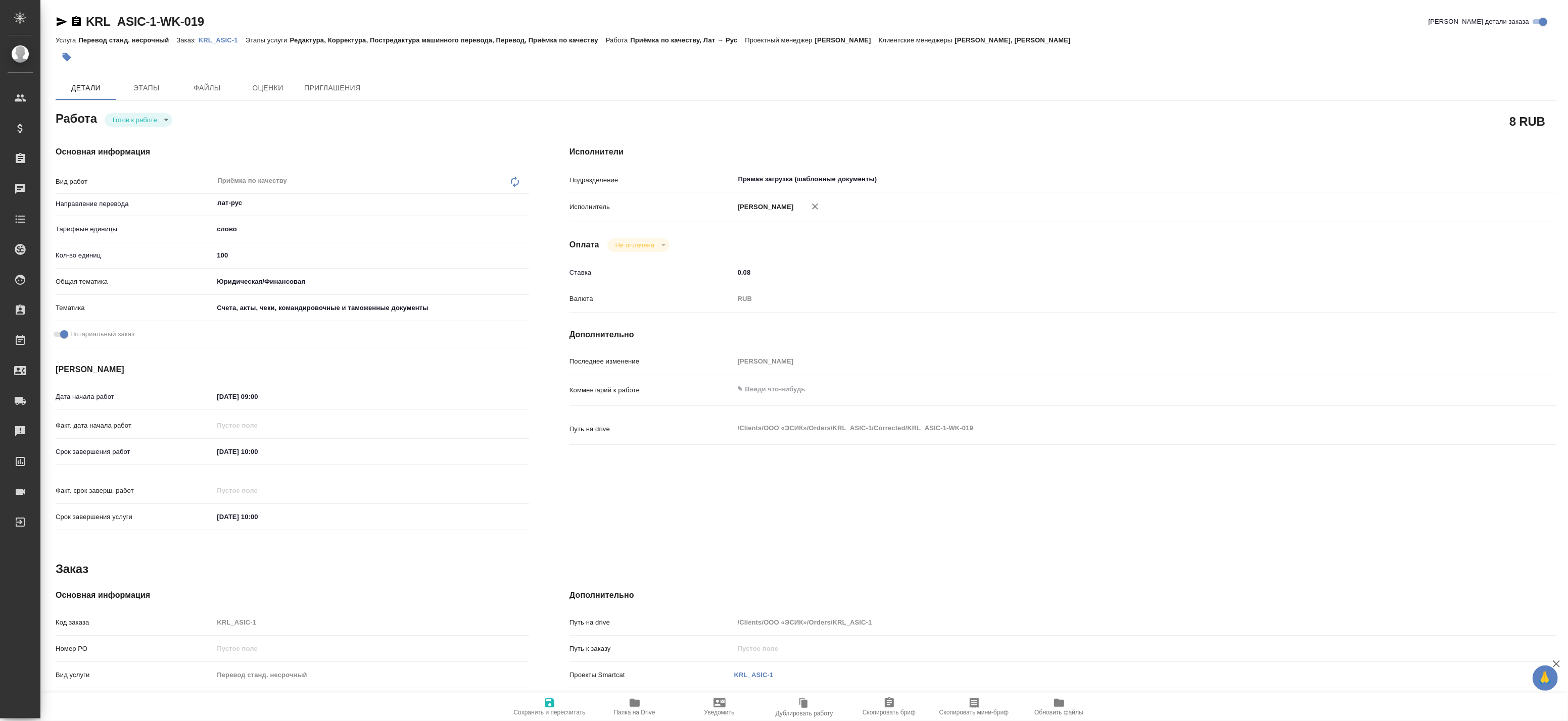
type textarea "x"
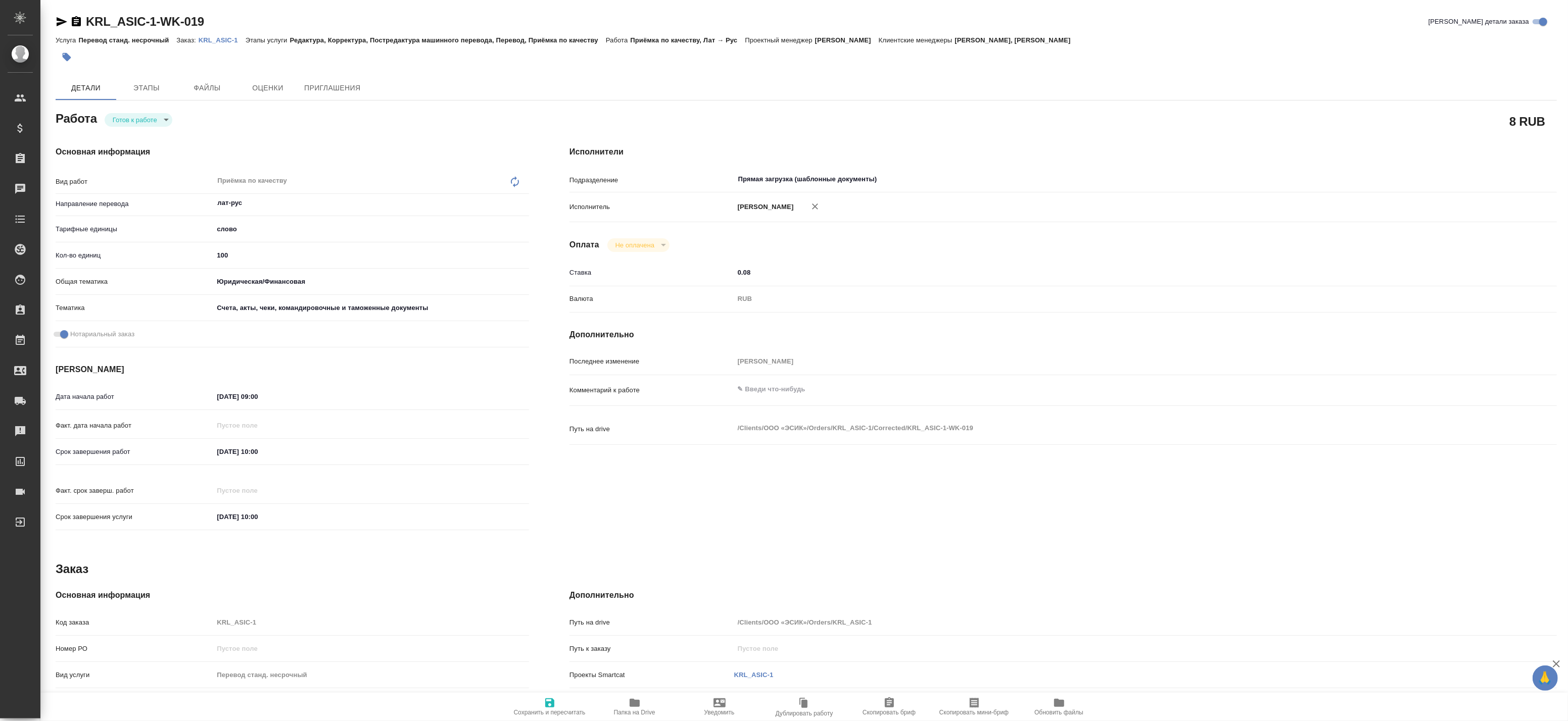
type textarea "x"
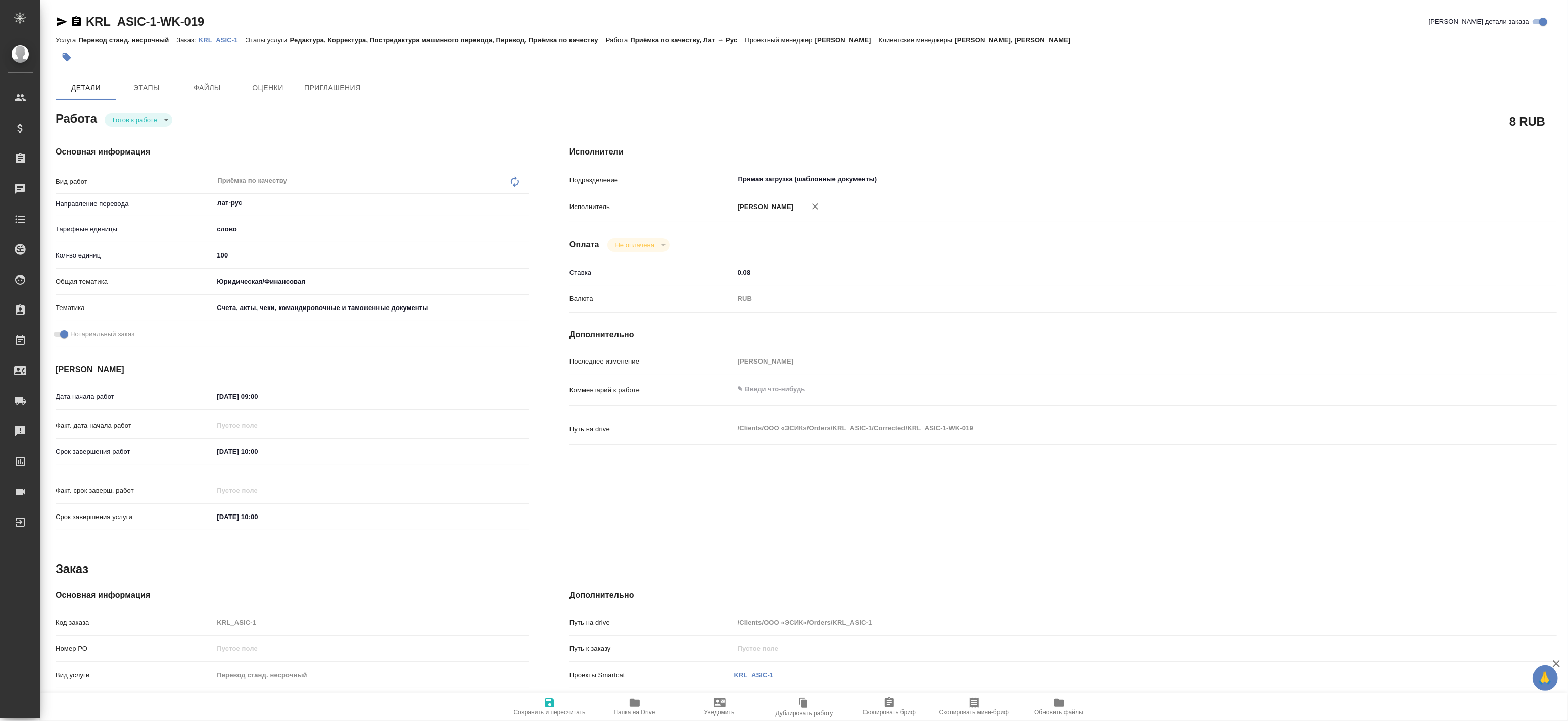
type textarea "x"
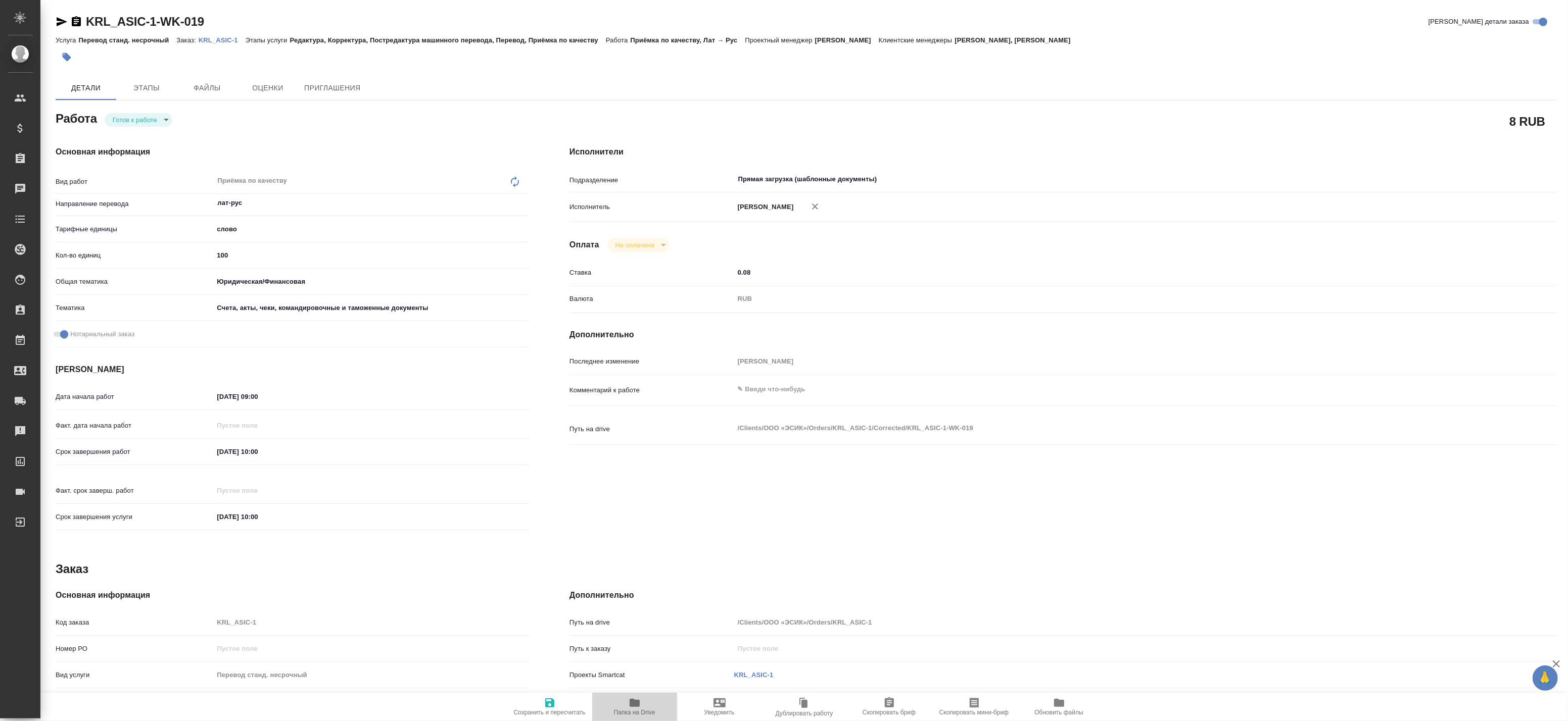
click at [629, 711] on span "Папка на Drive" at bounding box center [634, 712] width 41 height 7
type textarea "x"
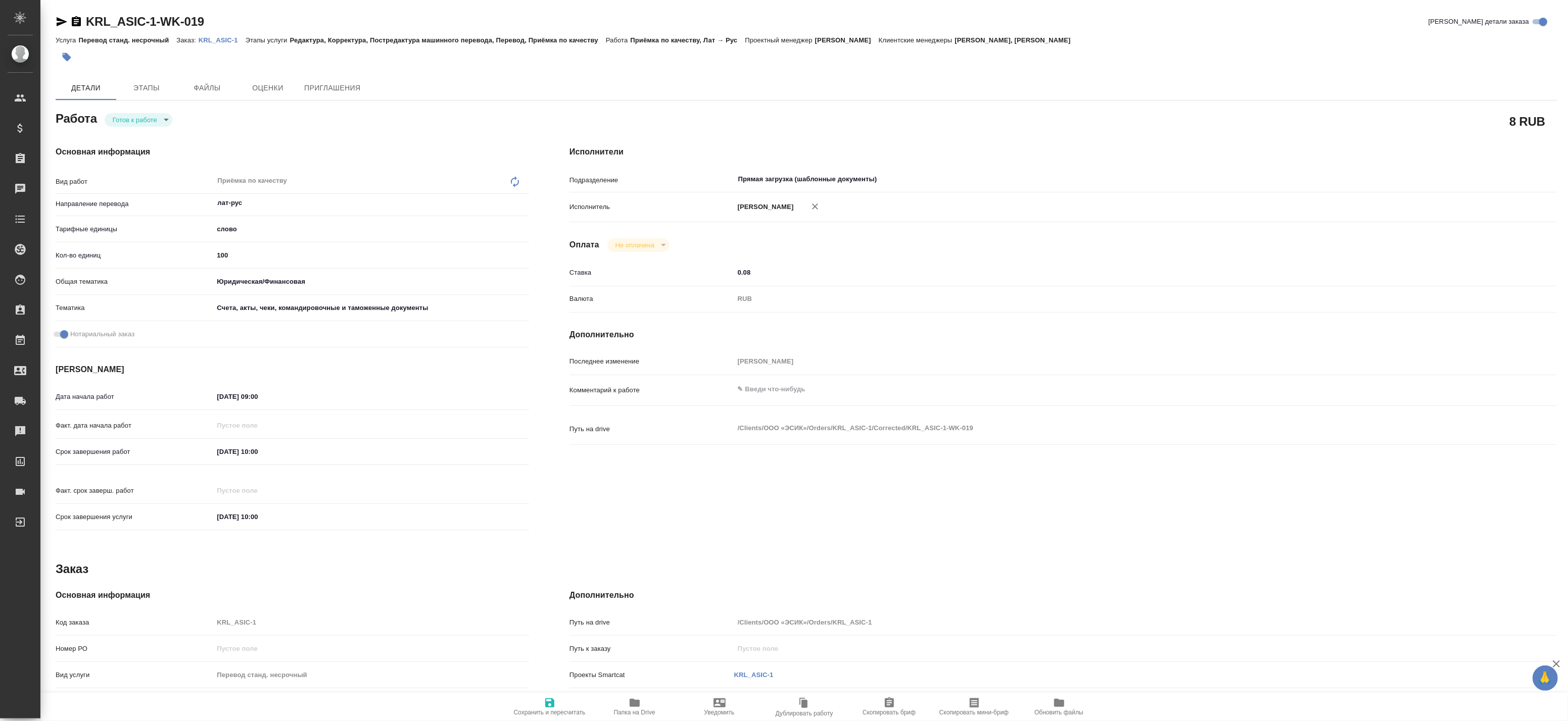
type textarea "x"
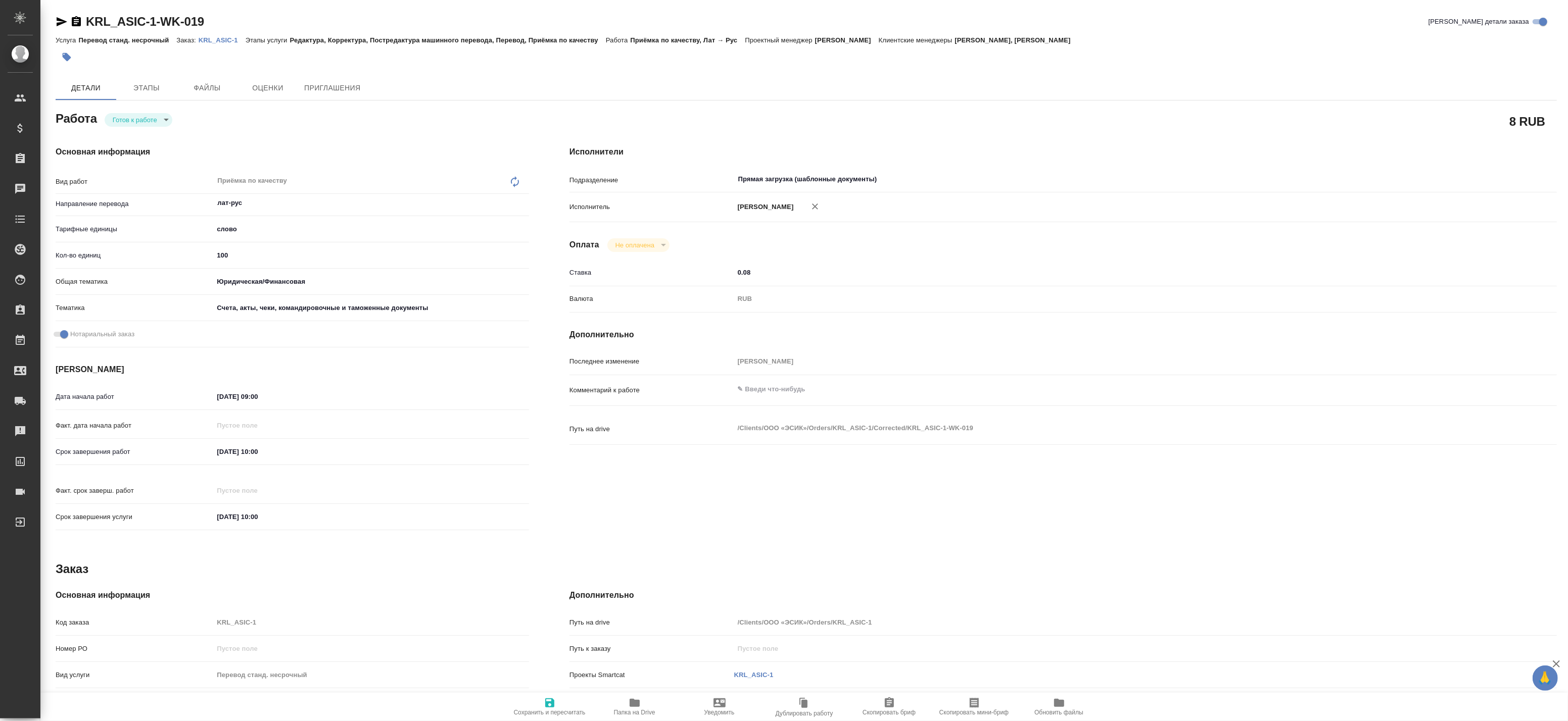
type textarea "x"
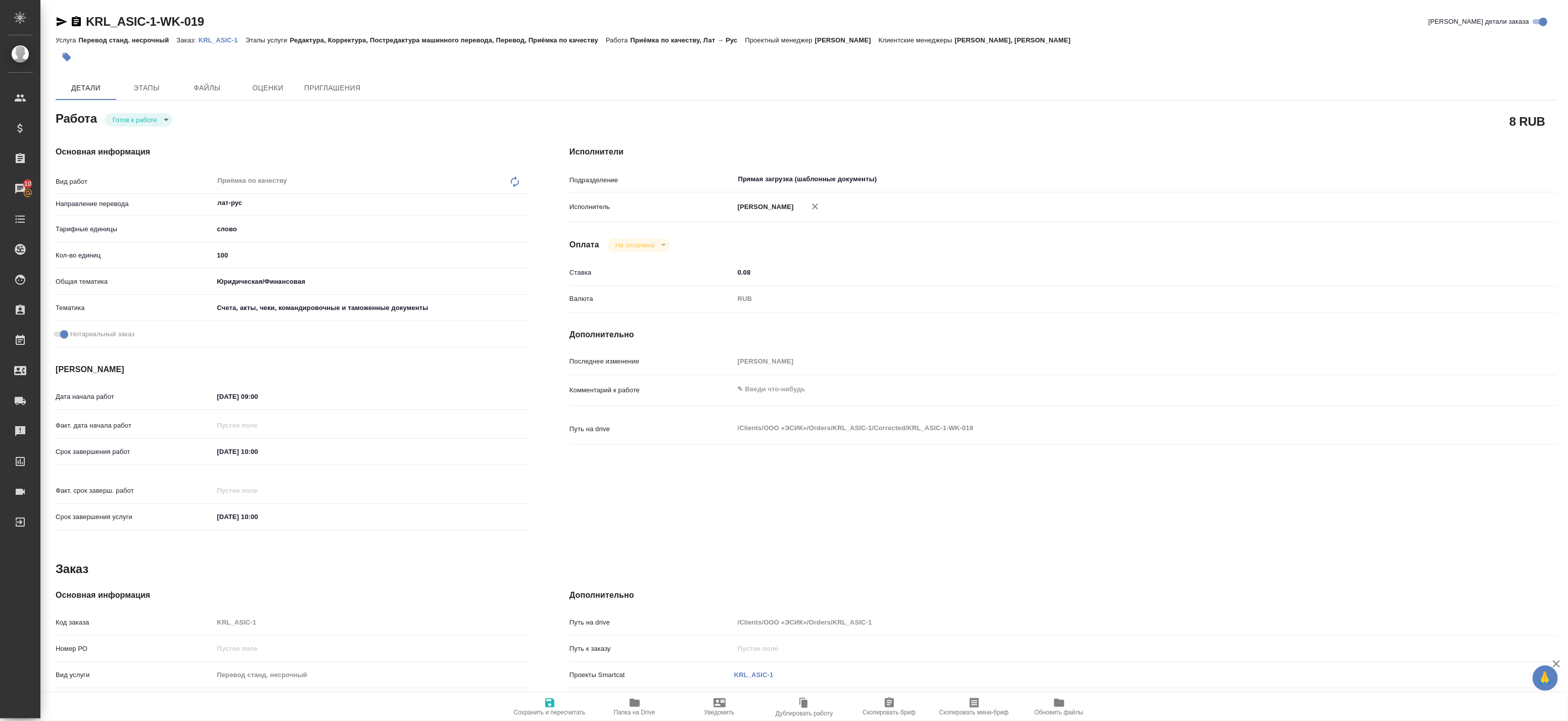
type textarea "x"
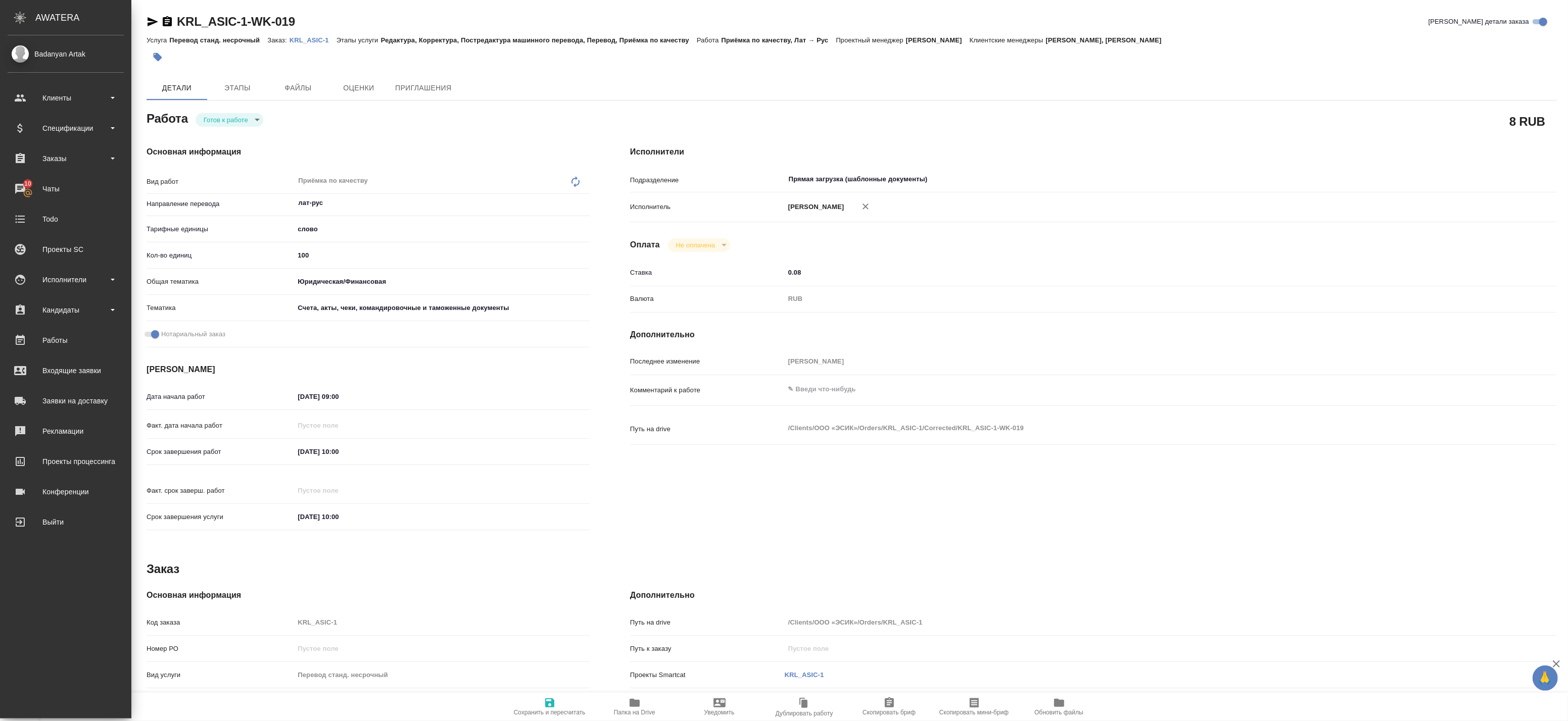
type textarea "x"
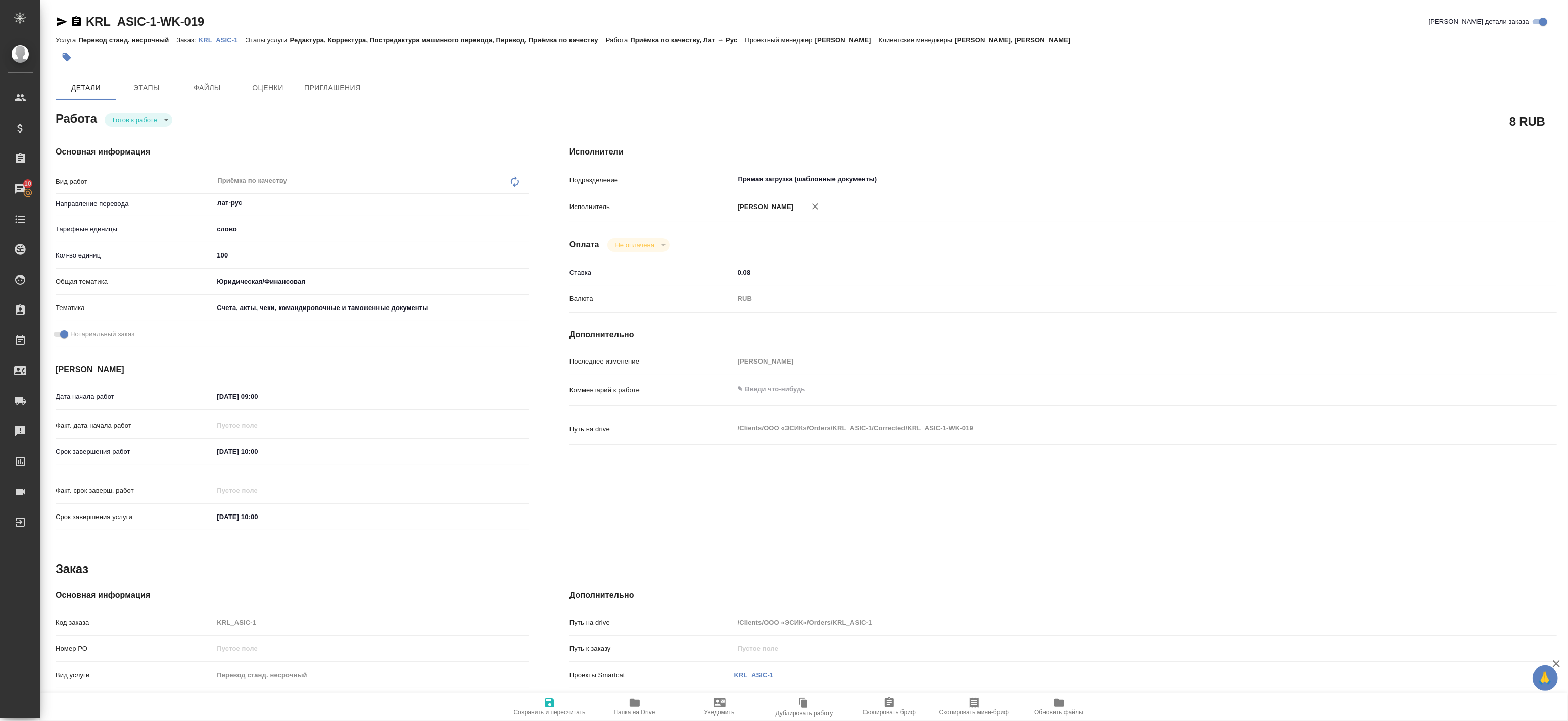
click at [76, 17] on icon "button" at bounding box center [76, 21] width 9 height 10
type textarea "x"
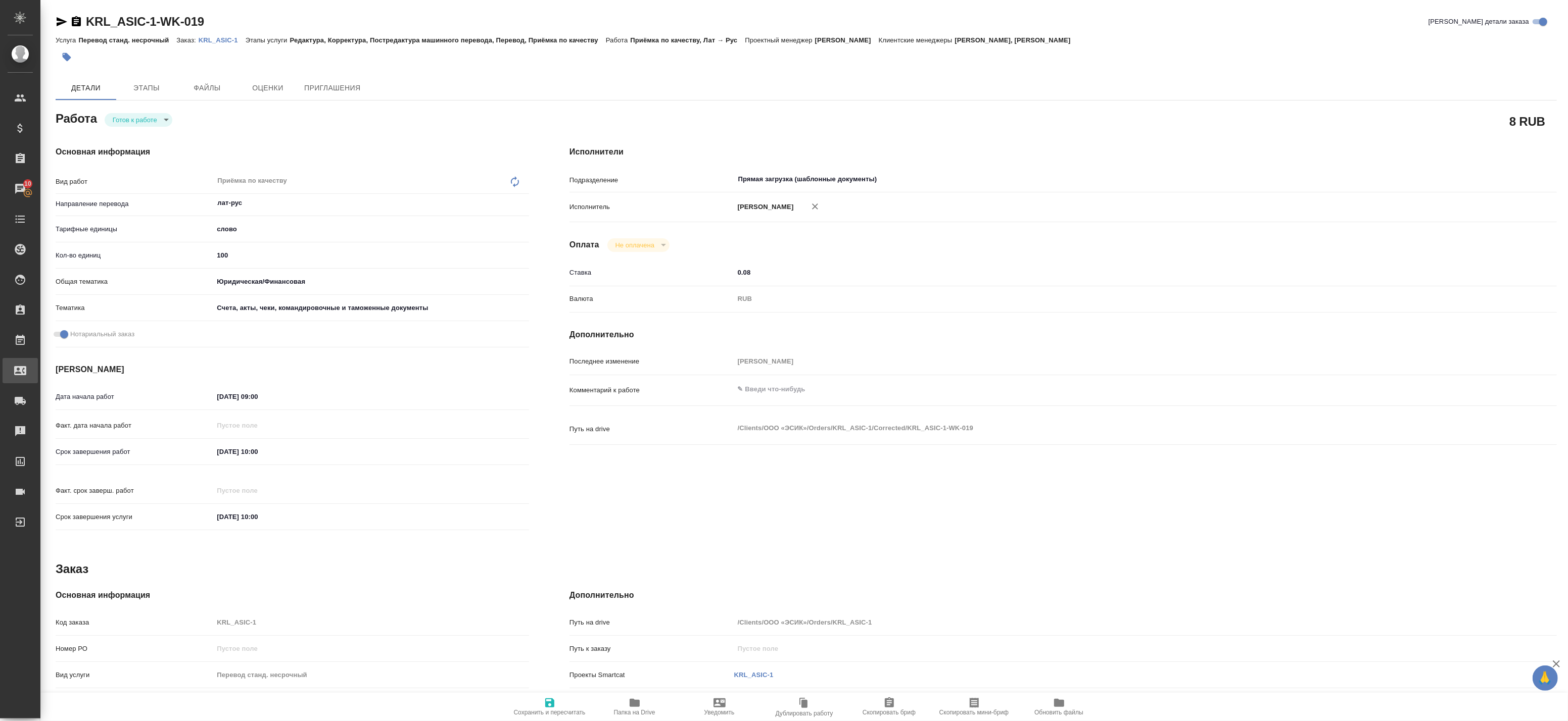
type textarea "x"
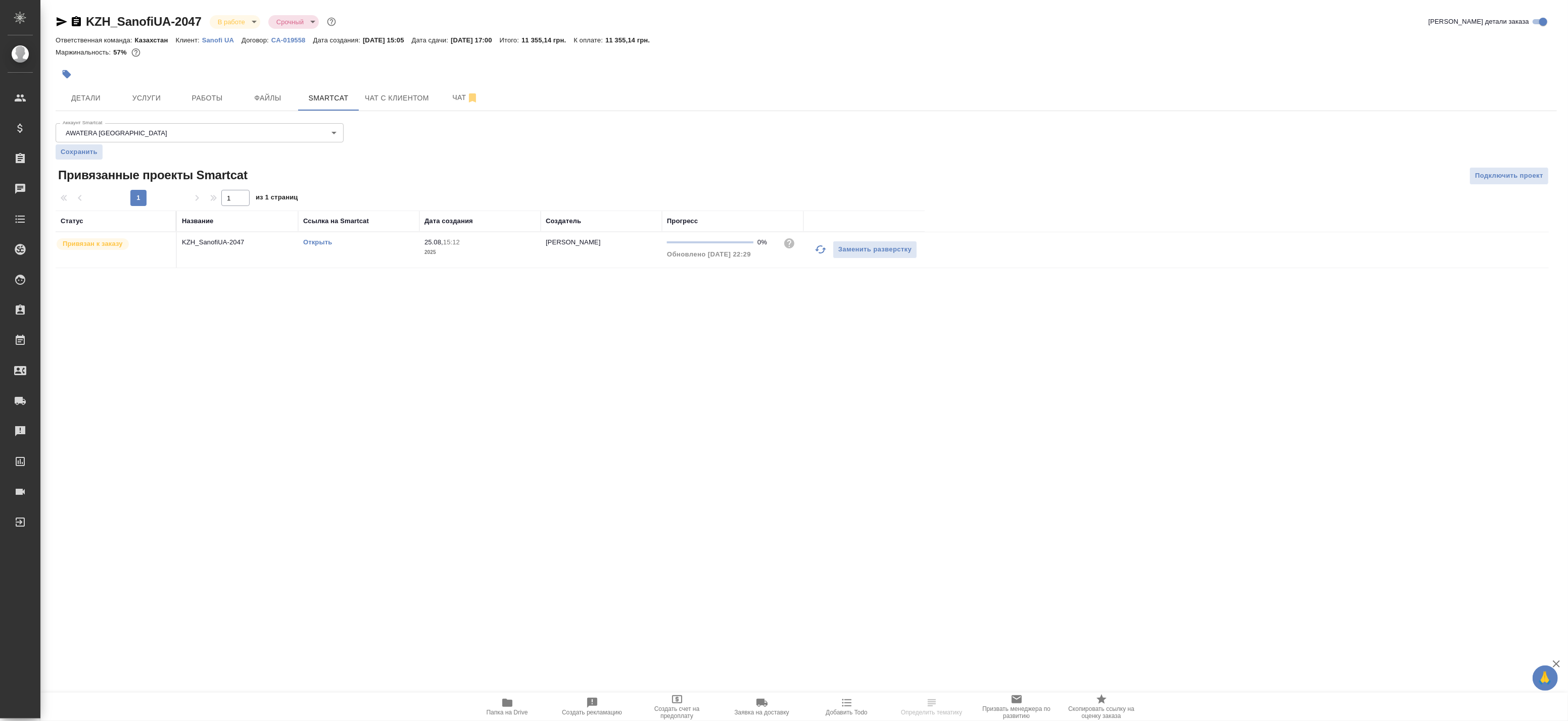
click at [822, 251] on icon "button" at bounding box center [820, 249] width 12 height 12
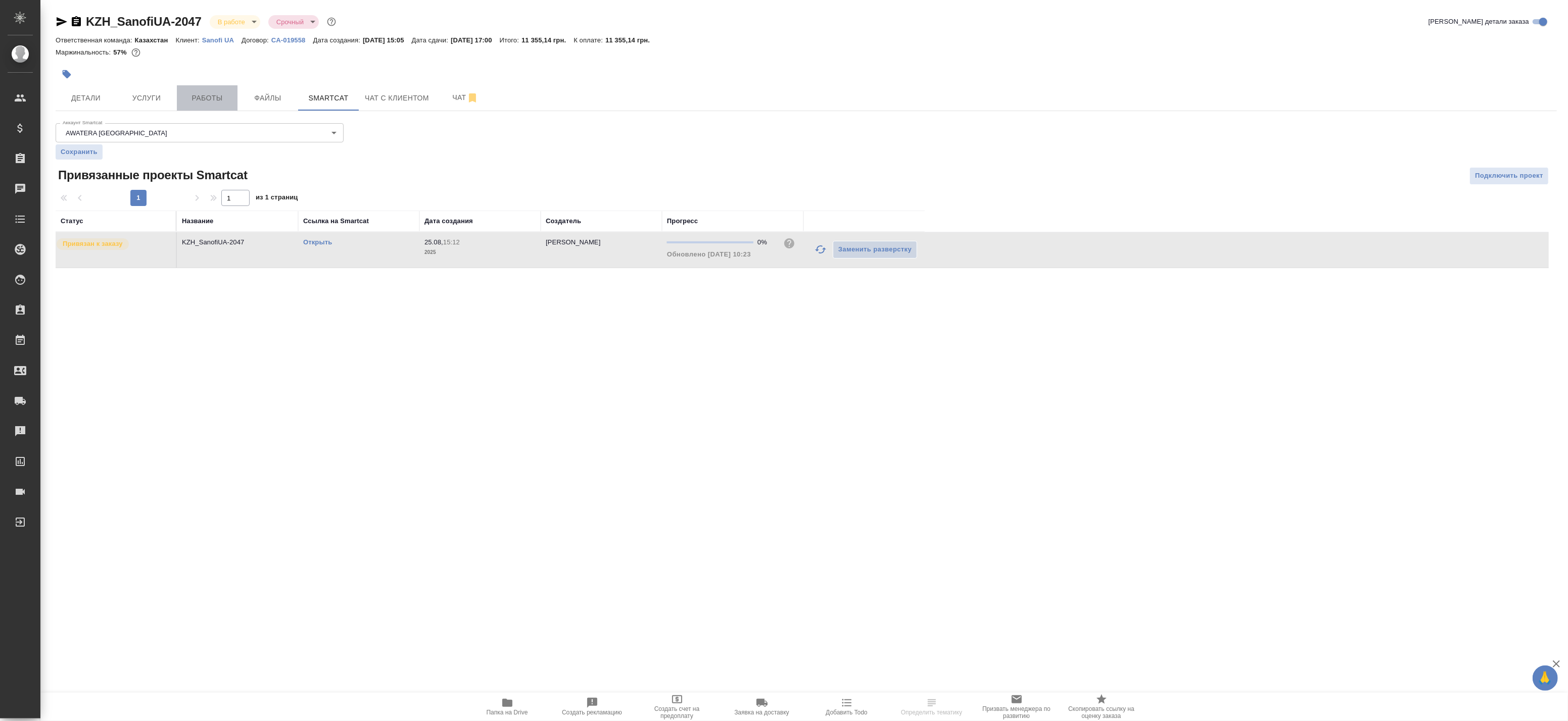
click at [199, 100] on span "Работы" at bounding box center [207, 98] width 48 height 12
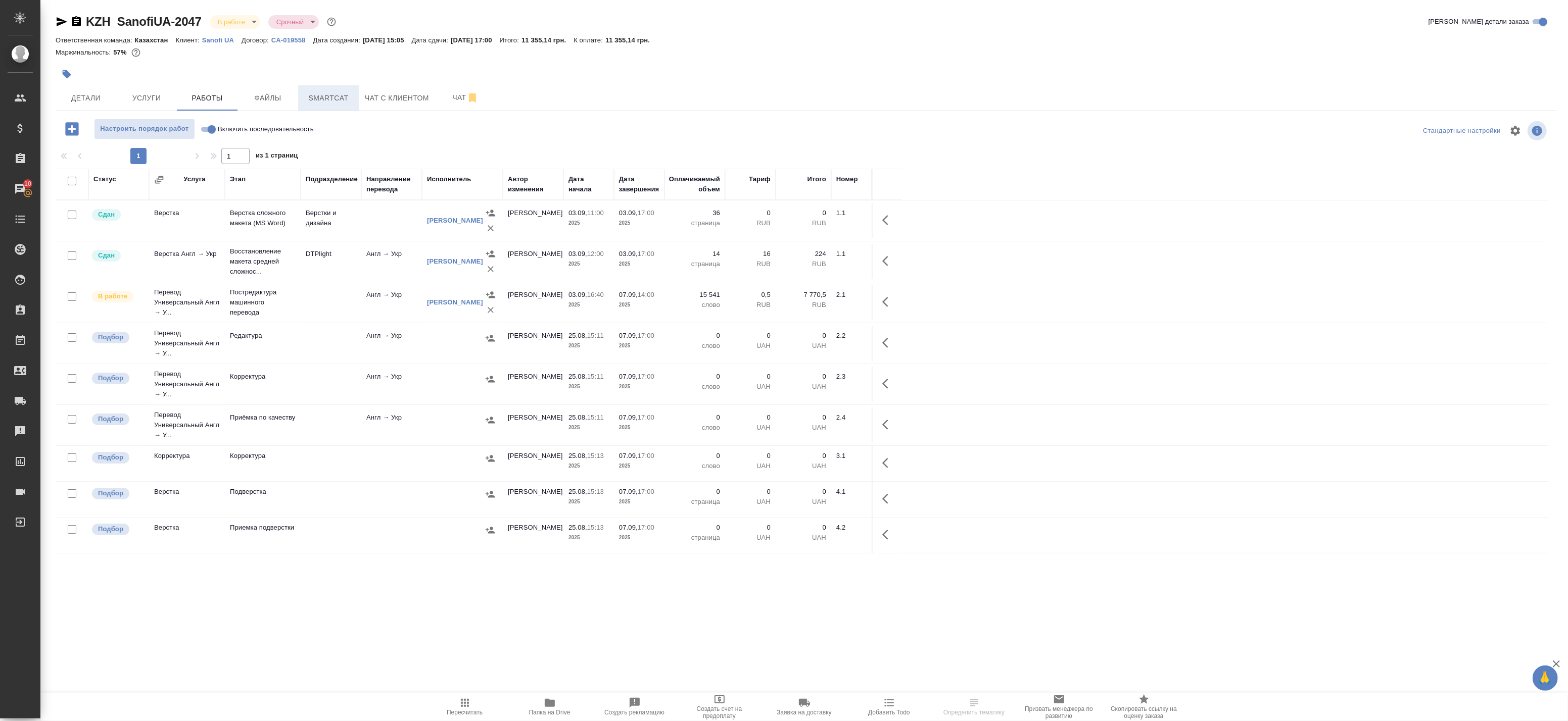
click at [339, 95] on span "Smartcat" at bounding box center [327, 98] width 48 height 12
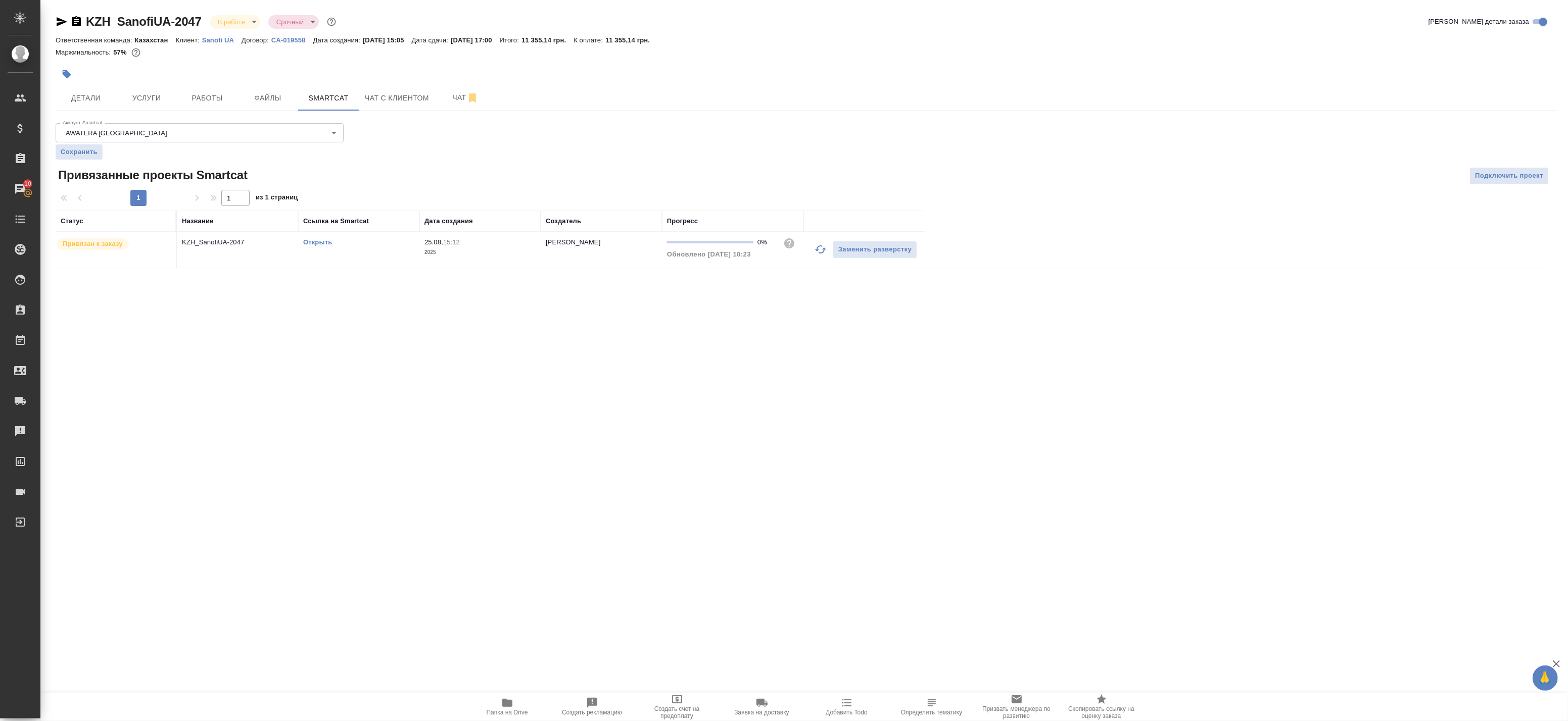
click at [263, 264] on td "KZH_SanofiUA-2047" at bounding box center [237, 250] width 122 height 35
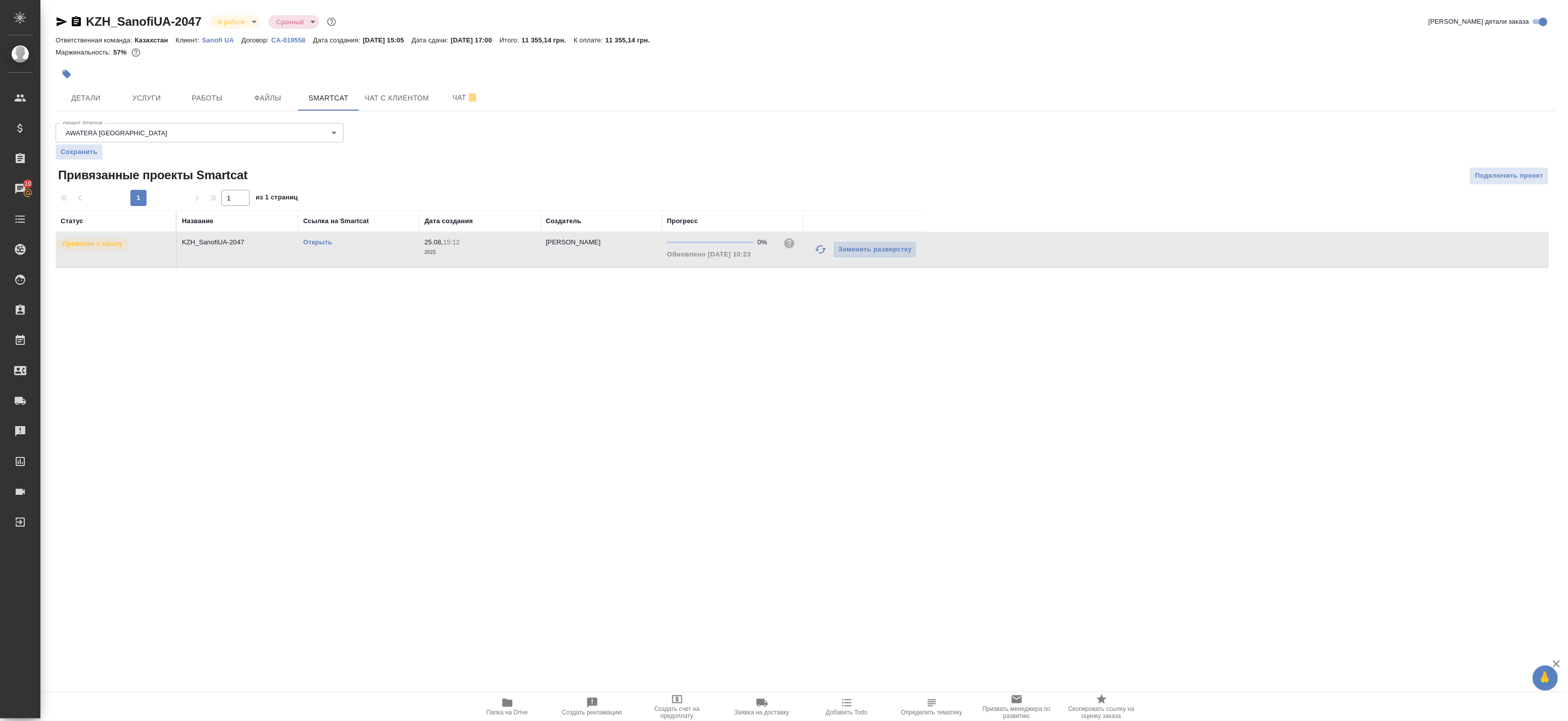
click at [264, 255] on td "KZH_SanofiUA-2047" at bounding box center [237, 250] width 122 height 35
click at [309, 242] on link "Открыть" at bounding box center [317, 242] width 29 height 8
click at [229, 100] on span "Работы" at bounding box center [207, 98] width 48 height 12
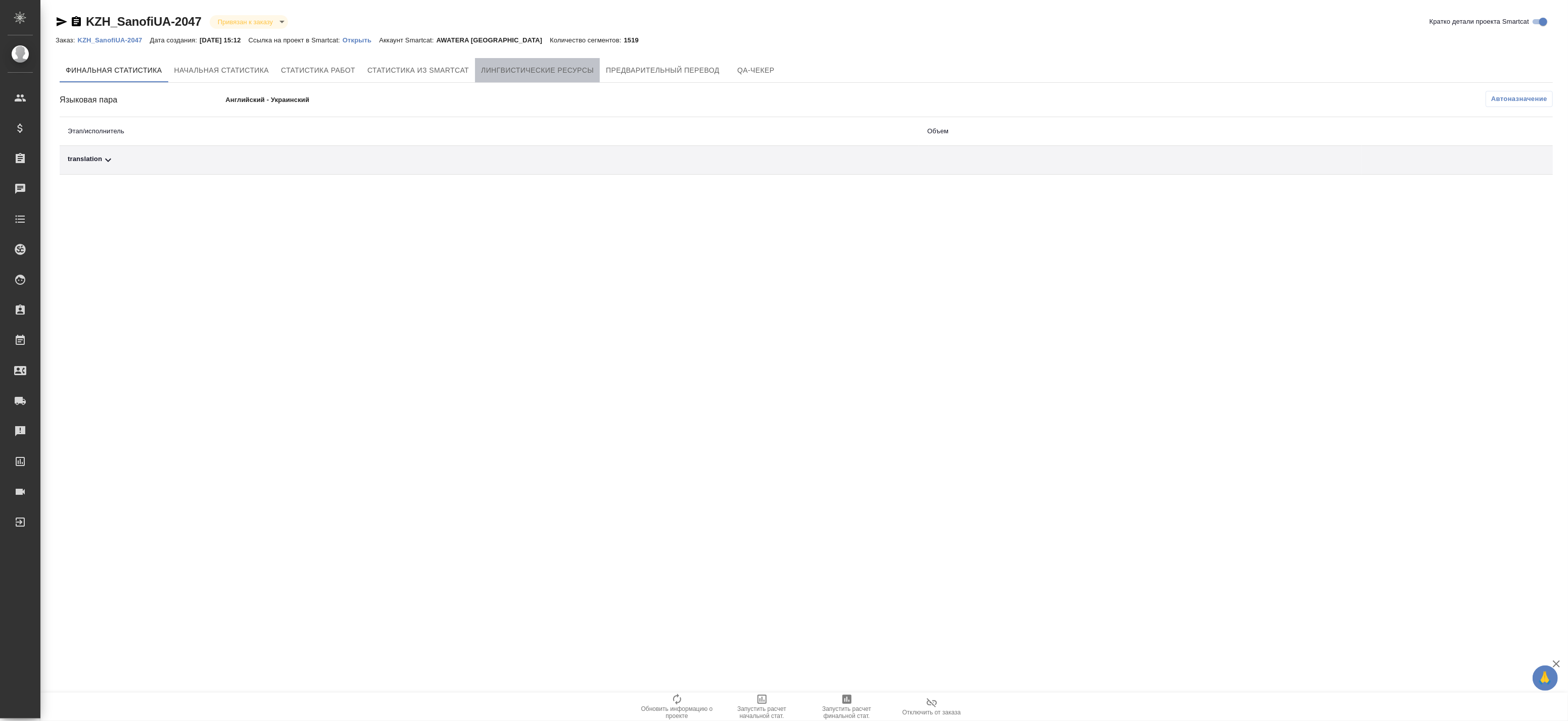
click at [515, 73] on span "Лингвистические ресурсы" at bounding box center [537, 70] width 113 height 12
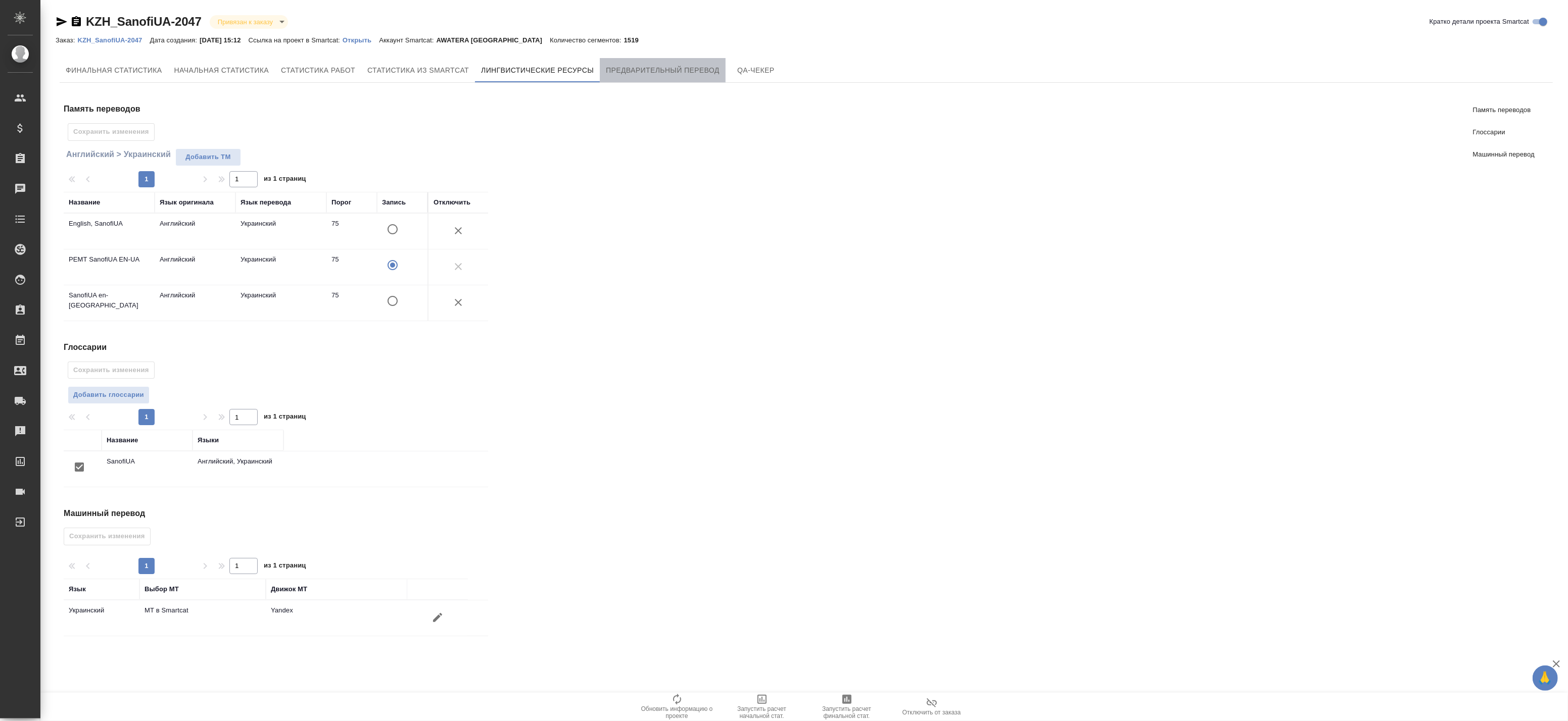
click at [629, 71] on span "Предварительный перевод" at bounding box center [663, 70] width 114 height 12
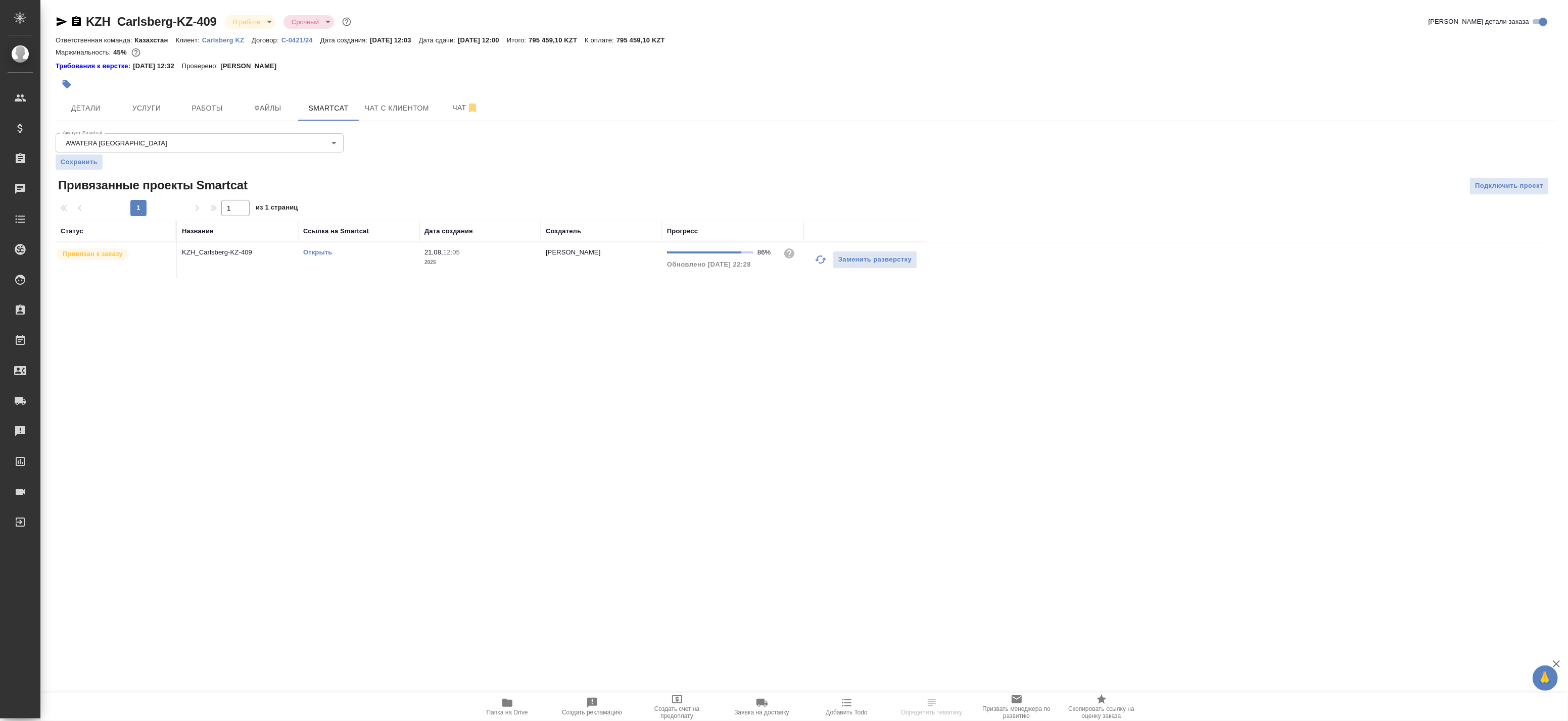
click at [820, 257] on icon "button" at bounding box center [820, 260] width 12 height 12
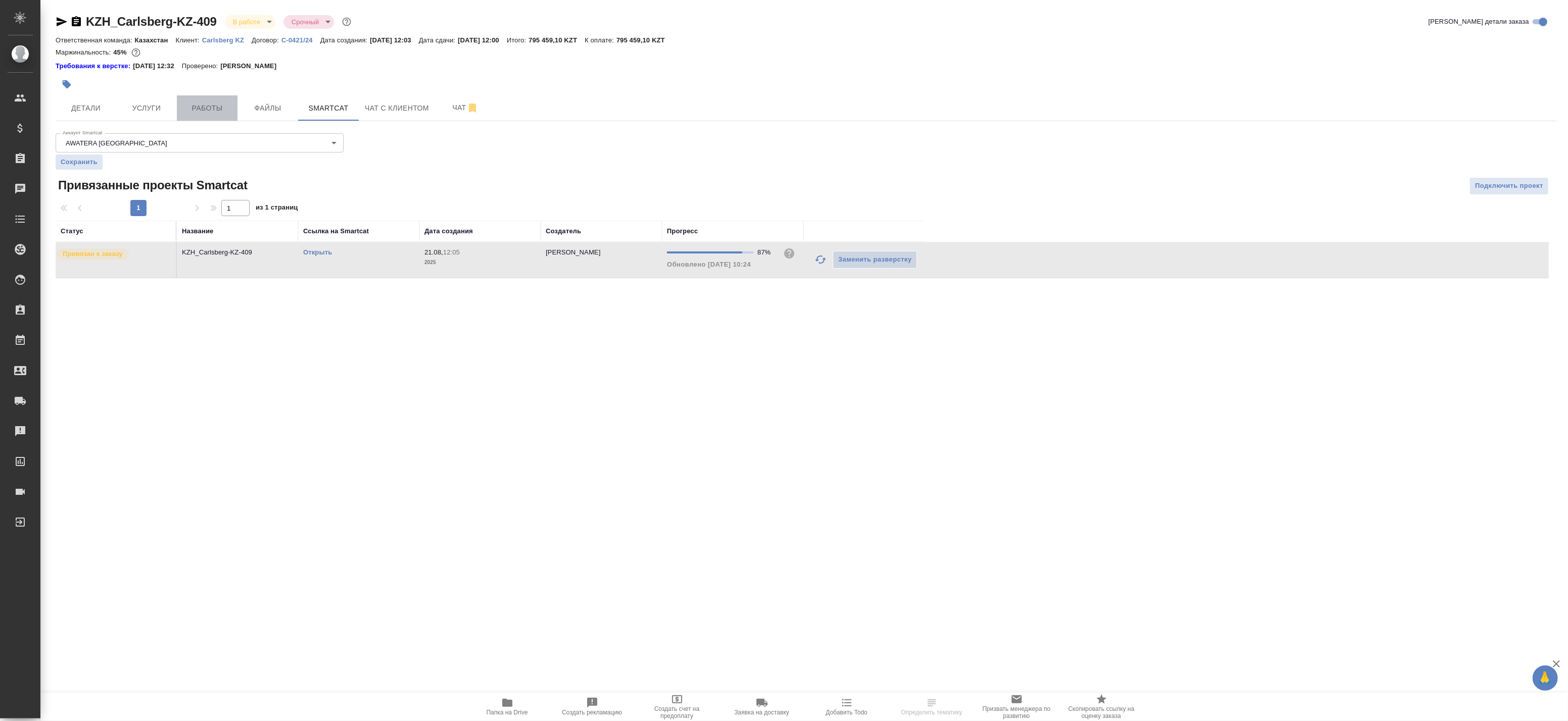
click at [201, 108] on span "Работы" at bounding box center [207, 108] width 48 height 12
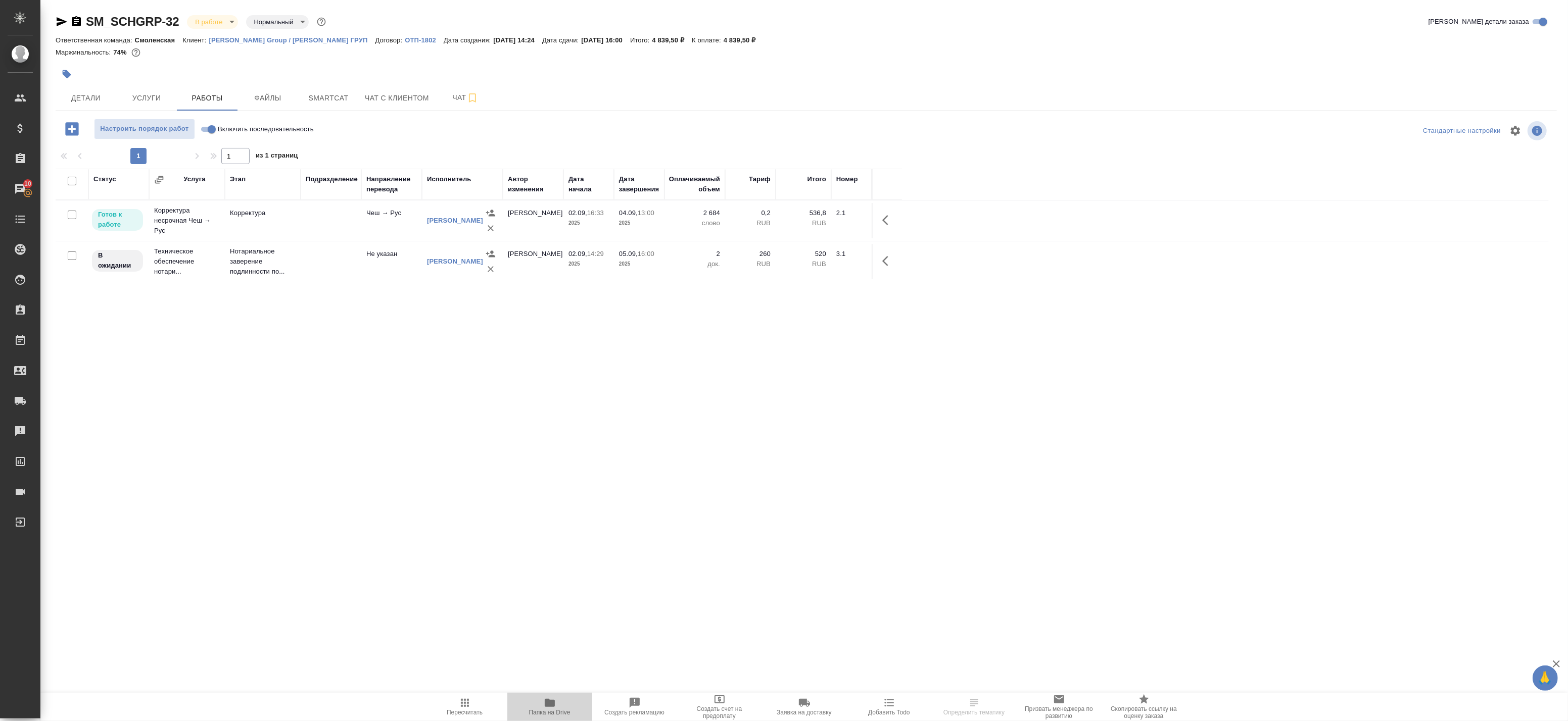
click at [546, 704] on icon "button" at bounding box center [550, 703] width 11 height 8
